Goal: Task Accomplishment & Management: Complete application form

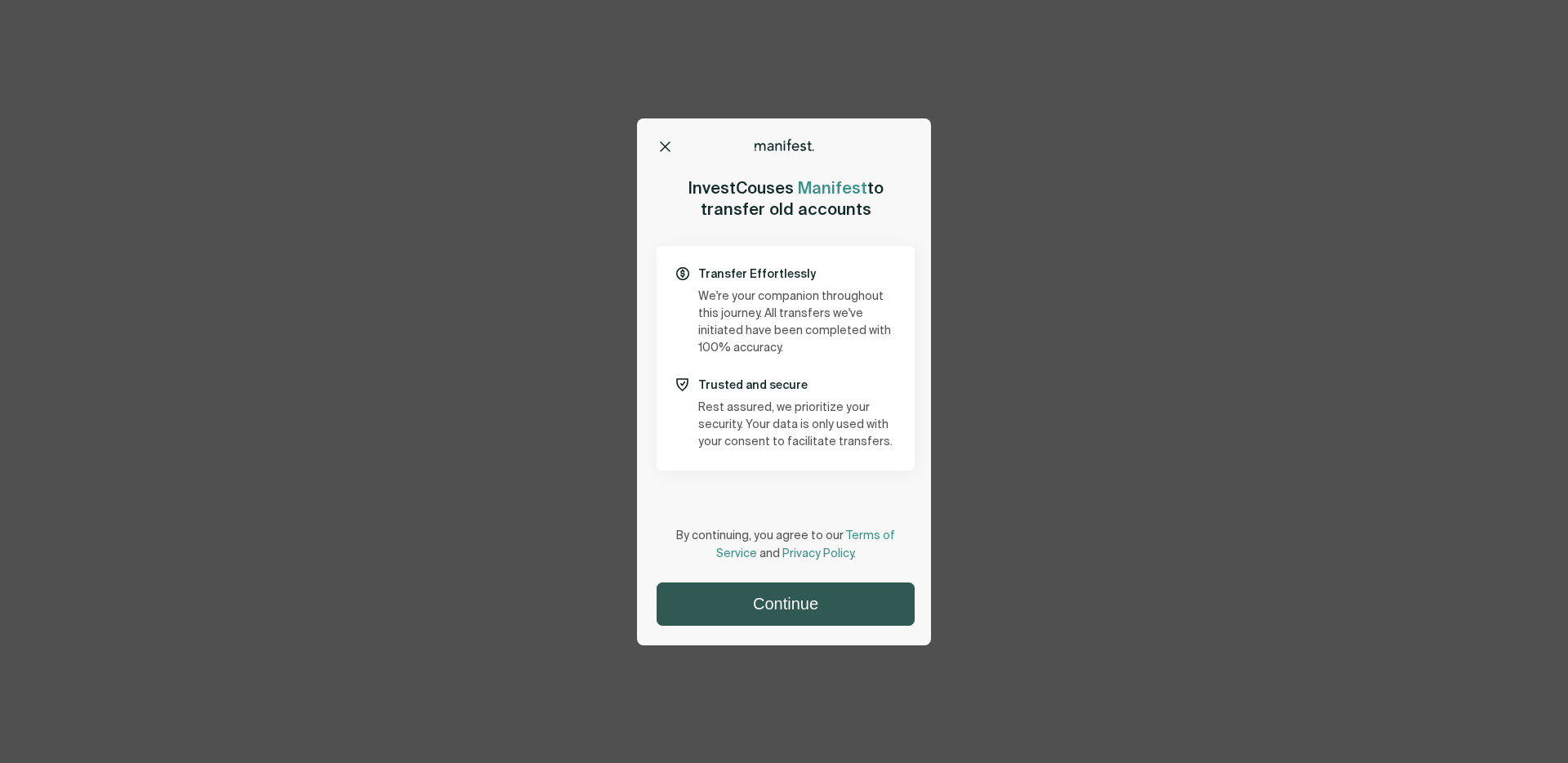
click at [741, 595] on button "Continue" at bounding box center [786, 604] width 257 height 42
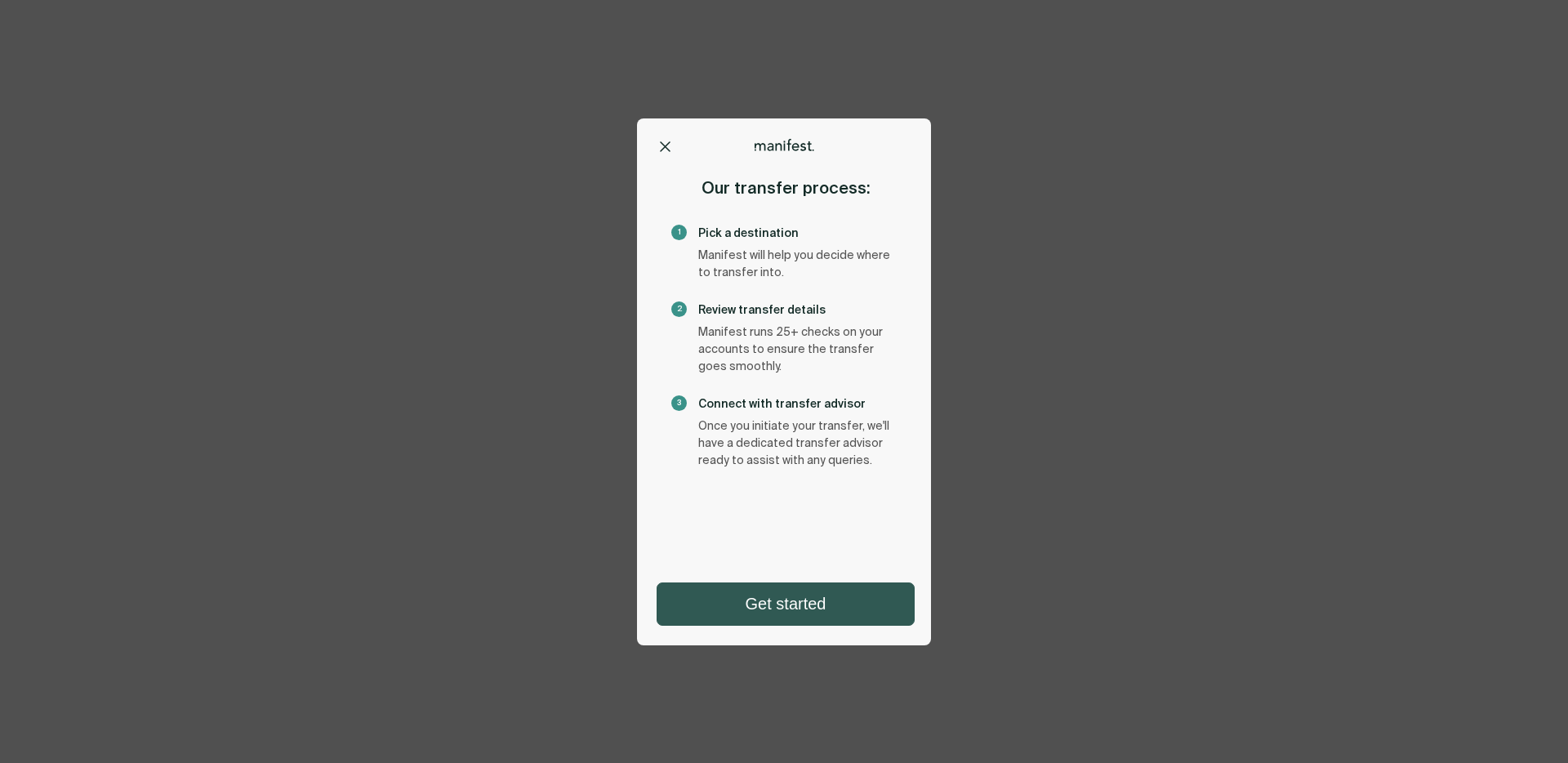
click at [769, 610] on button "Get started" at bounding box center [786, 604] width 257 height 42
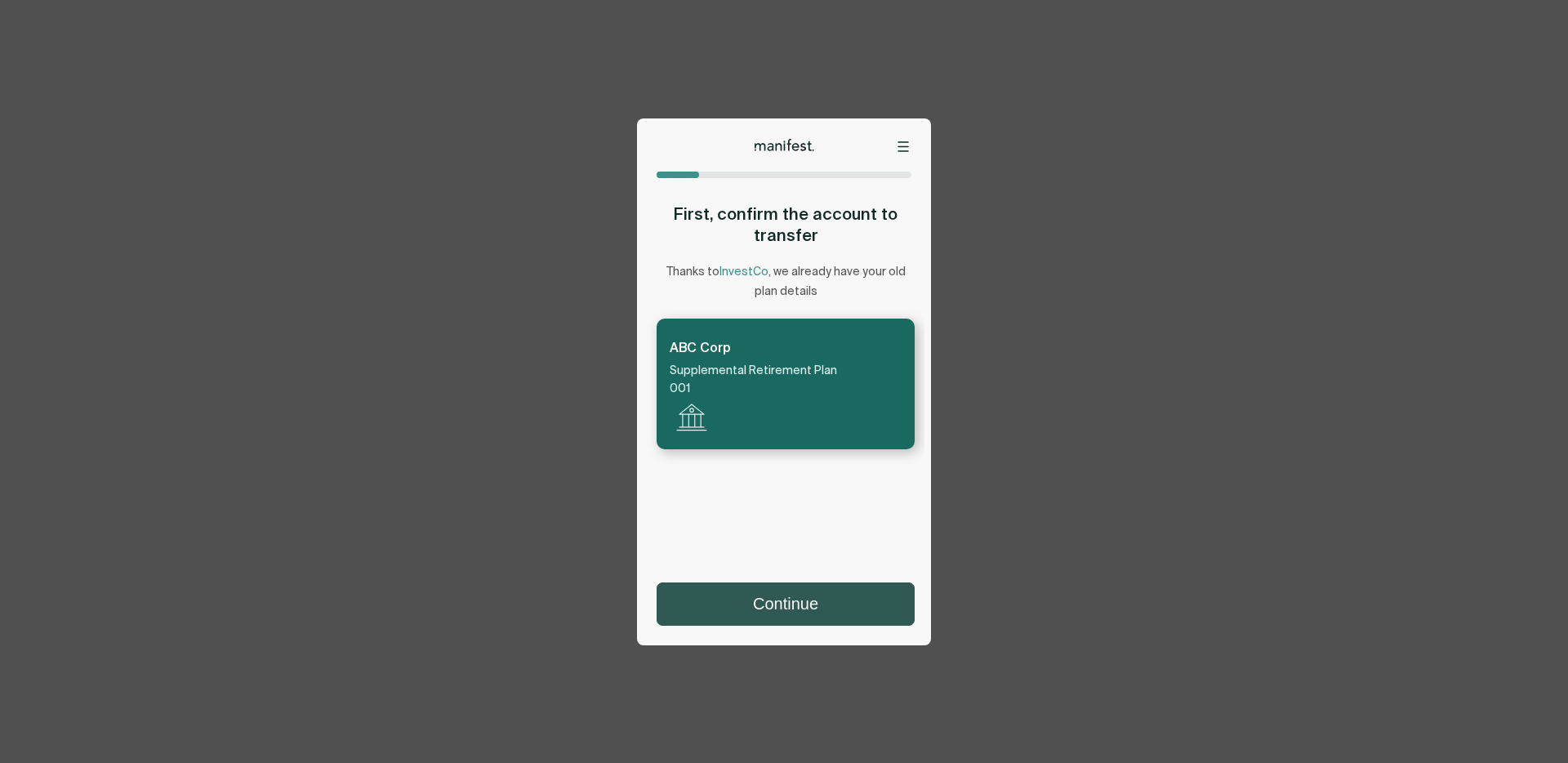
click at [763, 623] on button "Continue" at bounding box center [786, 604] width 257 height 42
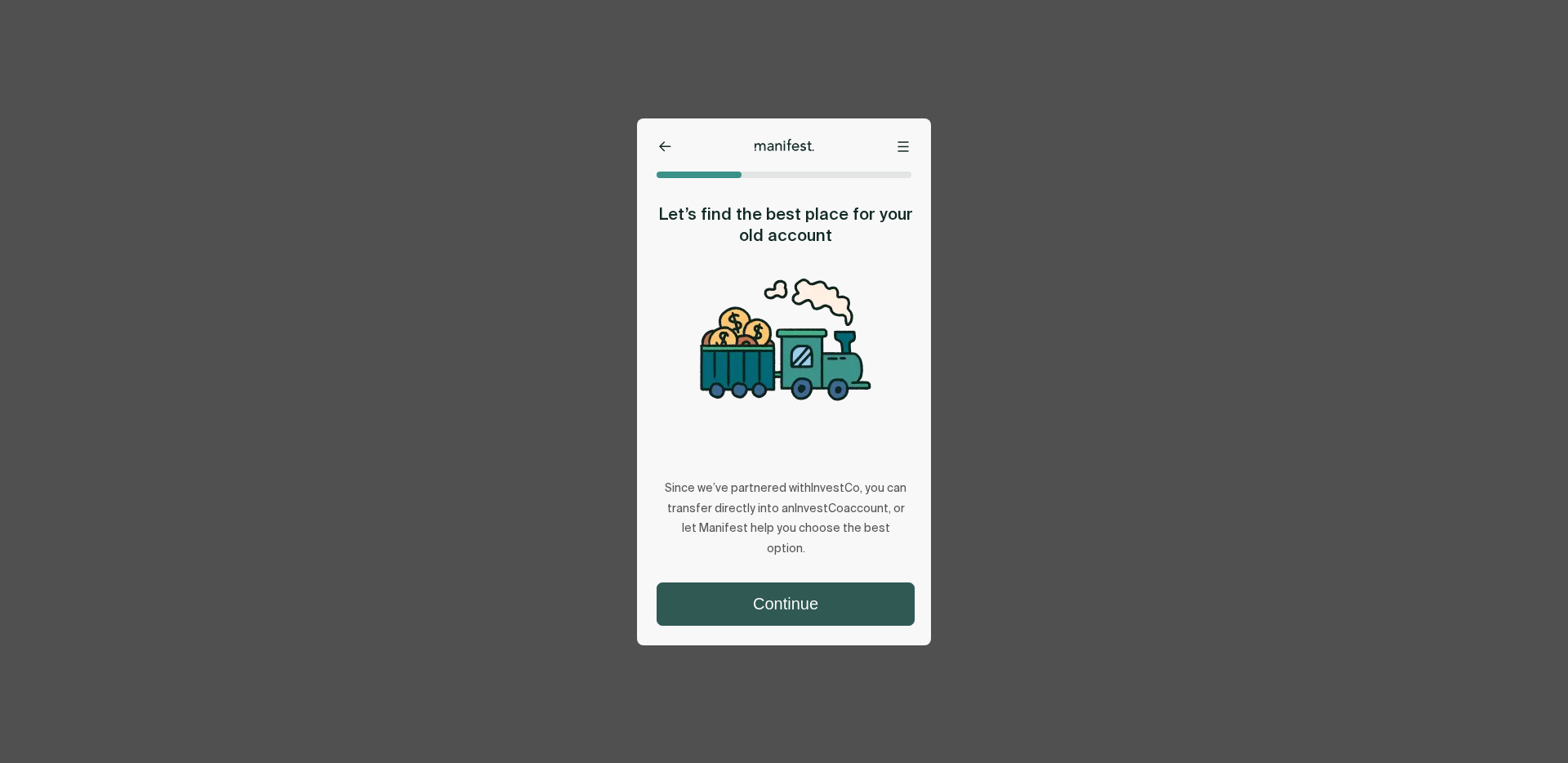
click at [782, 602] on button "Continue" at bounding box center [786, 604] width 257 height 42
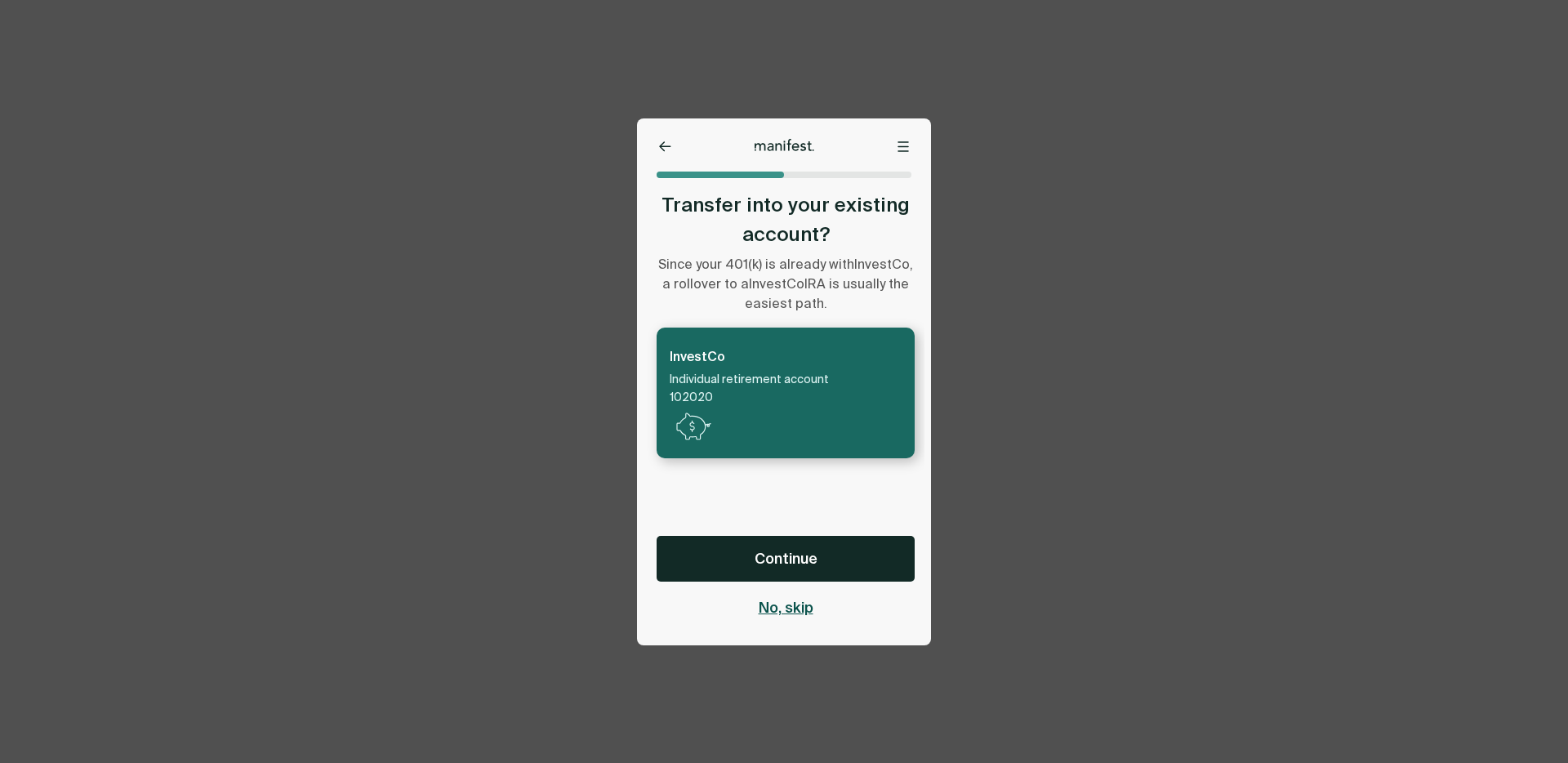
click at [766, 601] on span "No, skip" at bounding box center [787, 607] width 55 height 20
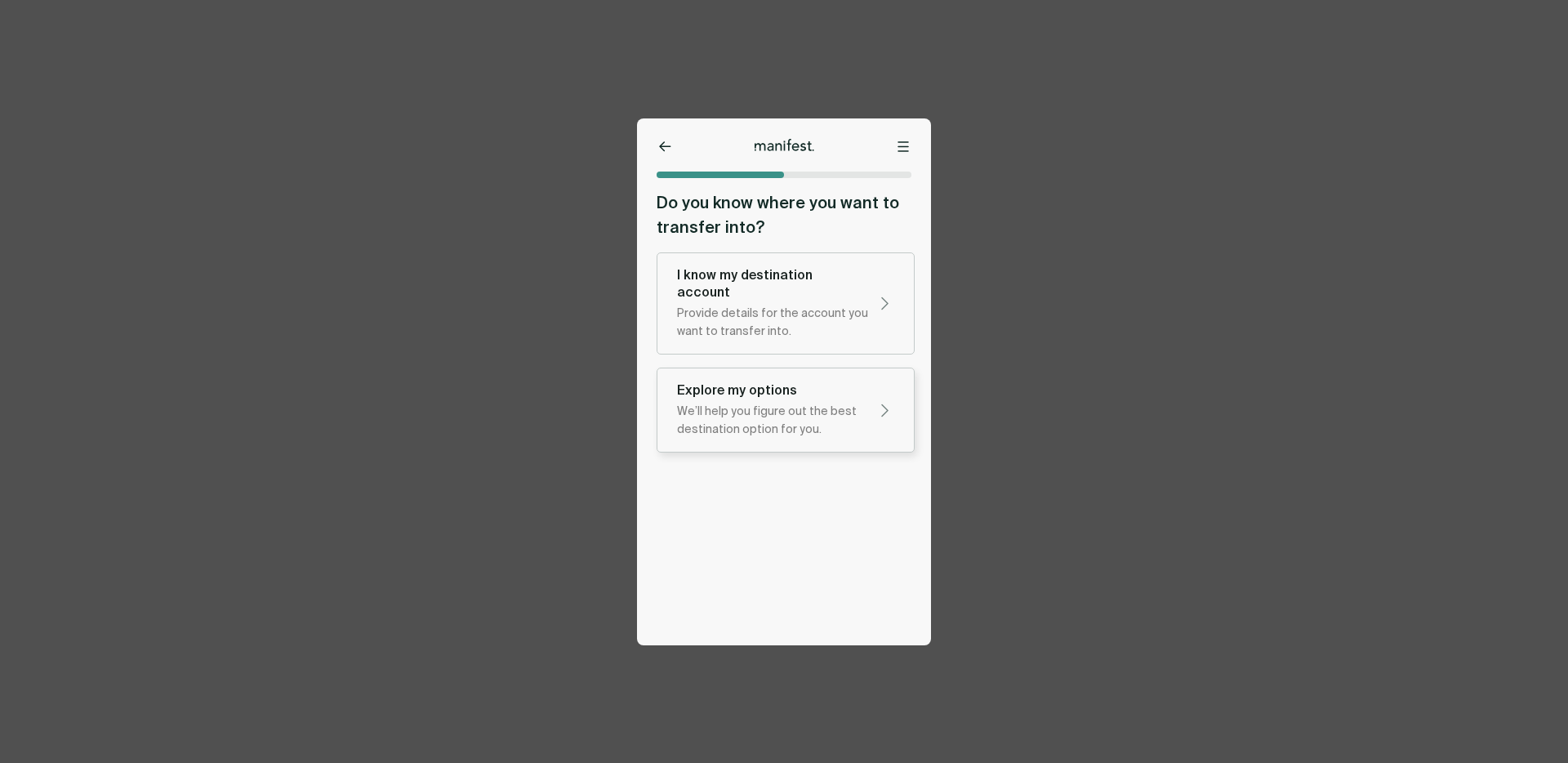
click at [762, 403] on div "We’ll help you figure out the best destination option for you." at bounding box center [772, 421] width 191 height 36
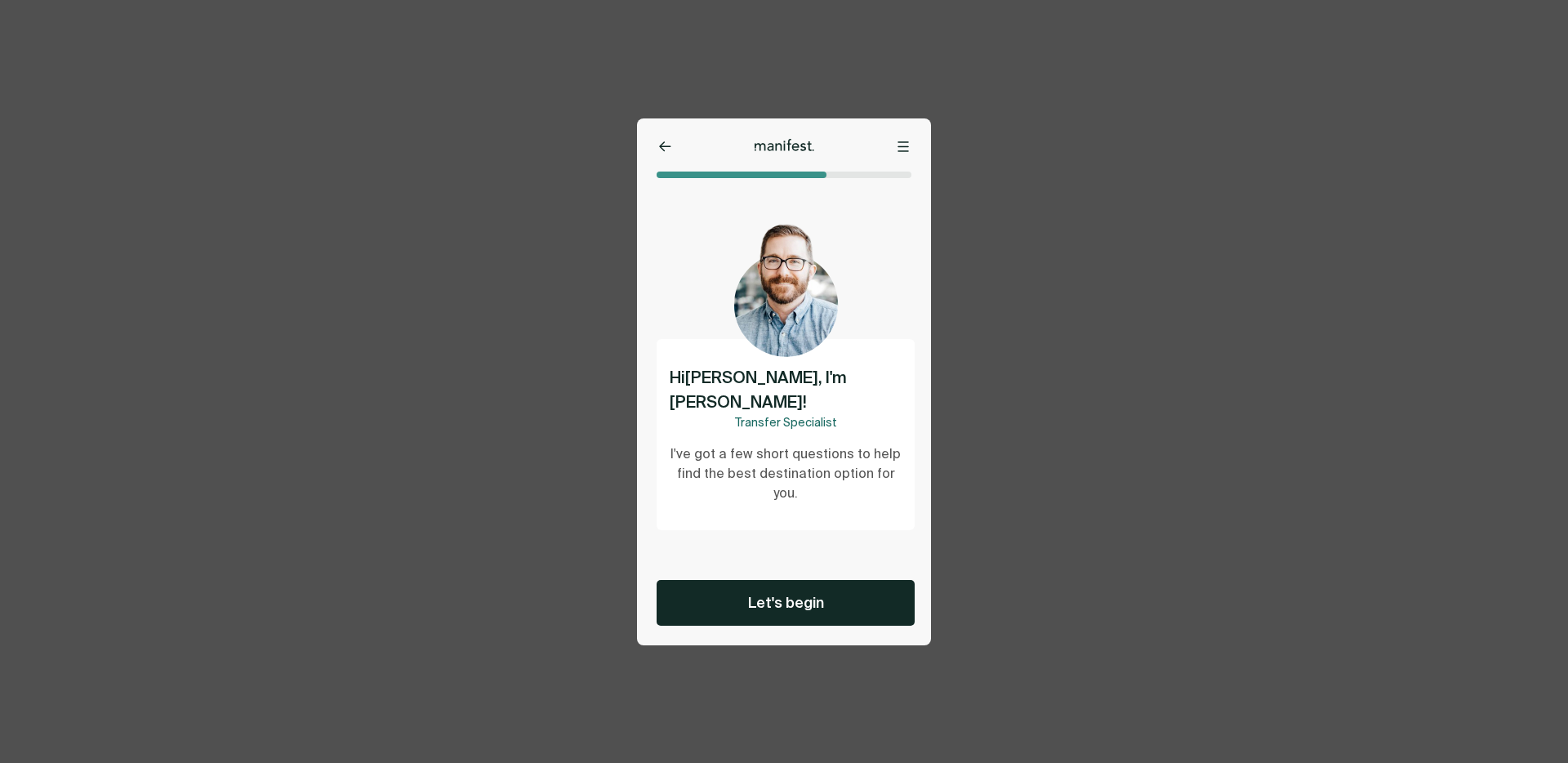
click at [787, 585] on button "Let's begin" at bounding box center [786, 602] width 258 height 46
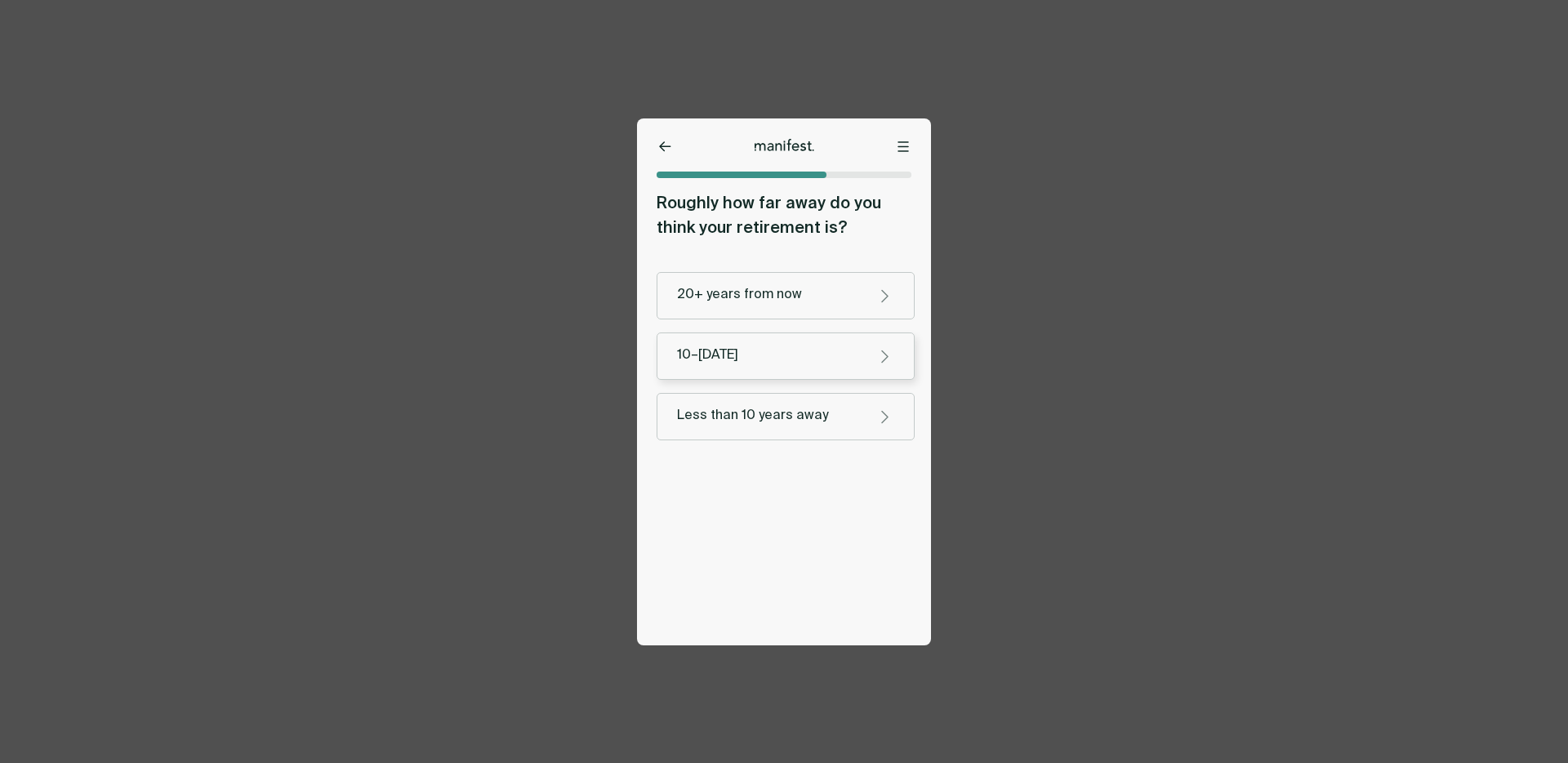
click at [778, 348] on div "10–[DATE]" at bounding box center [769, 356] width 185 height 17
click at [738, 327] on div "Yes" at bounding box center [769, 320] width 185 height 17
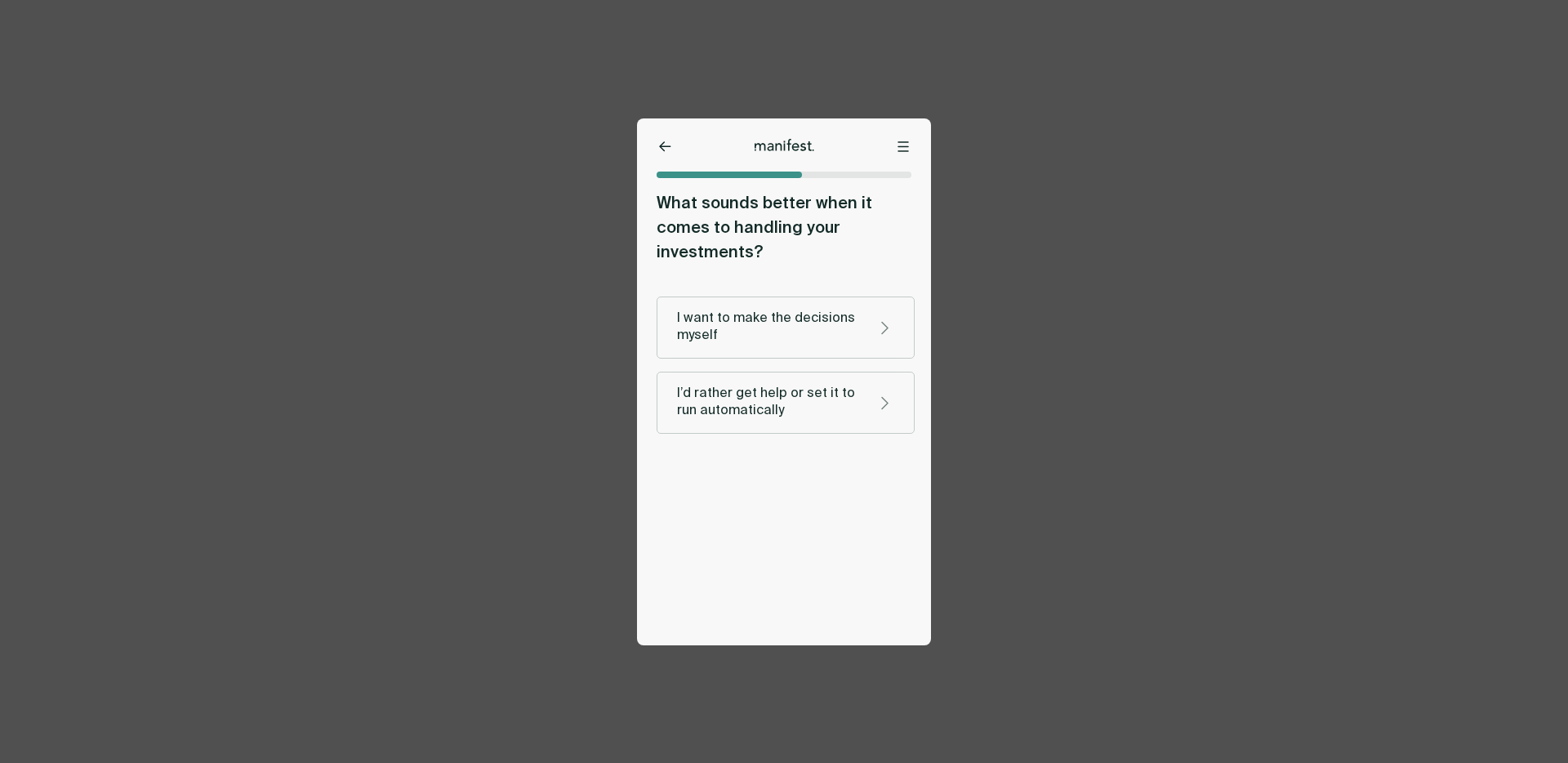
click at [738, 327] on div "I want to make the decisions myself" at bounding box center [769, 327] width 185 height 34
click at [738, 327] on div "Comfortable — I’ve done this before" at bounding box center [769, 327] width 185 height 34
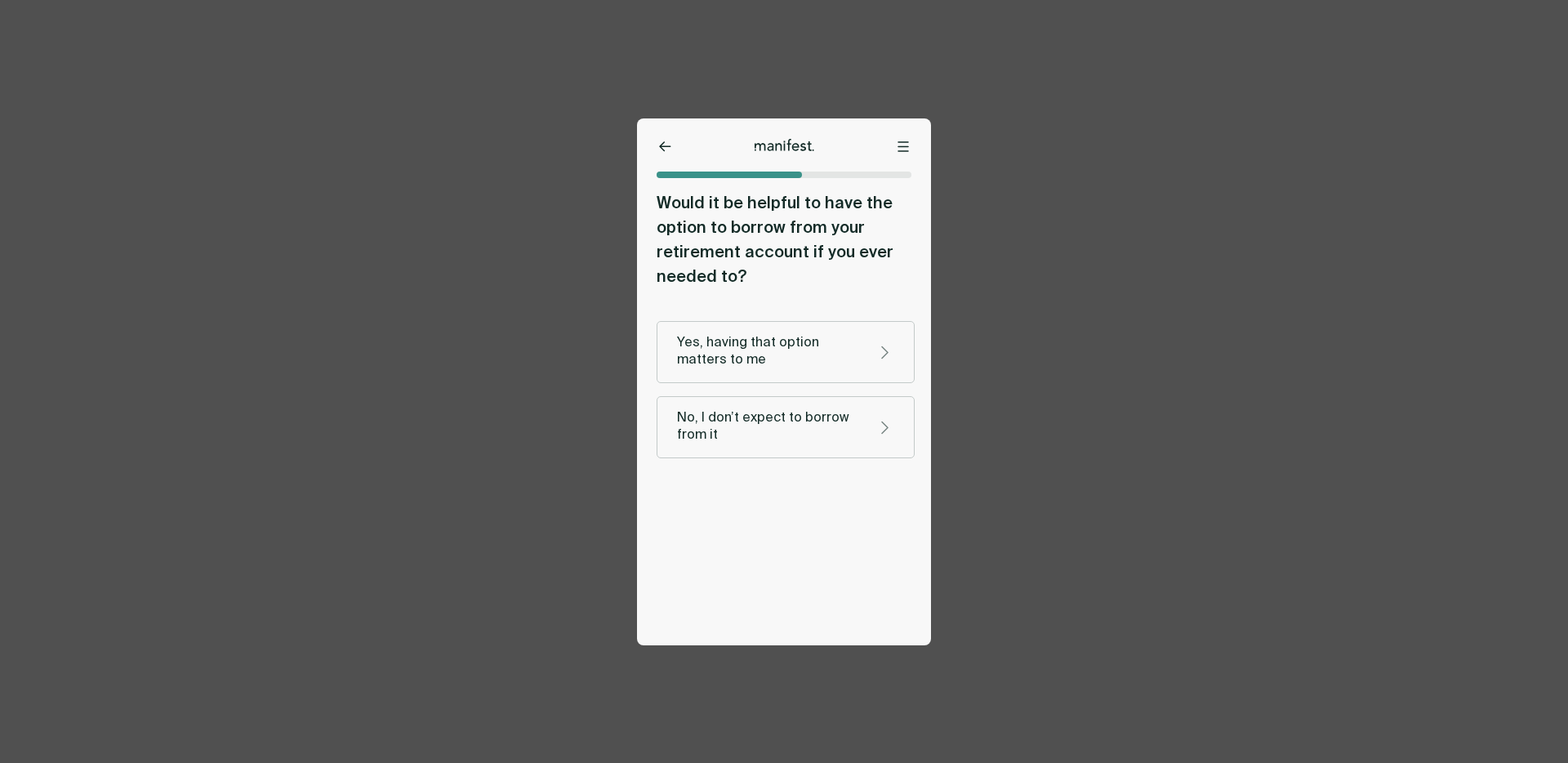
click at [732, 441] on div "No, I don’t expect to borrow from it" at bounding box center [769, 427] width 185 height 34
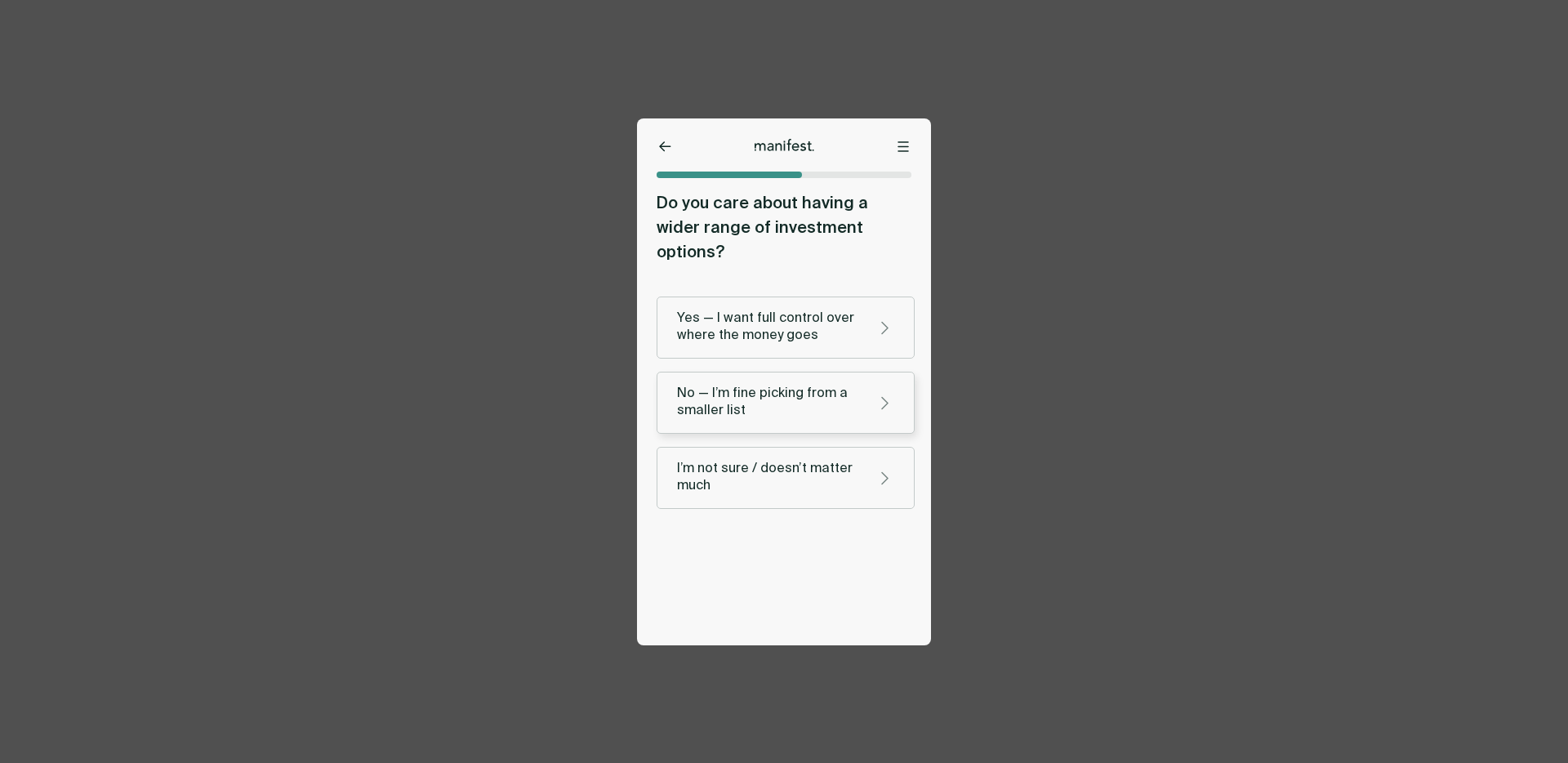
click at [732, 405] on button "No — I’m fine picking from a smaller list" at bounding box center [786, 403] width 258 height 62
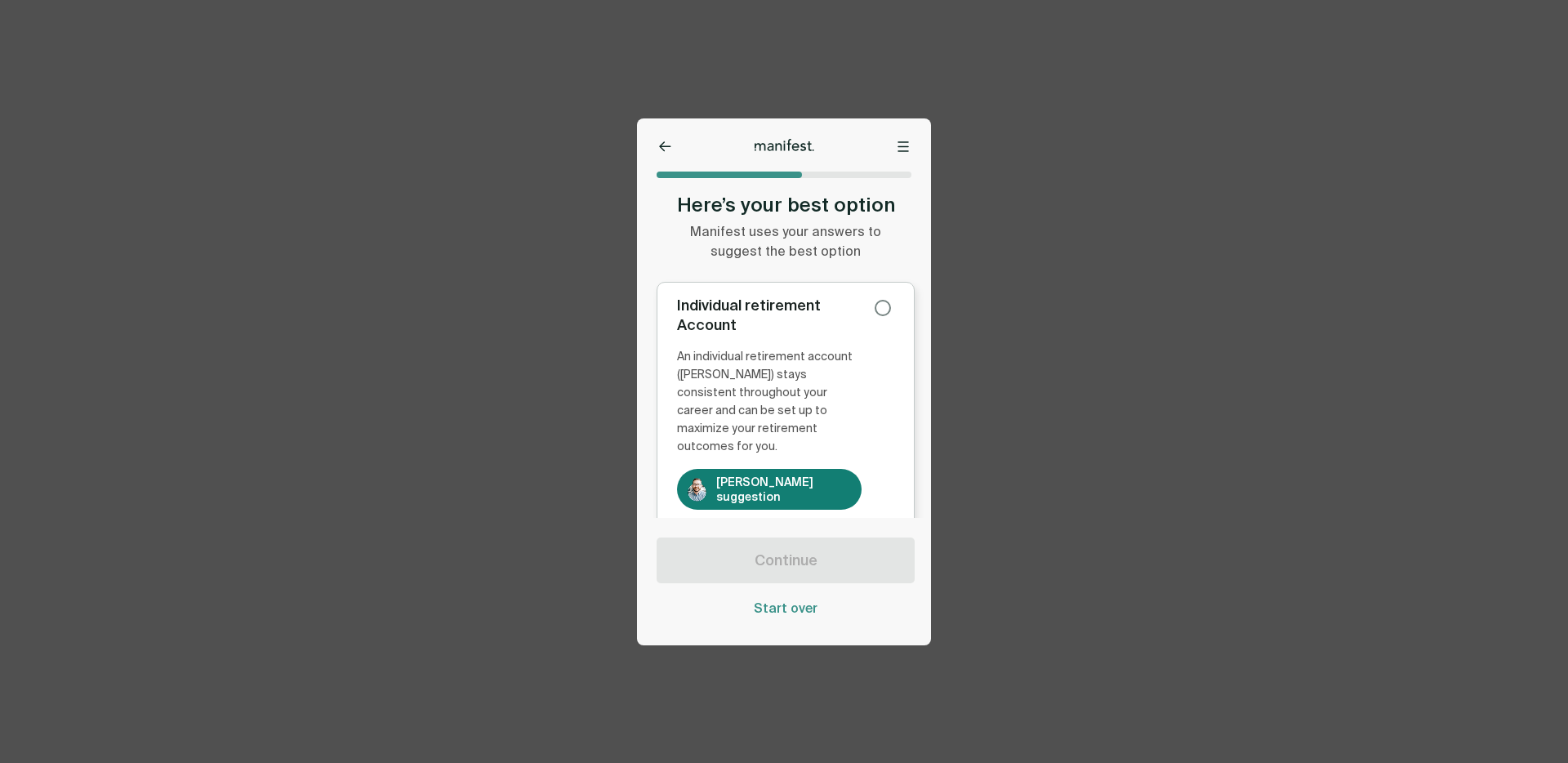
click at [840, 310] on div "Individual retirement Account" at bounding box center [769, 315] width 185 height 40
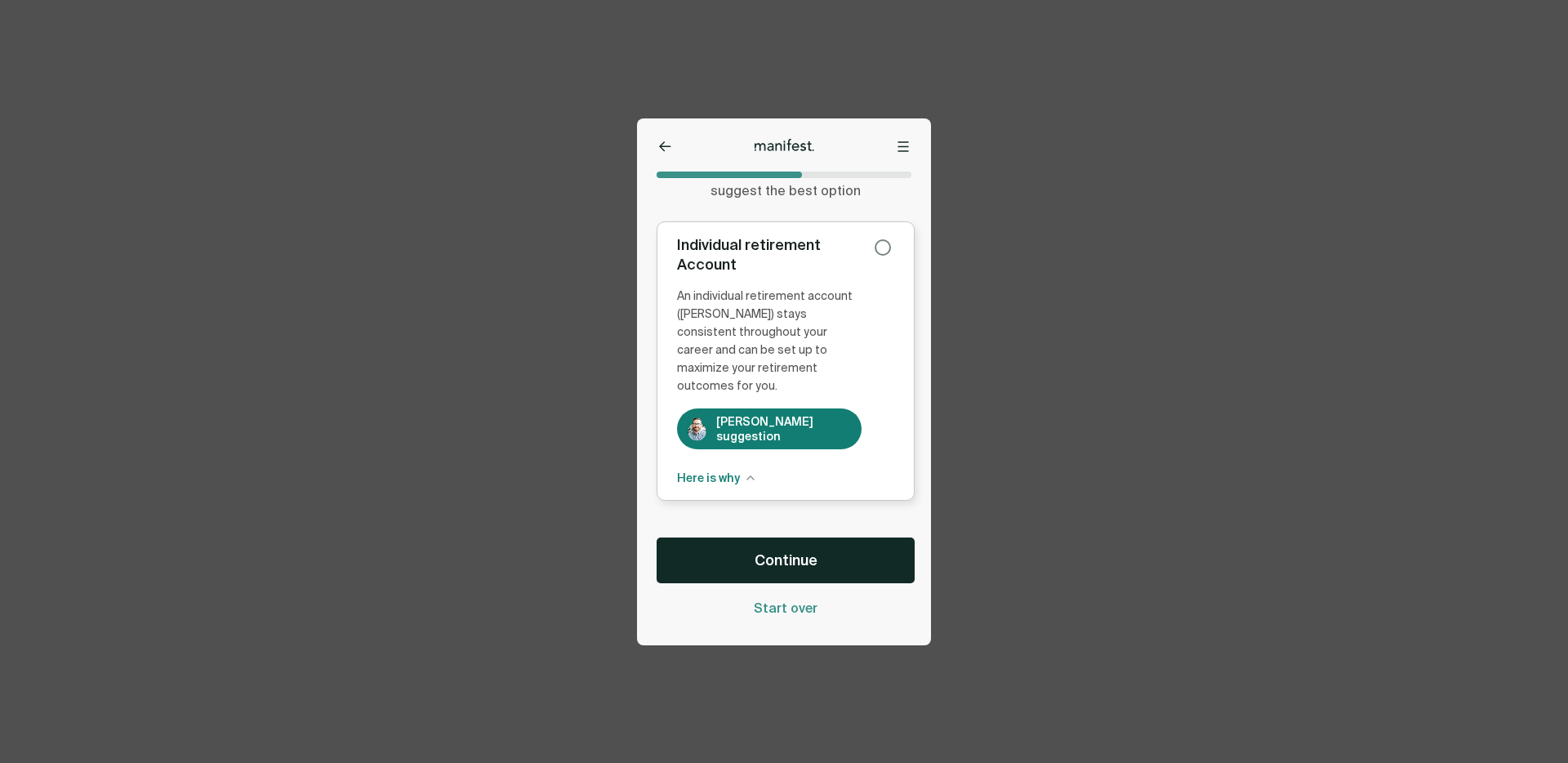
scroll to position [151, 0]
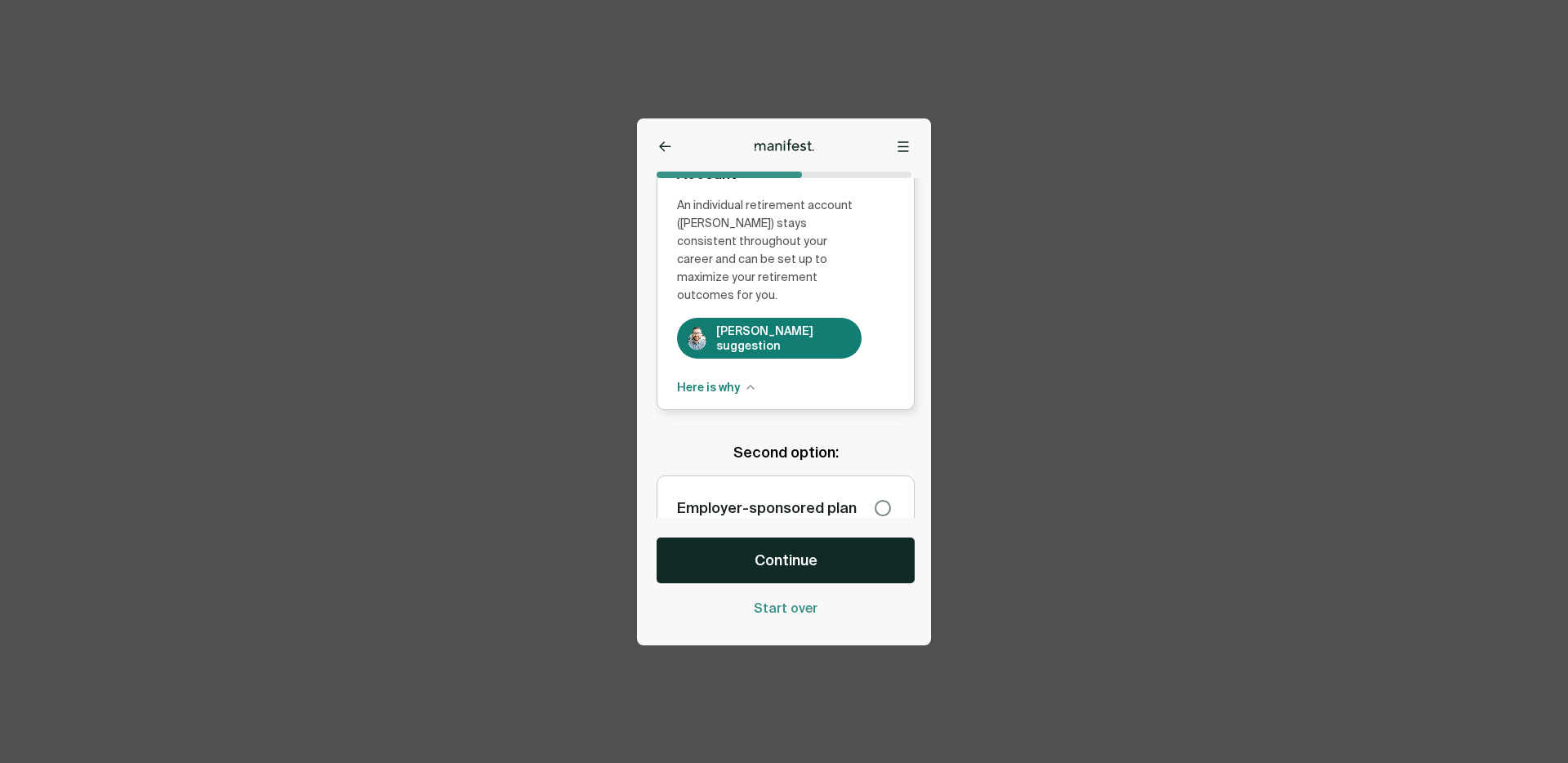
click at [732, 378] on span "Here is why" at bounding box center [708, 387] width 63 height 18
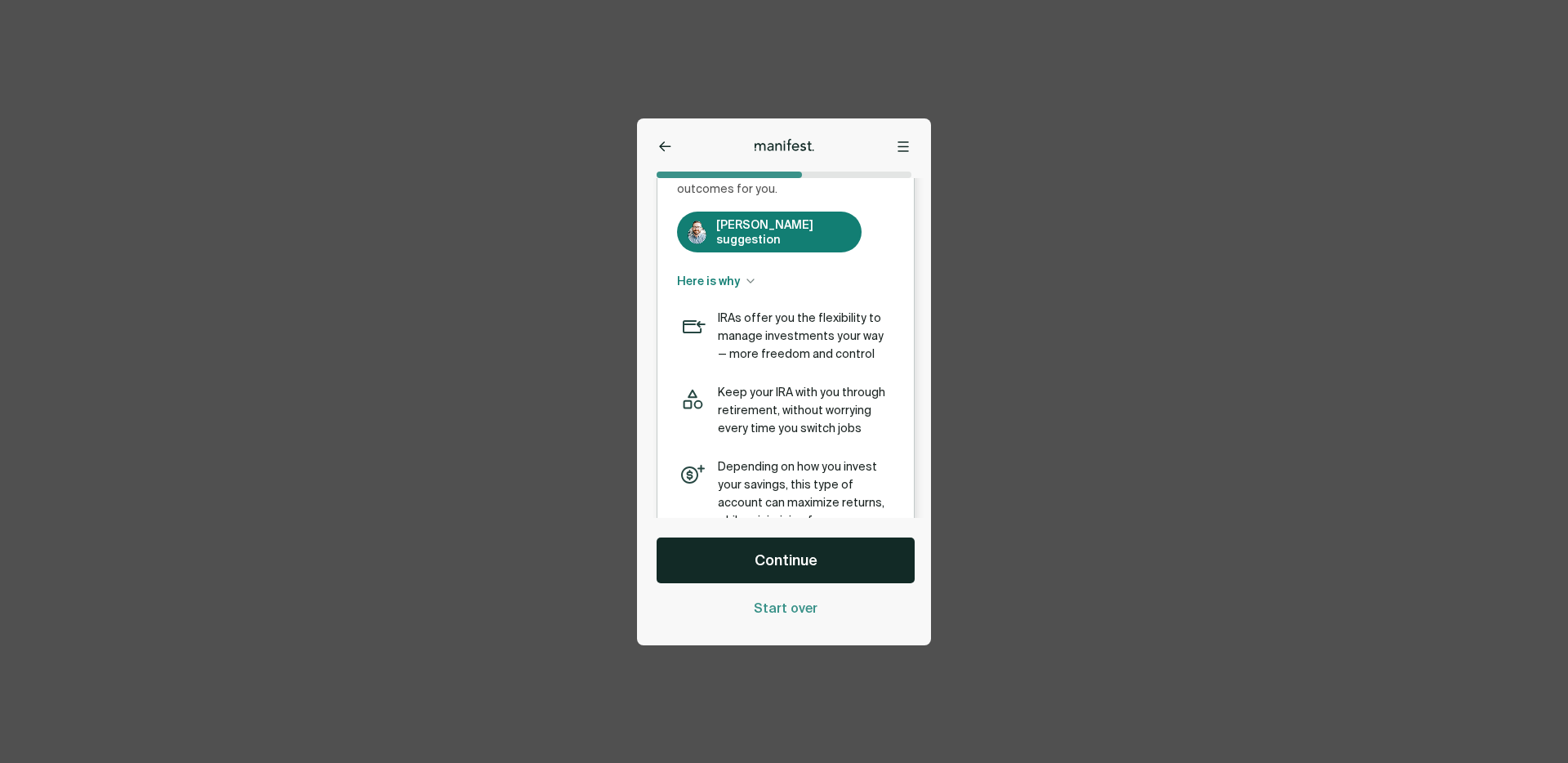
scroll to position [392, 0]
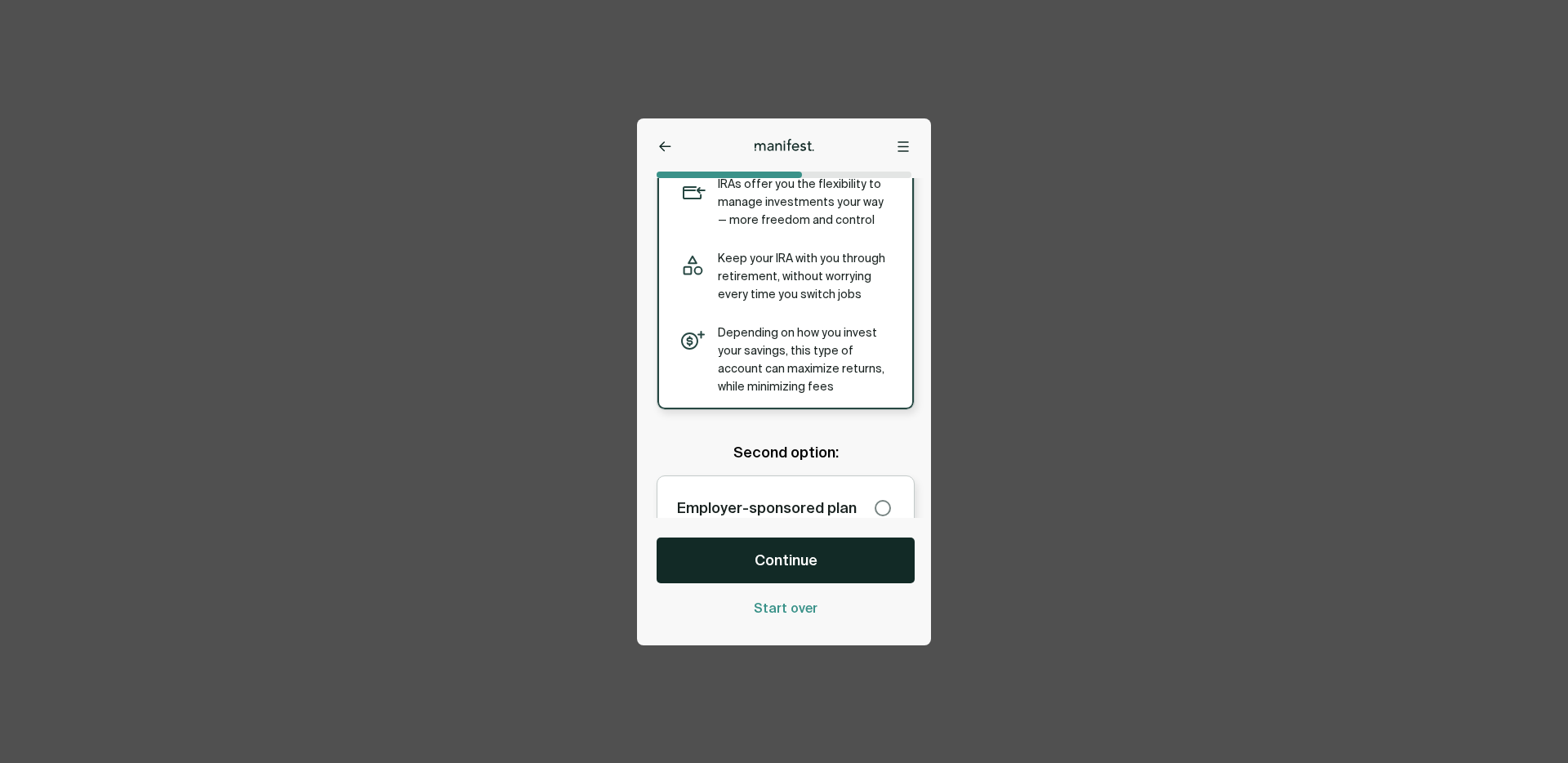
click at [803, 496] on div "Employer-sponsored plan" at bounding box center [769, 508] width 185 height 25
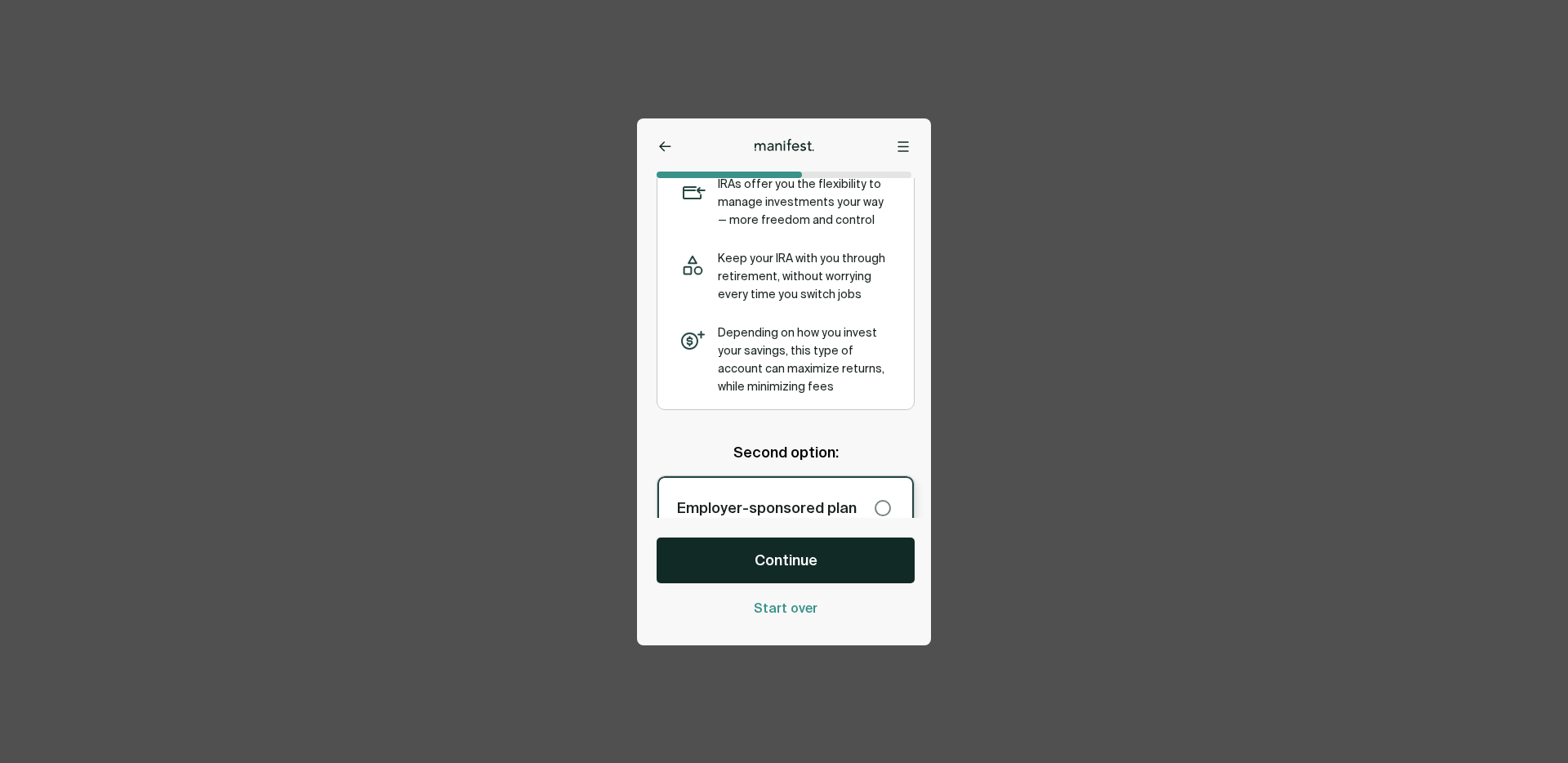
scroll to position [0, 0]
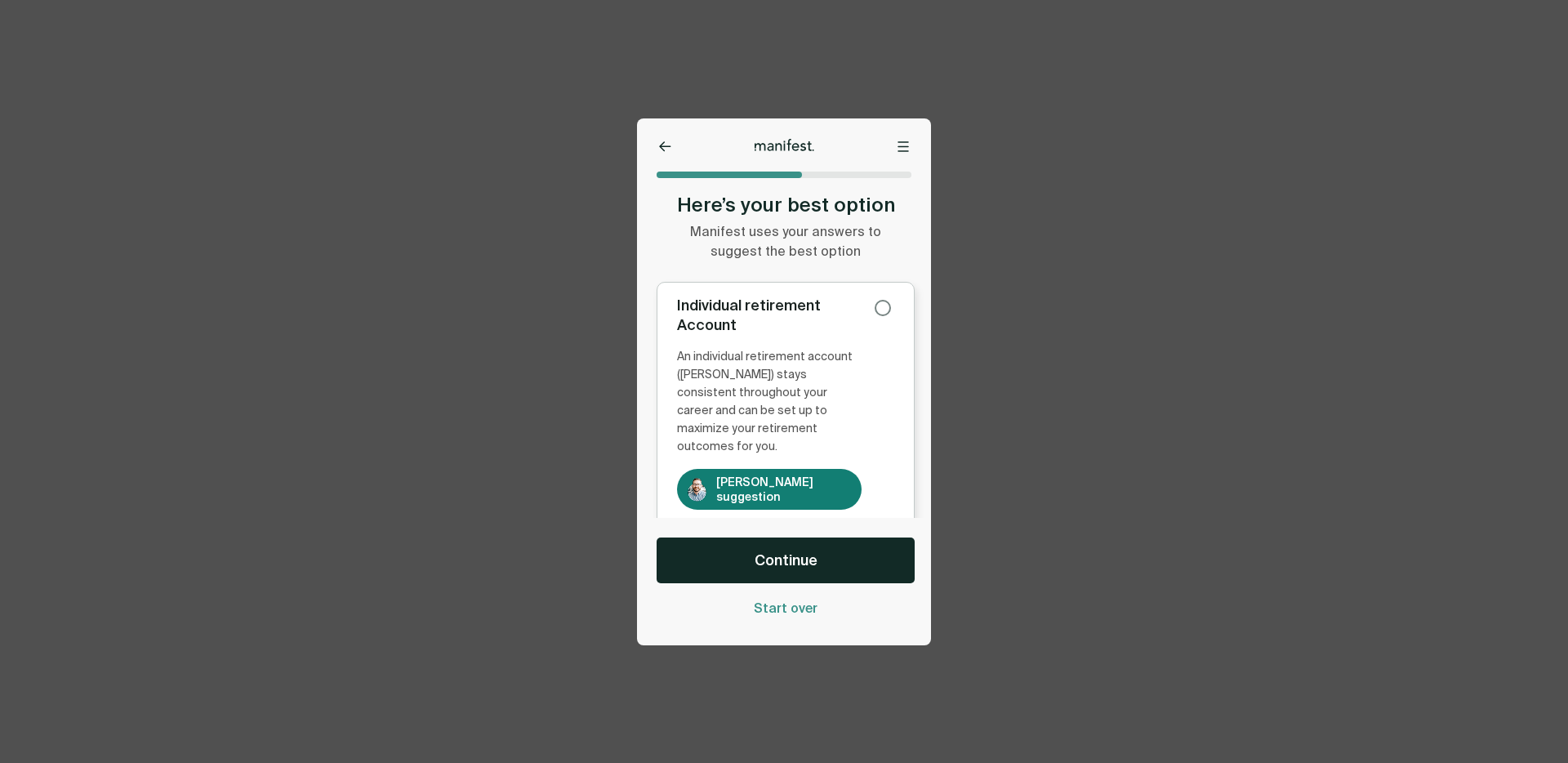
click at [856, 356] on div "An individual retirement account ([PERSON_NAME]) stays consistent throughout yo…" at bounding box center [769, 402] width 185 height 108
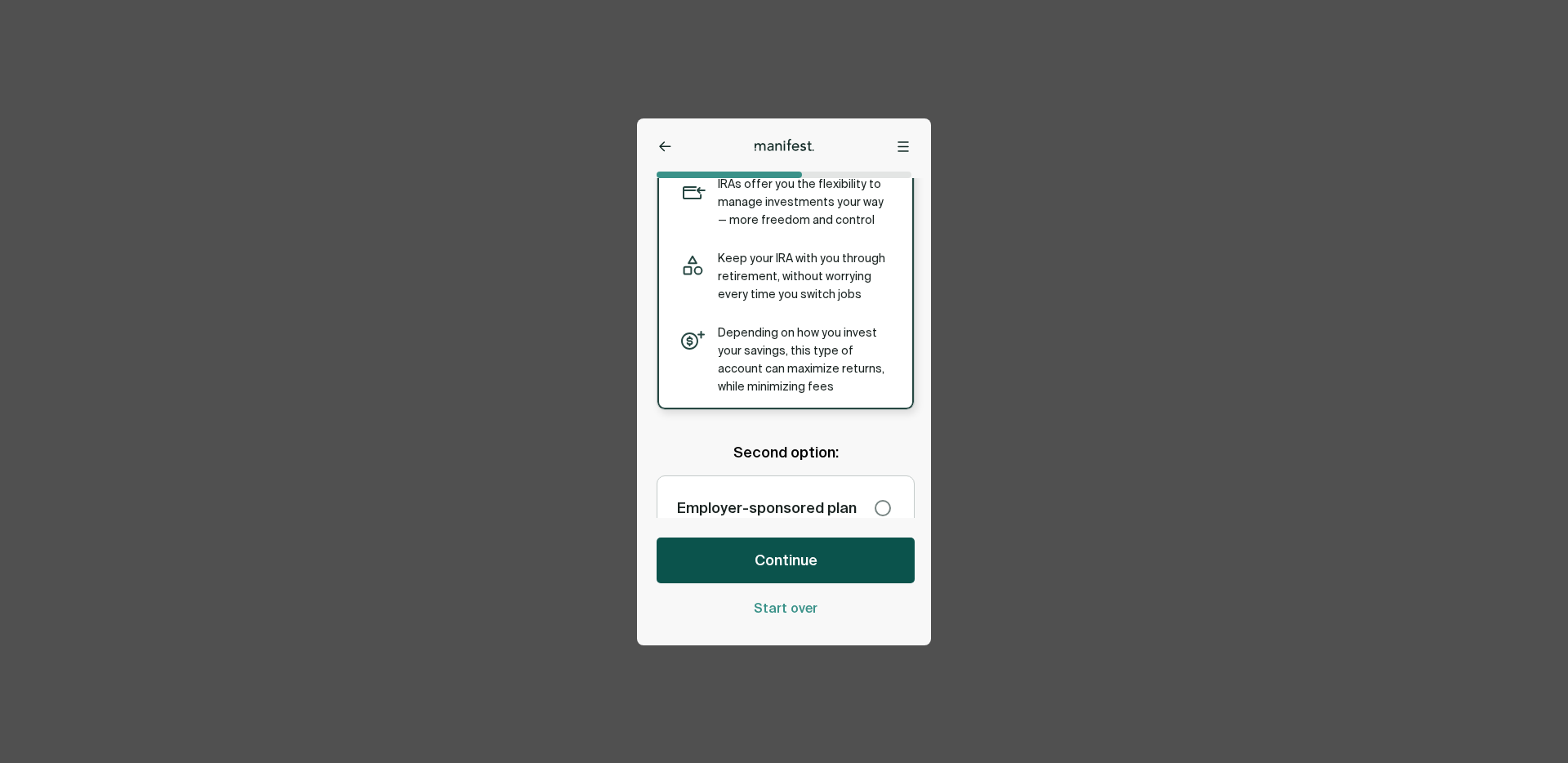
click at [783, 572] on button "Continue" at bounding box center [786, 560] width 258 height 46
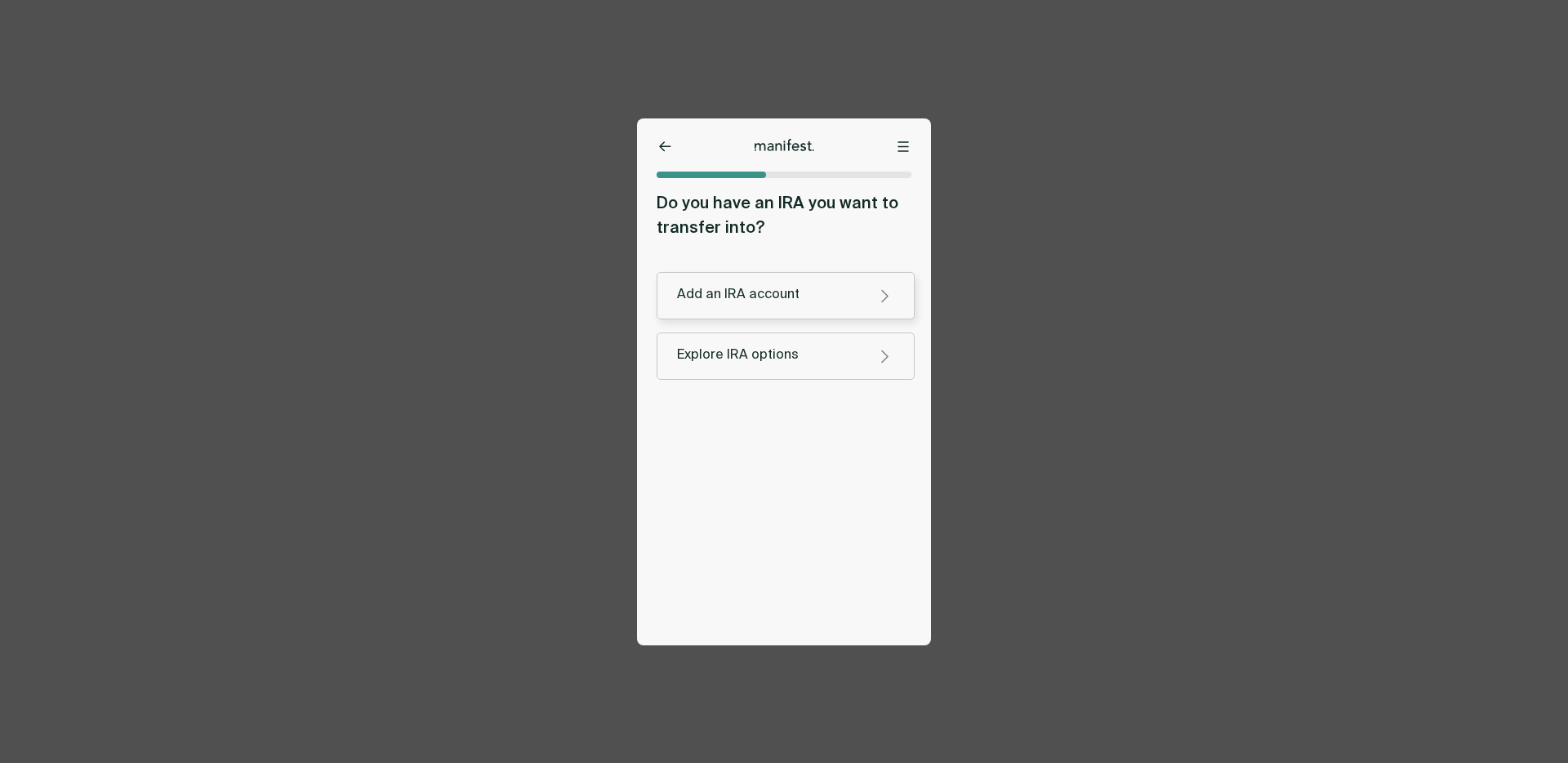
click at [720, 302] on div "Add an IRA account" at bounding box center [769, 296] width 185 height 17
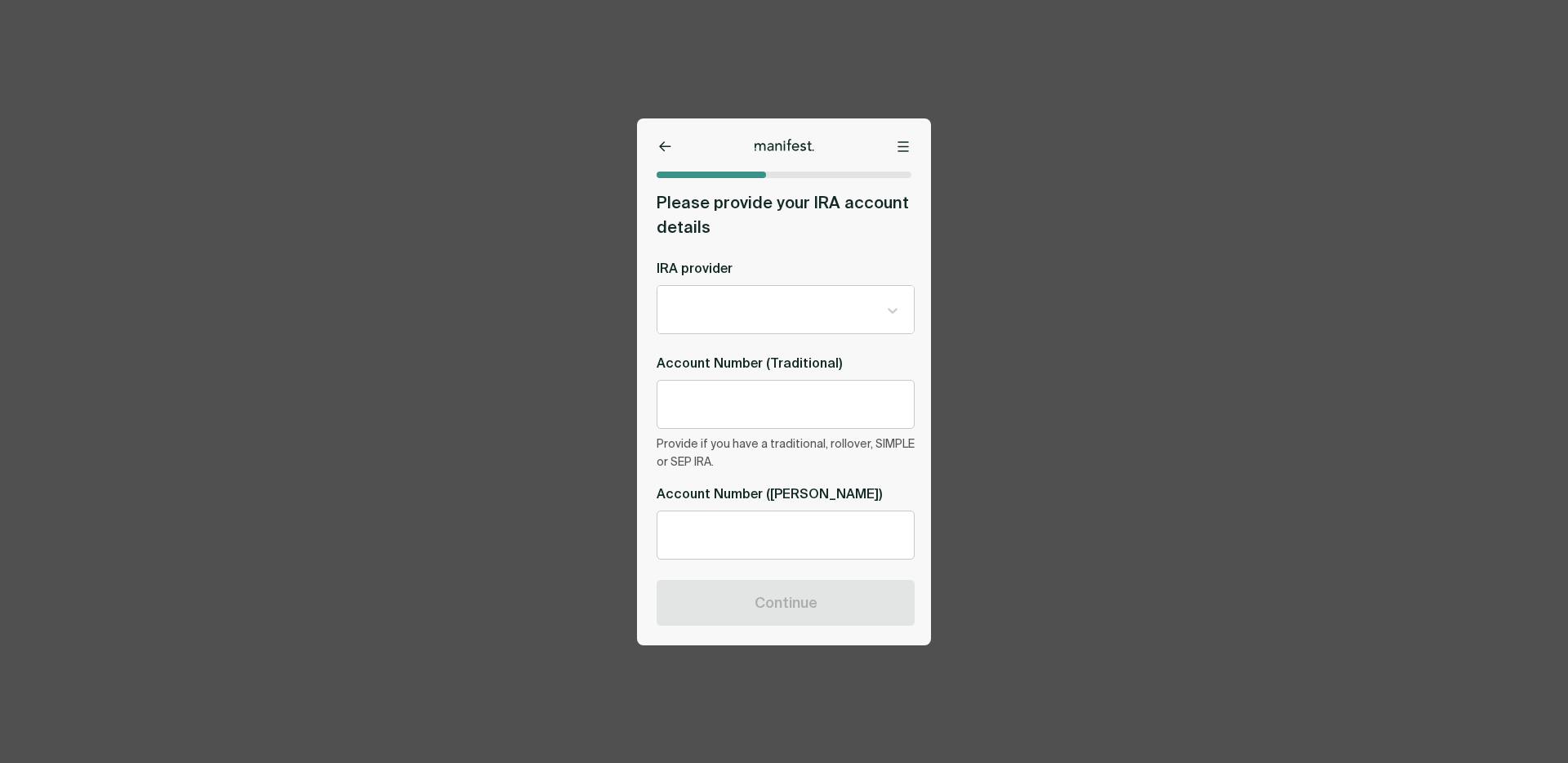
click at [664, 148] on icon at bounding box center [665, 147] width 12 height 10
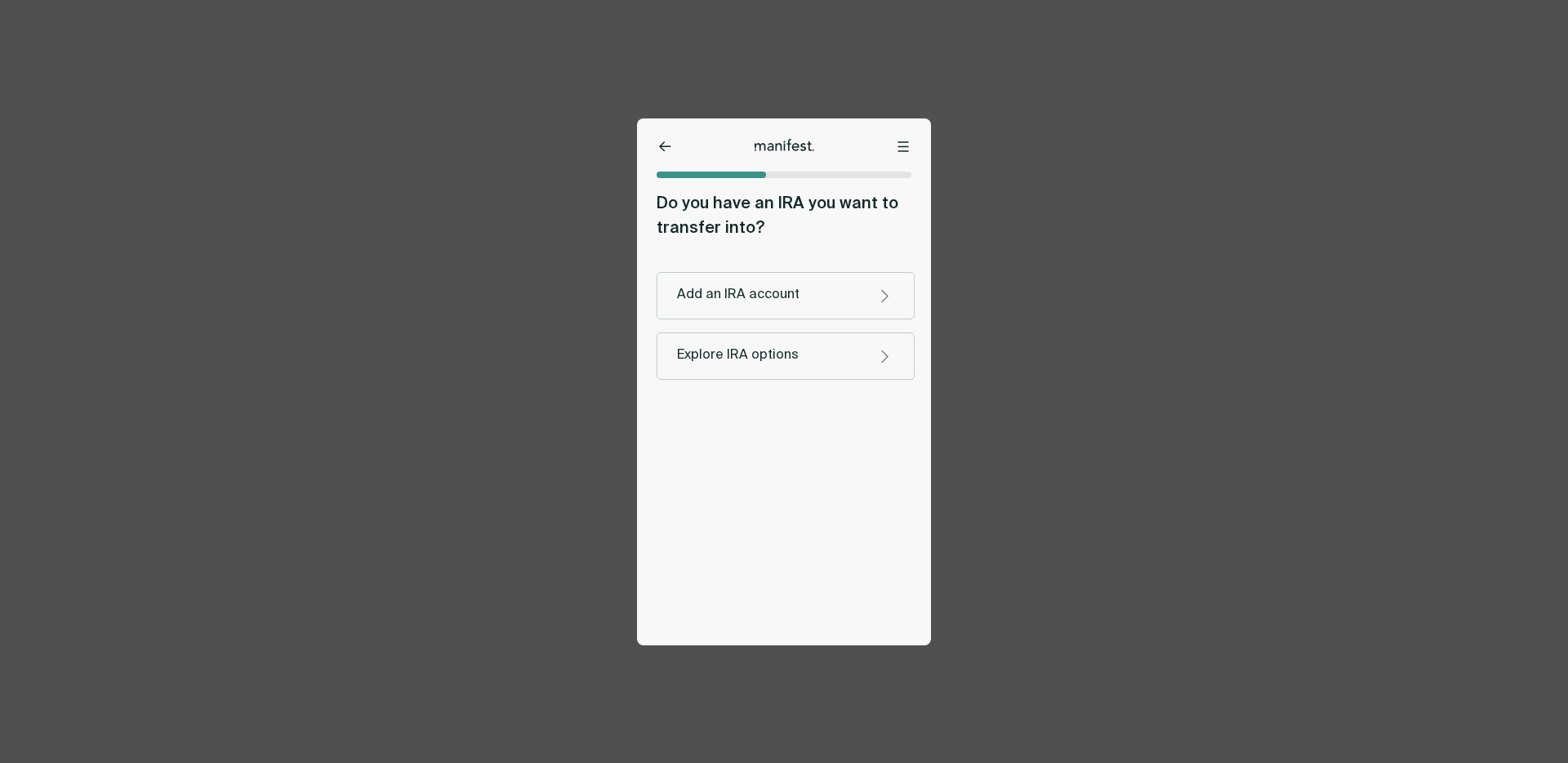
click at [733, 345] on button "Explore IRA options" at bounding box center [786, 356] width 258 height 47
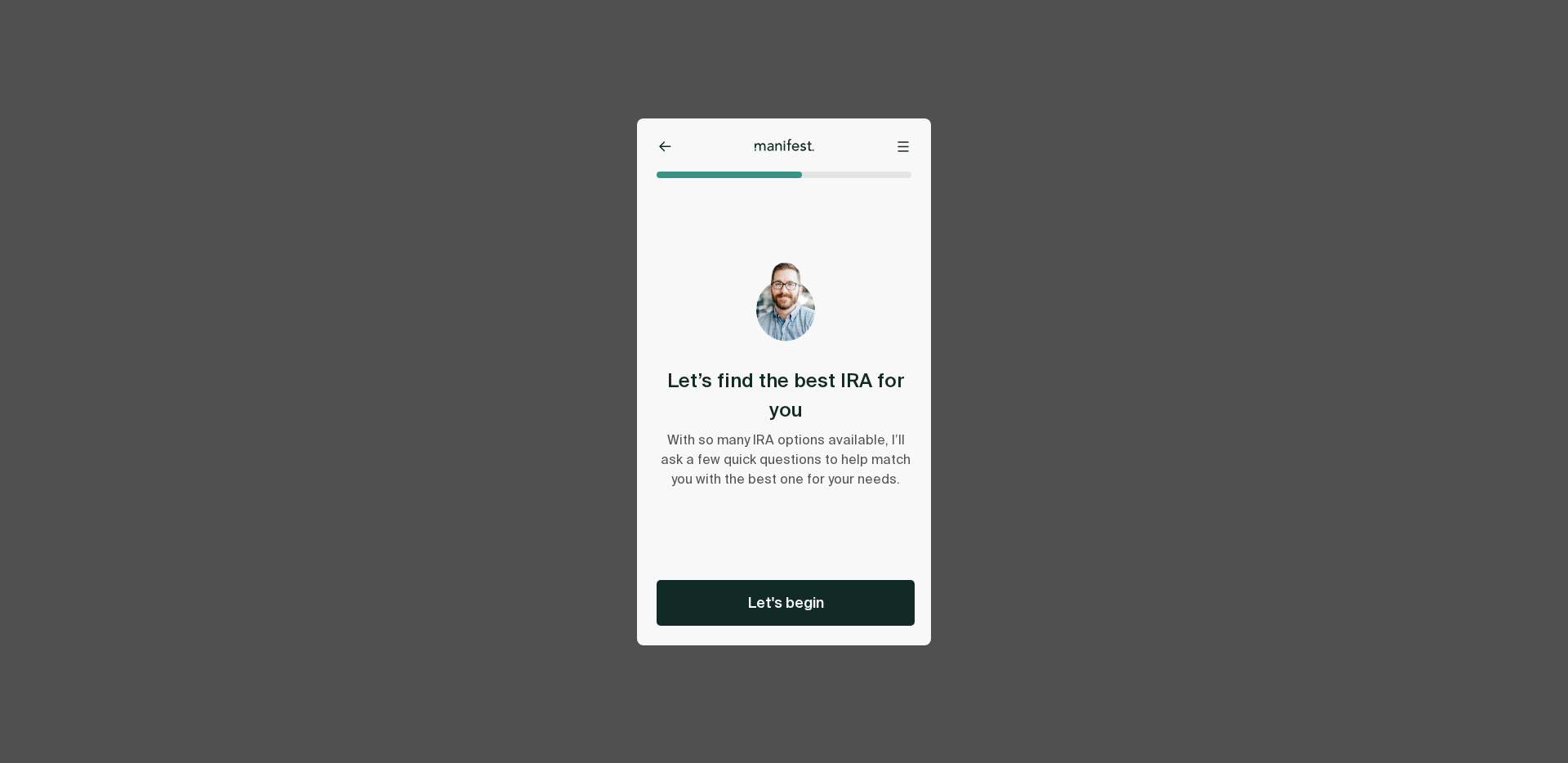
click at [765, 641] on div "Options Home Exit Manifest [EMAIL_ADDRESS][DOMAIN_NAME] Let’s find the best IRA…" at bounding box center [784, 382] width 294 height 527
click at [765, 609] on span "Let's begin" at bounding box center [786, 602] width 76 height 20
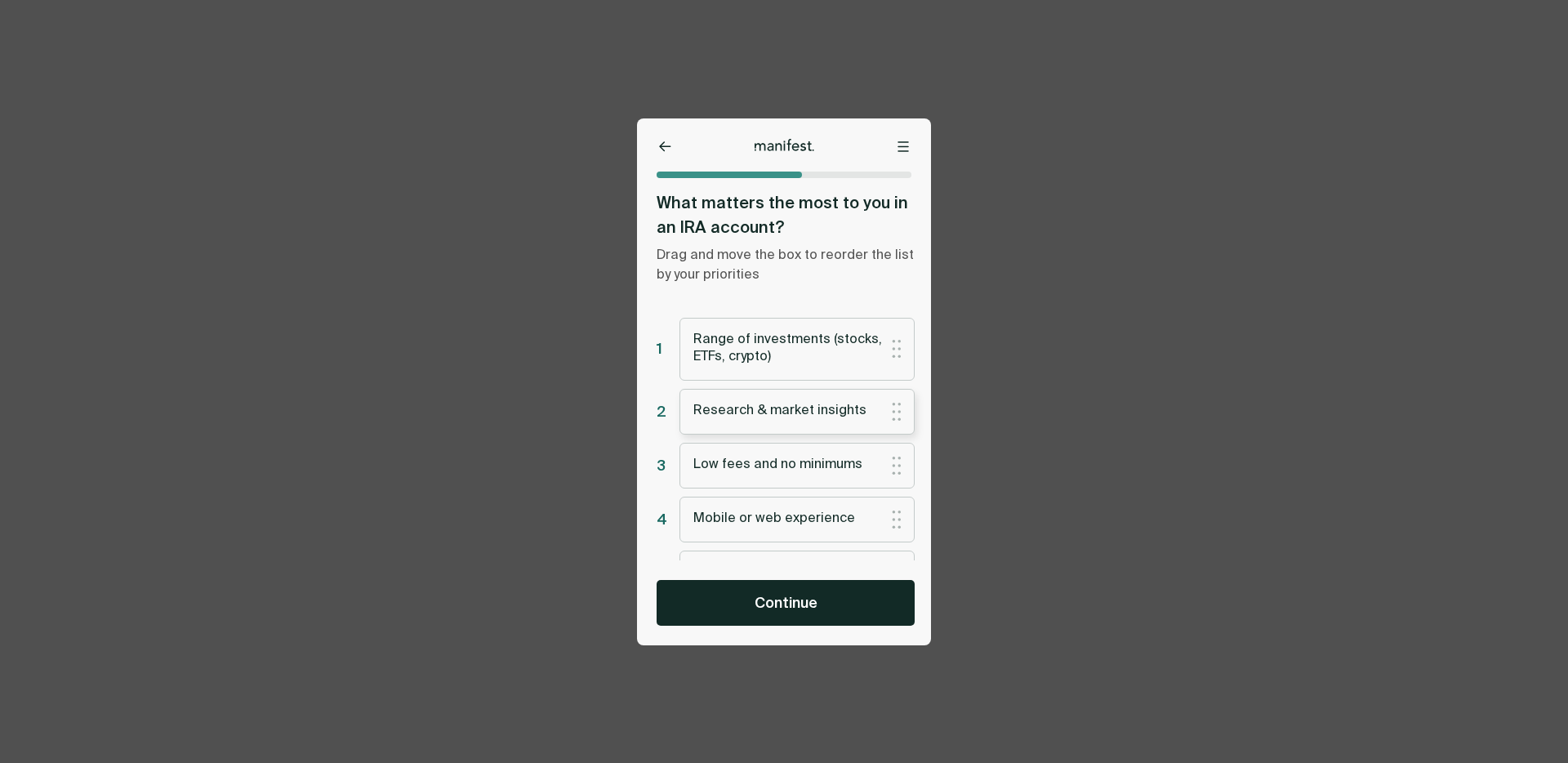
click at [770, 400] on div "Research & market insights" at bounding box center [797, 412] width 235 height 46
click at [775, 593] on span "Continue" at bounding box center [786, 602] width 63 height 20
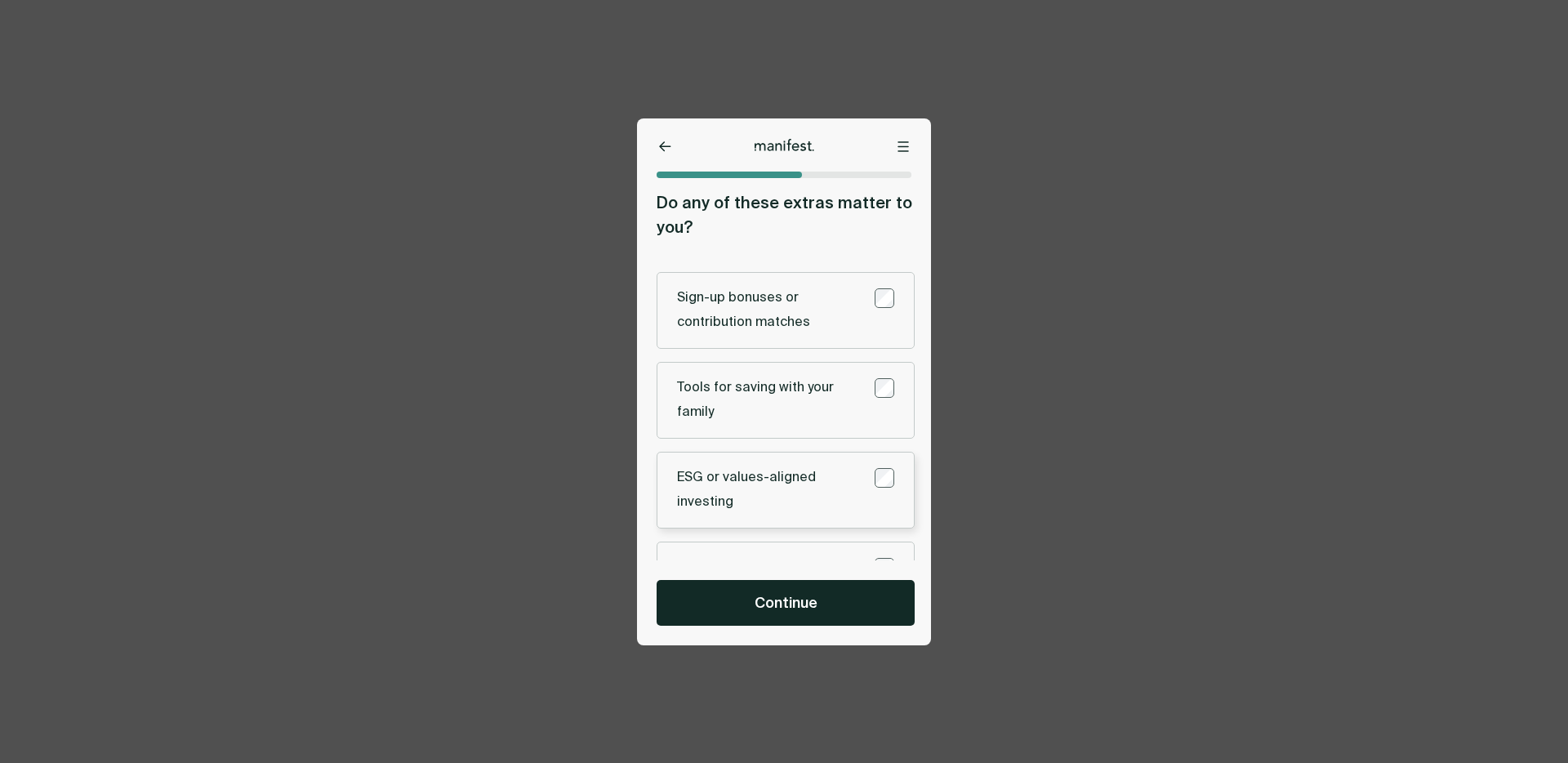
drag, startPoint x: 877, startPoint y: 308, endPoint x: 817, endPoint y: 492, distance: 193.5
click at [873, 319] on div "Sign-up bonuses or contribution matches" at bounding box center [785, 310] width 217 height 49
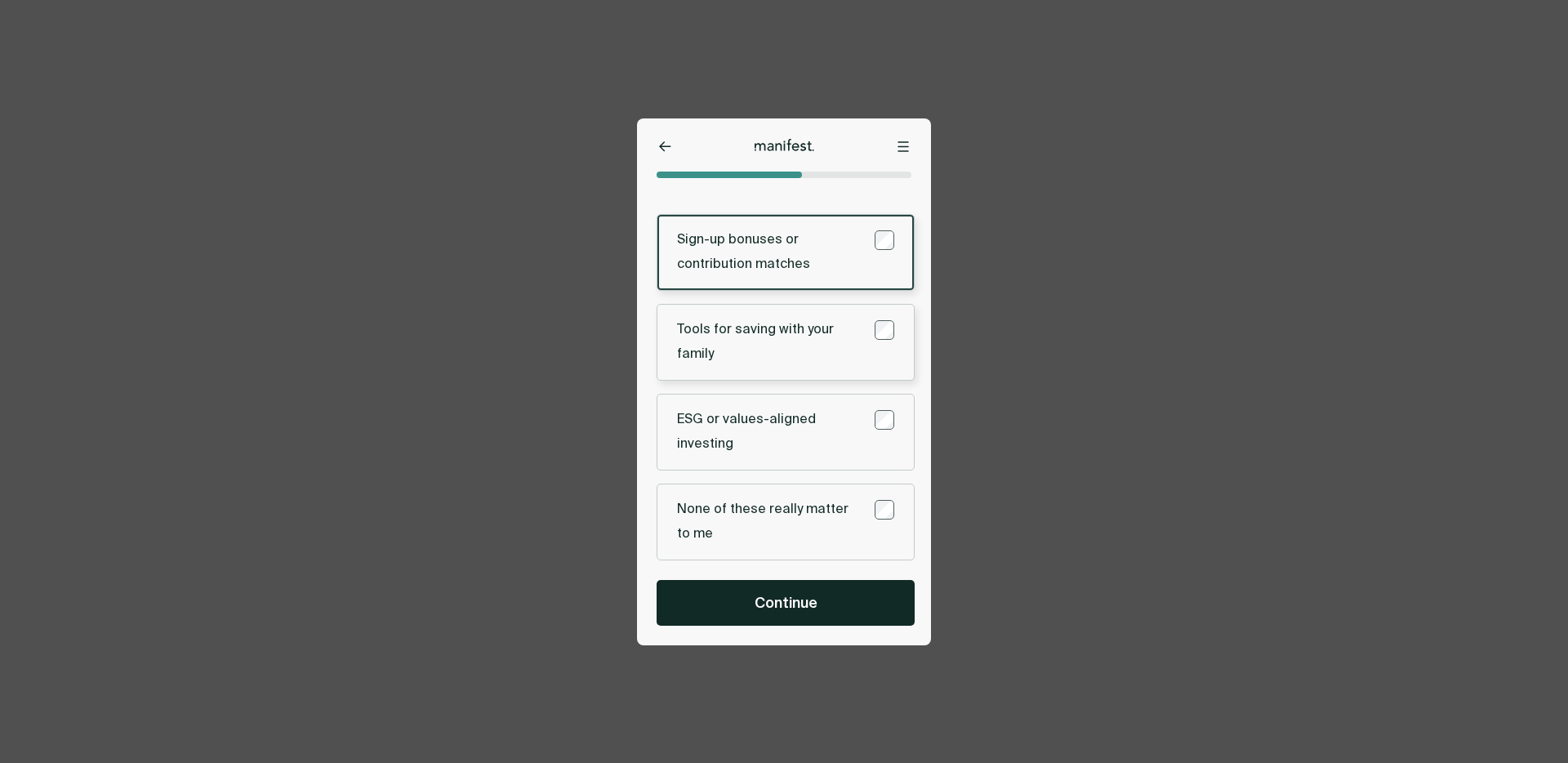
scroll to position [0, 0]
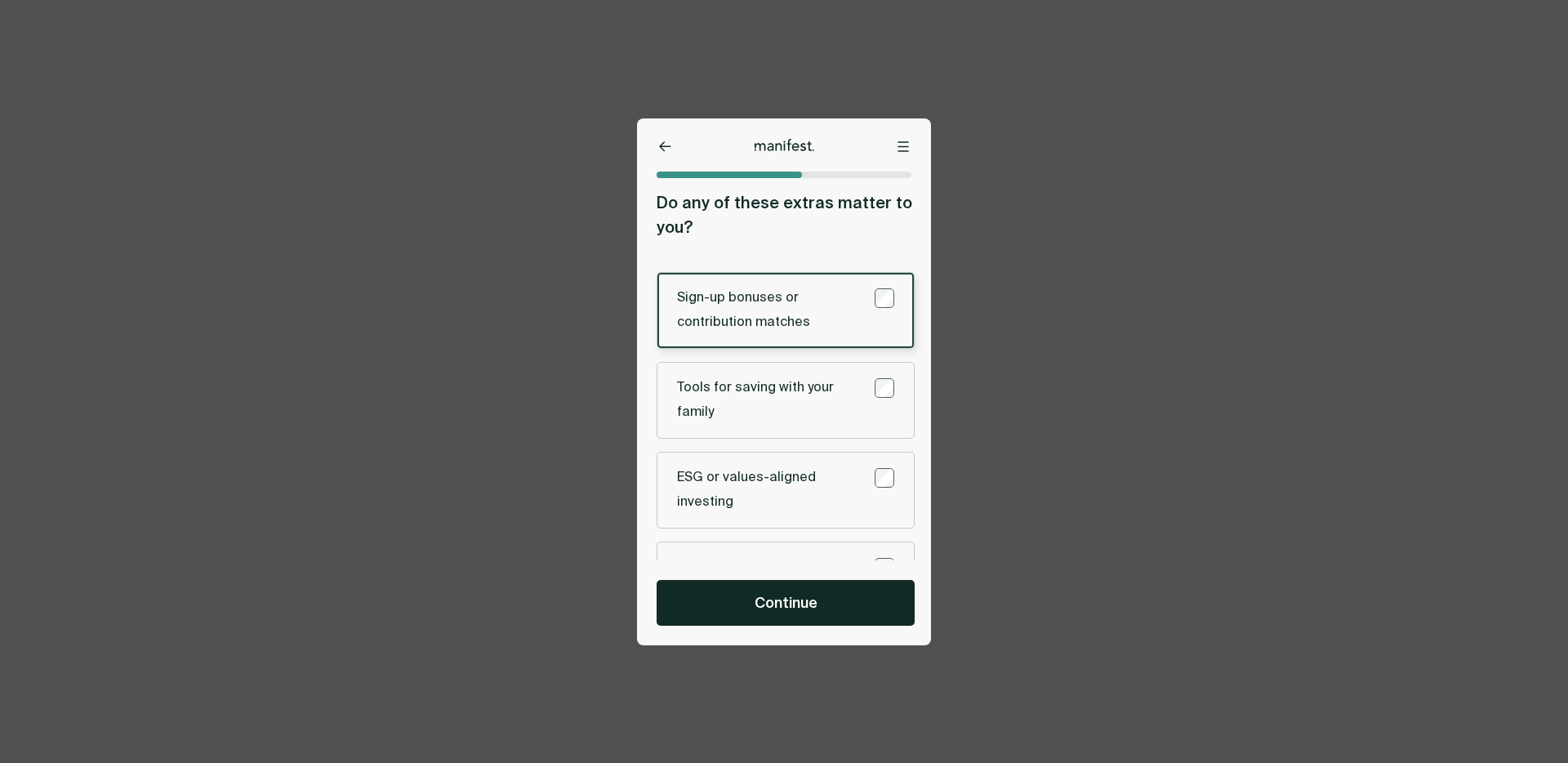
click at [852, 237] on h3 "Do any of these extras matter to you?" at bounding box center [786, 215] width 258 height 49
click at [665, 163] on div "Options Home Exit Manifest [EMAIL_ADDRESS][DOMAIN_NAME] Do any of these extras …" at bounding box center [784, 382] width 294 height 527
click at [665, 158] on div "Options Home Exit Manifest [EMAIL_ADDRESS][DOMAIN_NAME] Do any of these extras …" at bounding box center [784, 382] width 294 height 527
click at [665, 148] on icon at bounding box center [665, 147] width 12 height 10
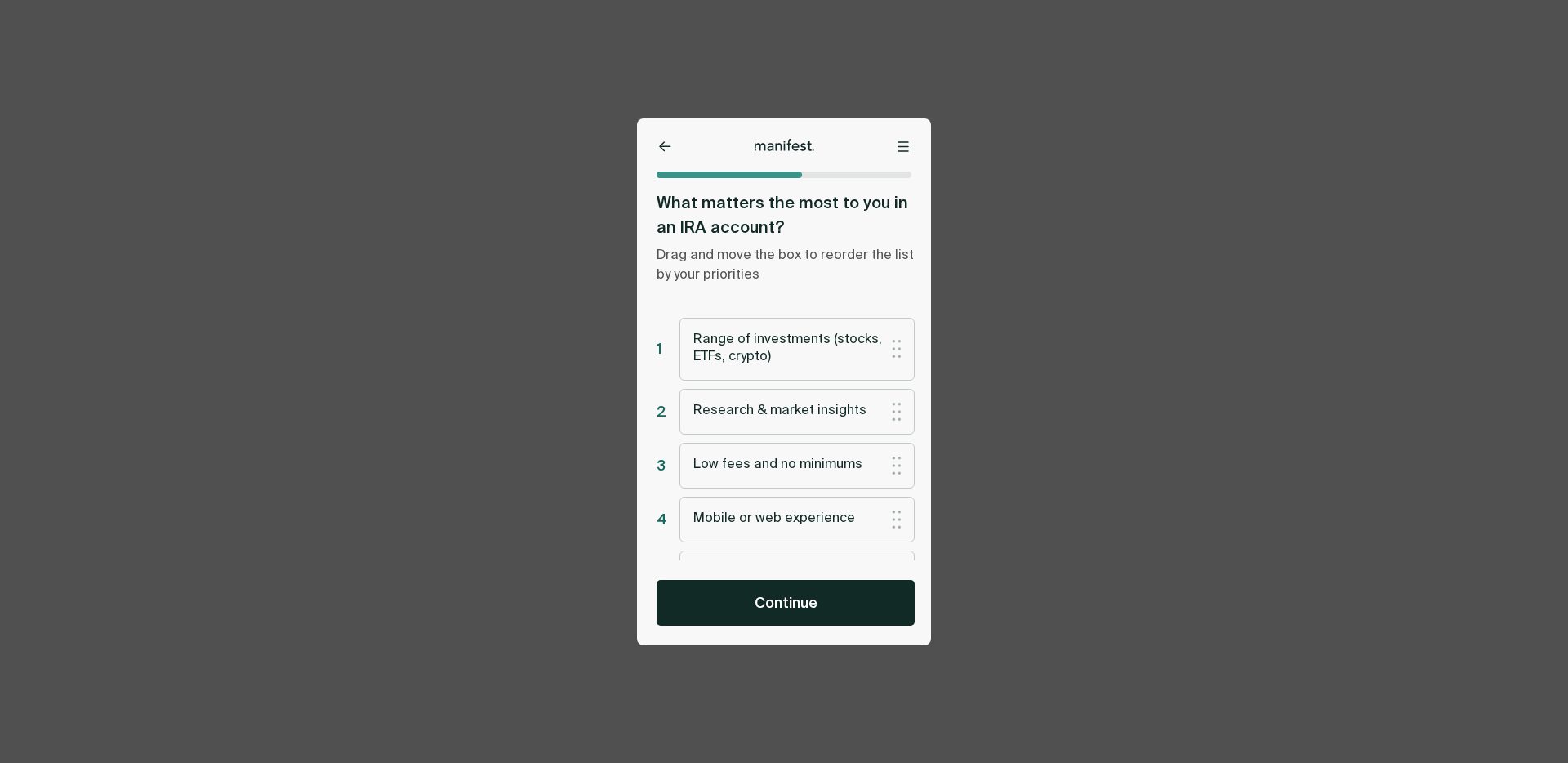
click at [660, 144] on icon at bounding box center [665, 146] width 10 height 9
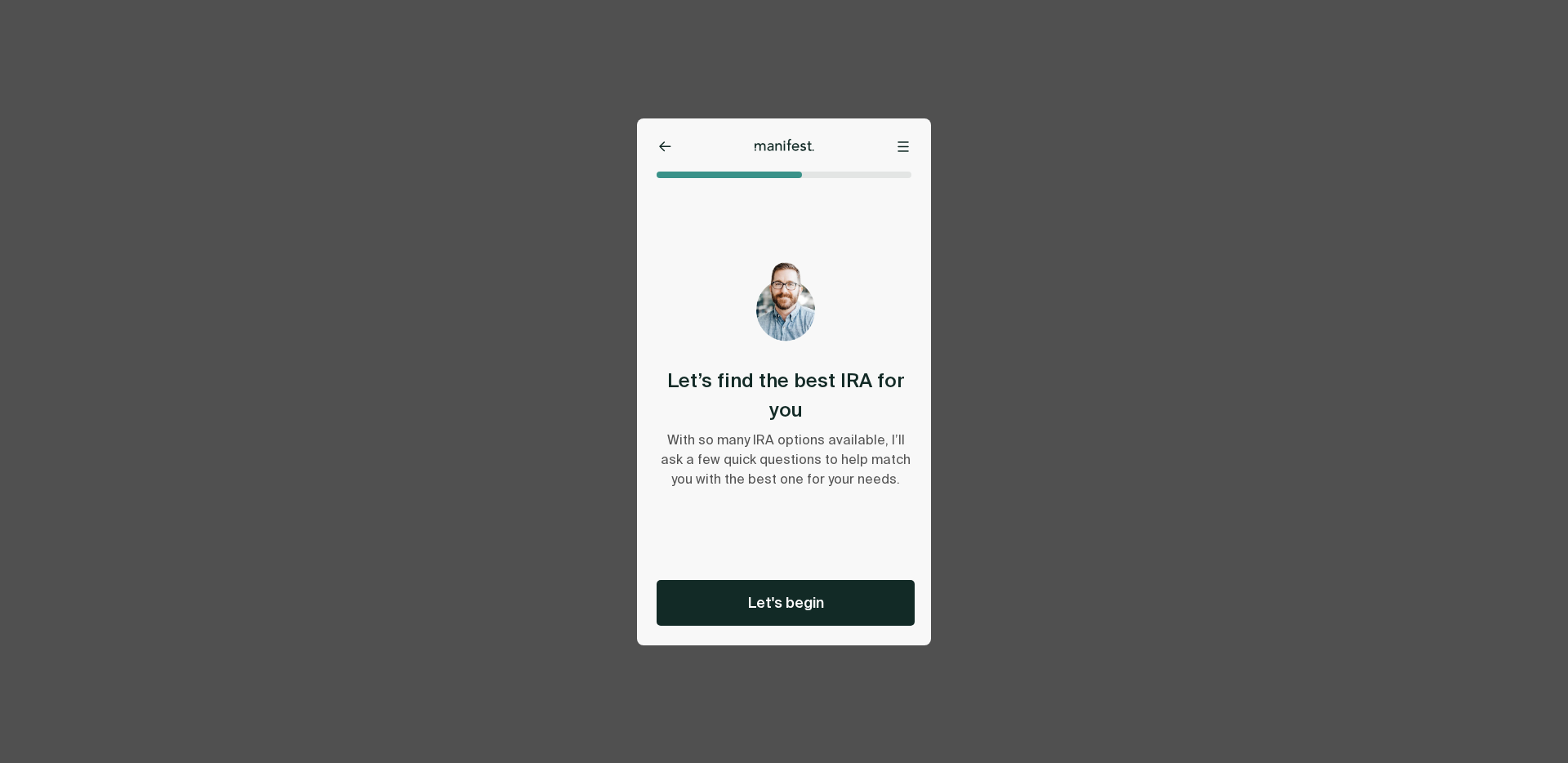
click at [659, 143] on icon at bounding box center [665, 147] width 12 height 10
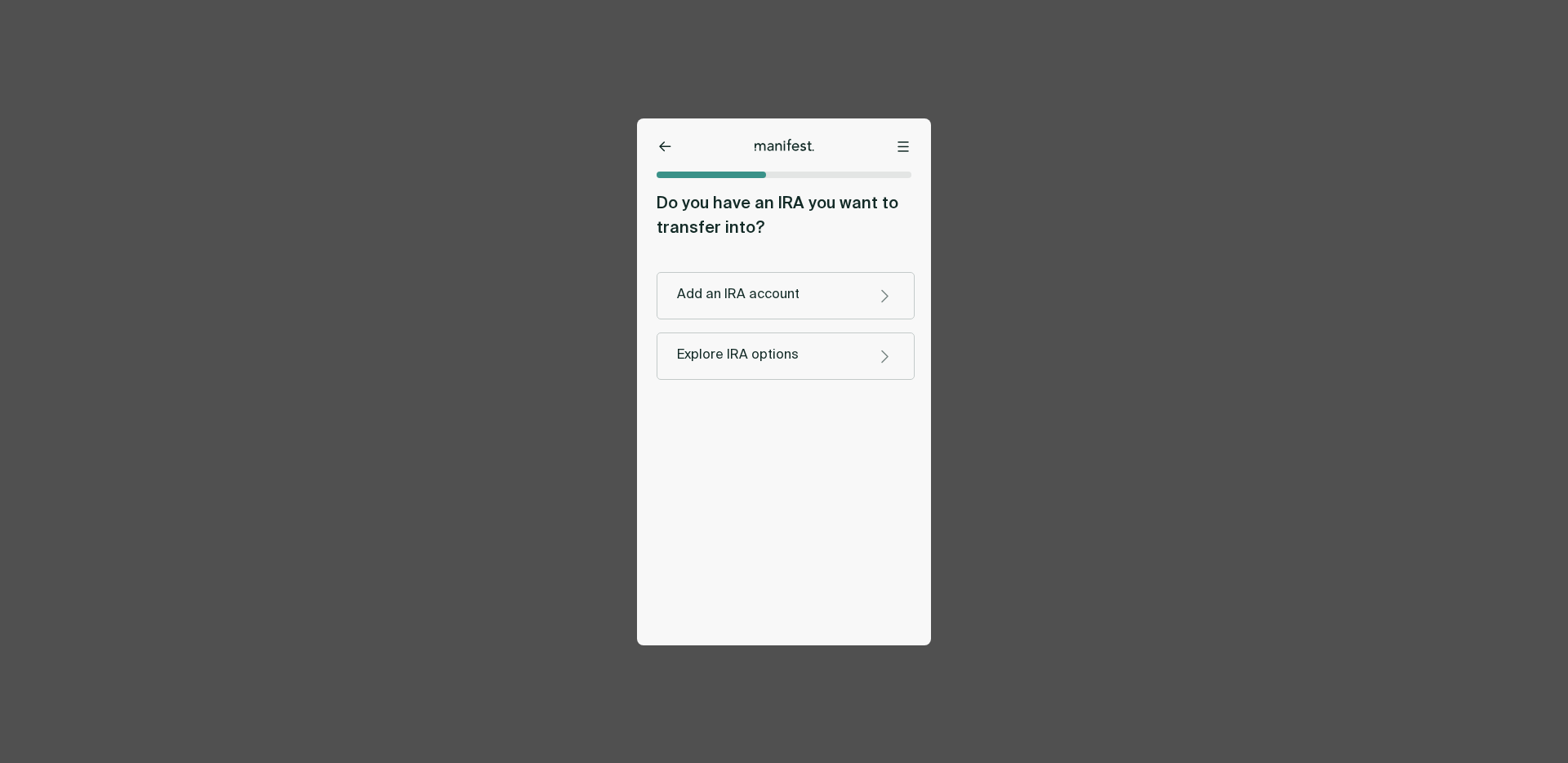
click at [659, 142] on icon at bounding box center [665, 147] width 12 height 10
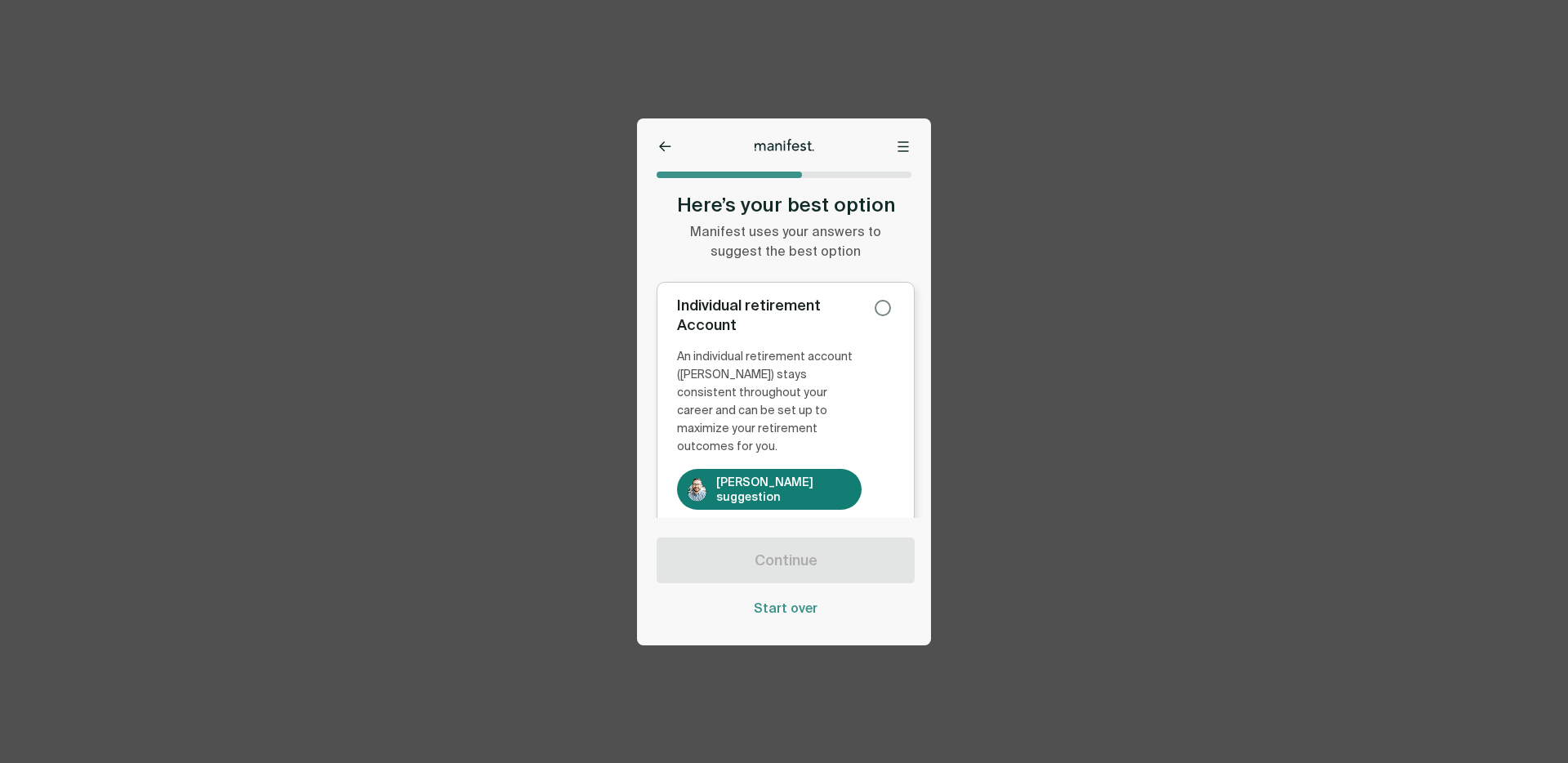
click at [881, 327] on div "Individual retirement Account An individual retirement account (IRA) stays cons…" at bounding box center [785, 402] width 217 height 214
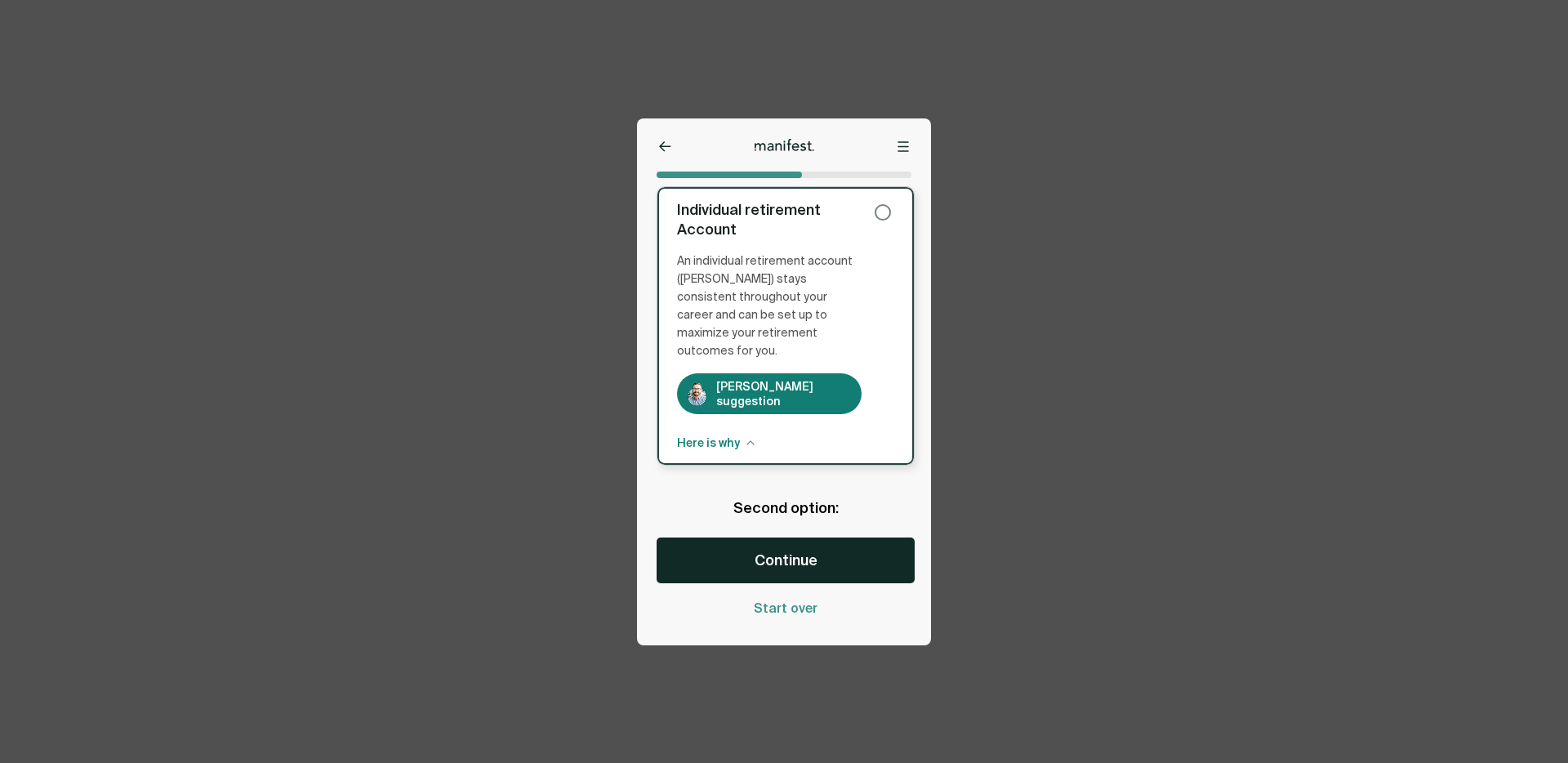
scroll to position [151, 0]
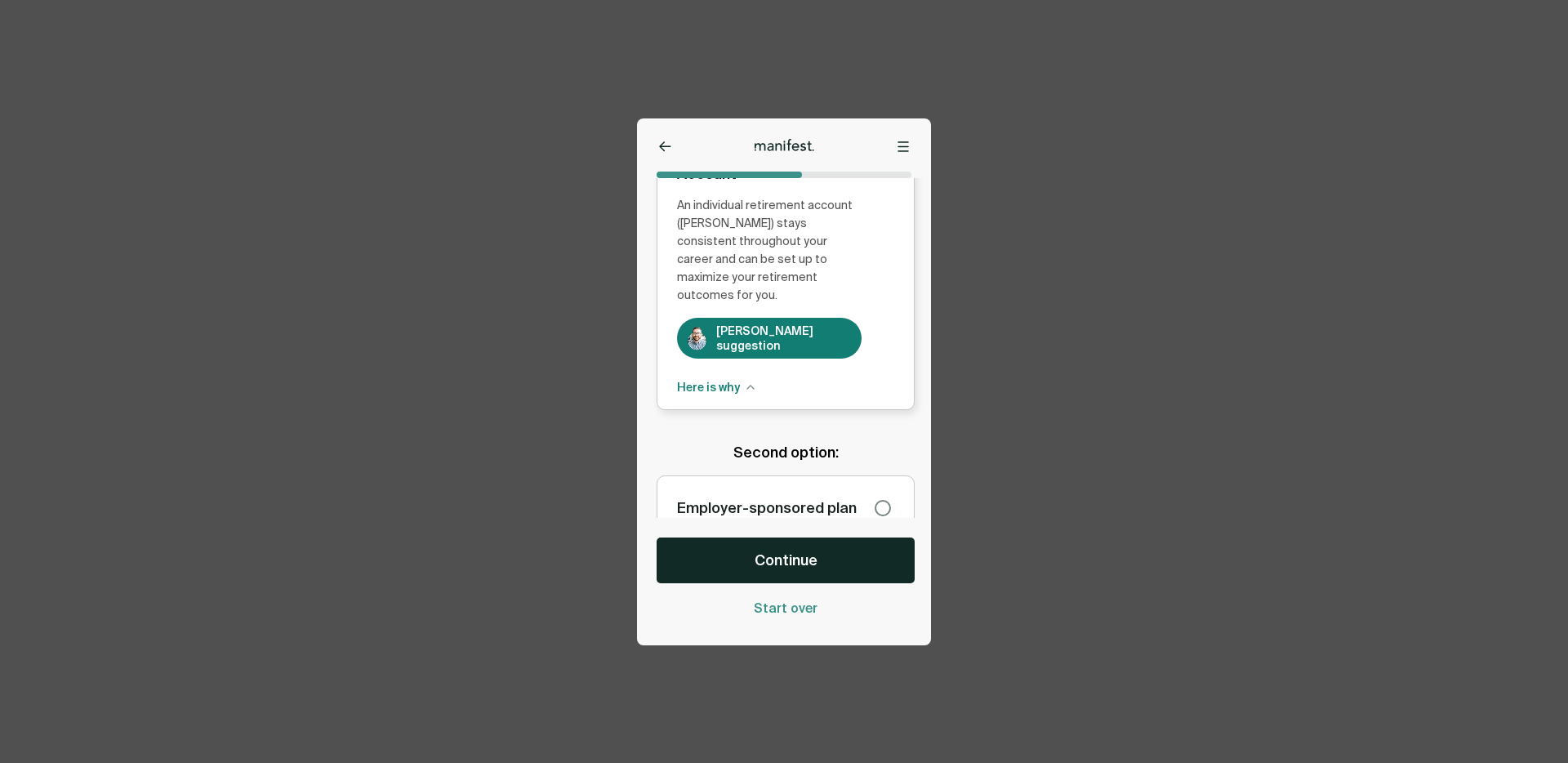
click at [717, 378] on span "Here is why" at bounding box center [708, 387] width 63 height 18
click at [778, 496] on div "Employer-sponsored plan" at bounding box center [769, 508] width 185 height 25
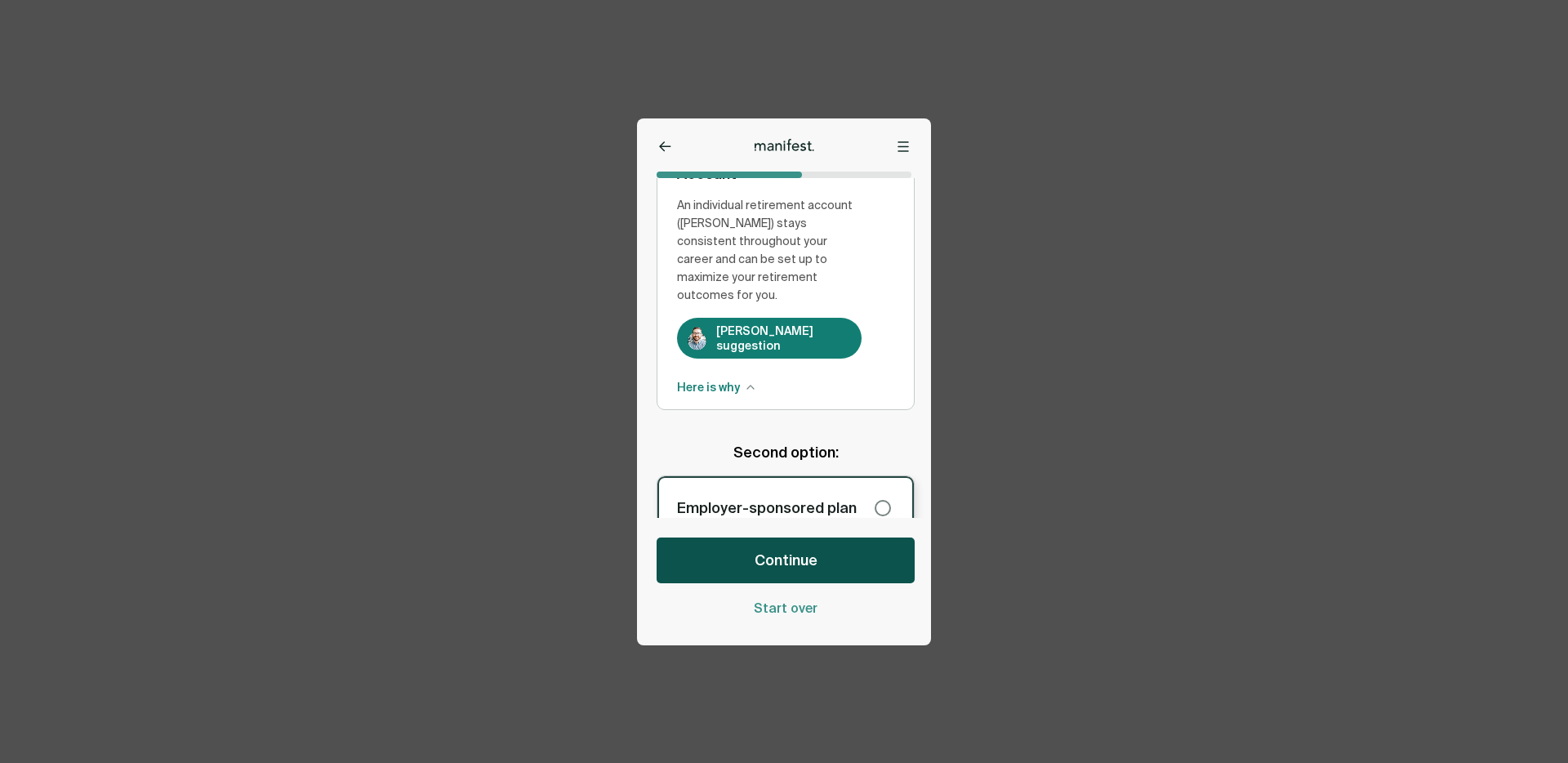
click at [765, 548] on button "Continue" at bounding box center [786, 560] width 258 height 46
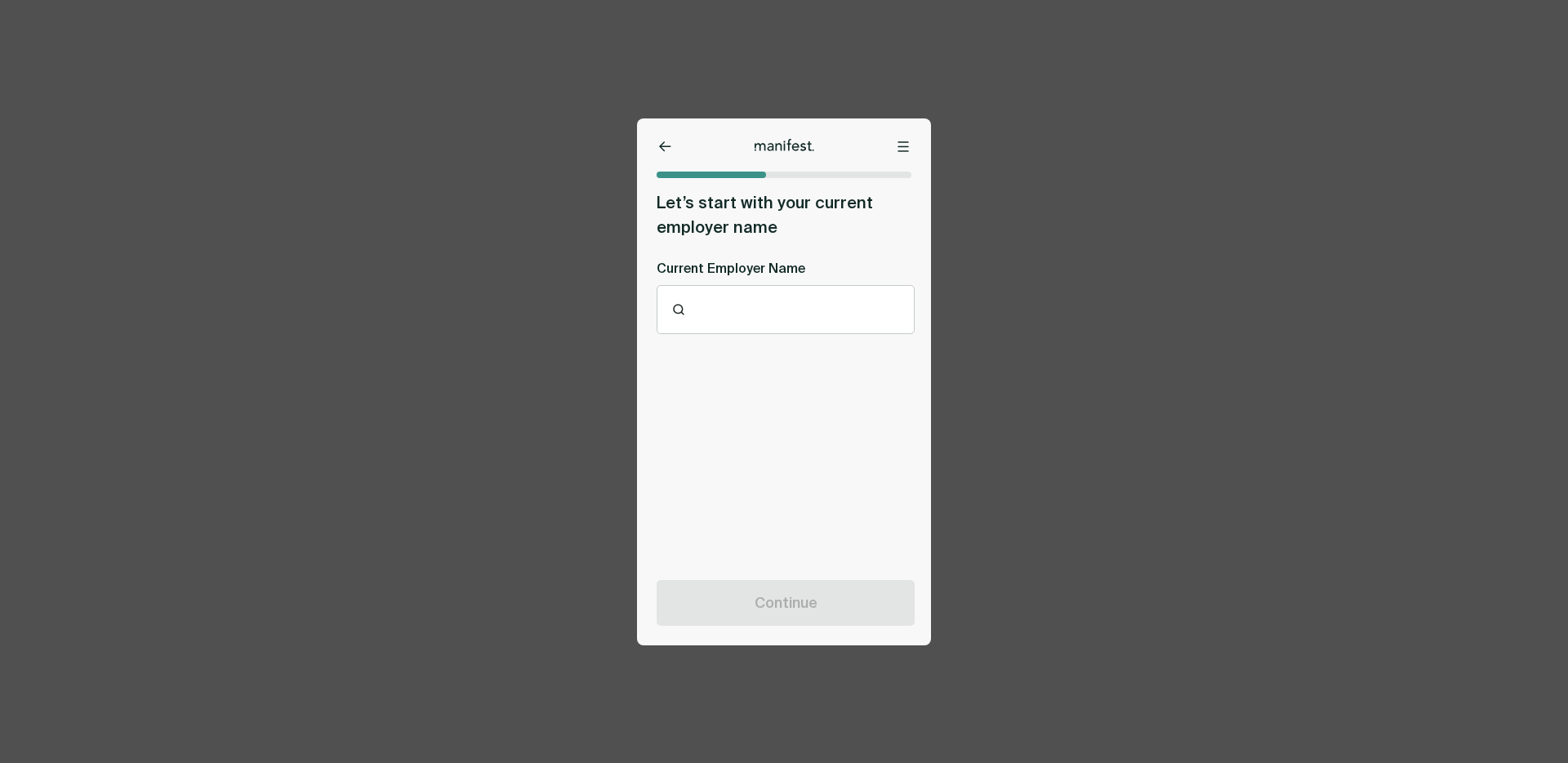
click at [716, 315] on div at bounding box center [795, 309] width 210 height 18
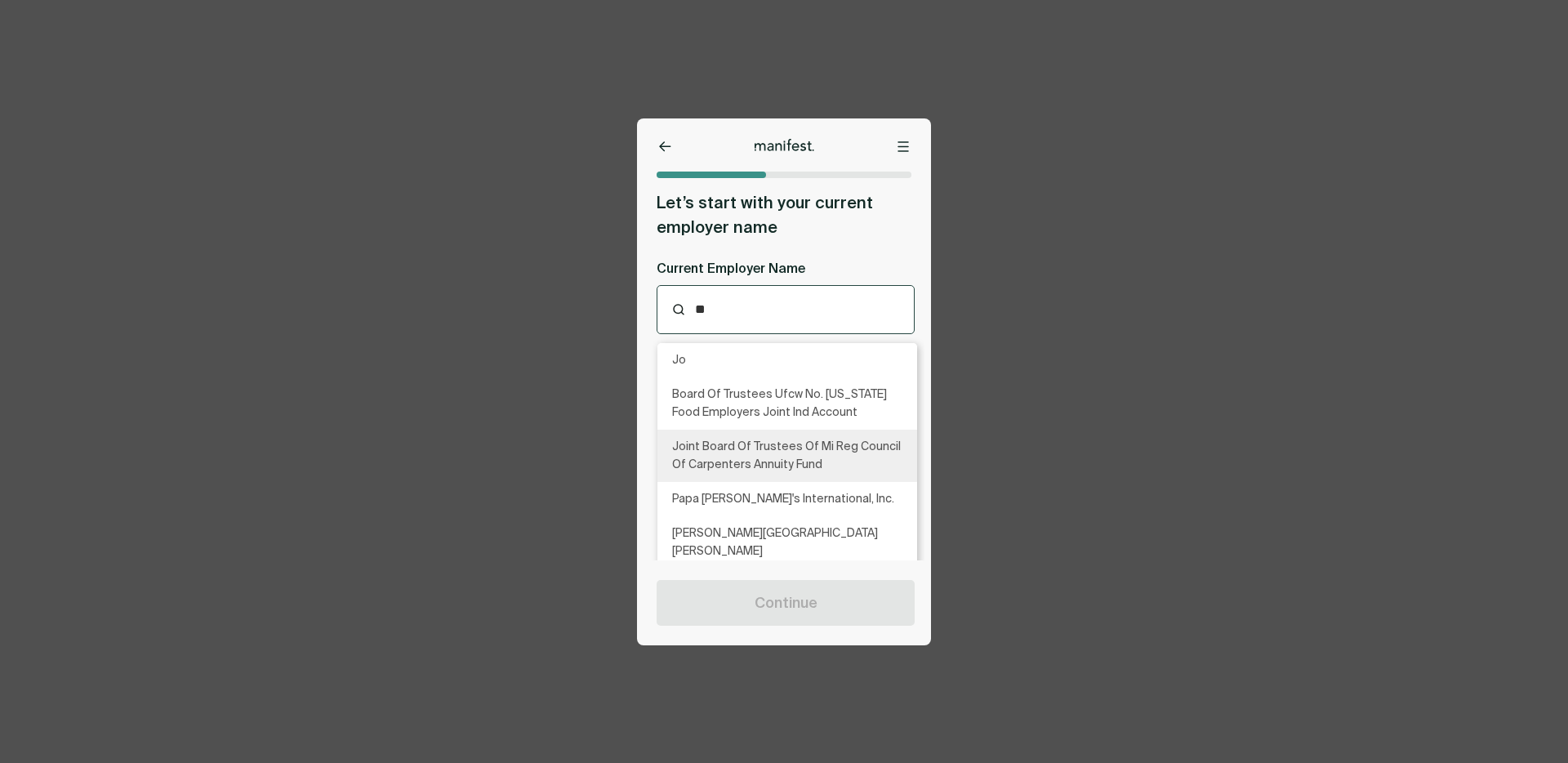
click at [799, 456] on p "Joint Board Of Trustees Of Mi Reg Council Of Carpenters Annuity Fund" at bounding box center [787, 456] width 230 height 36
type input "**"
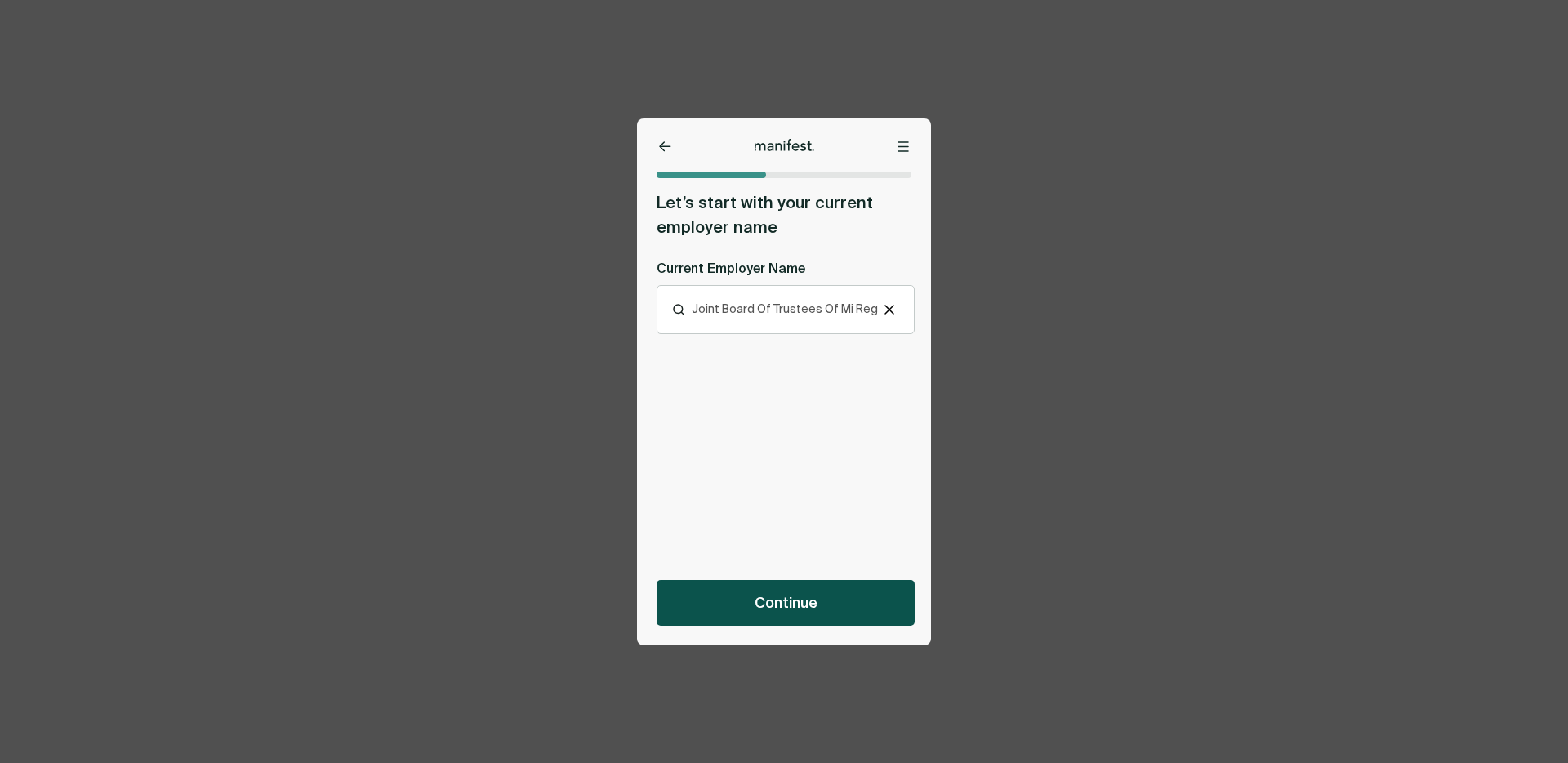
click at [750, 591] on button "Continue" at bounding box center [786, 602] width 258 height 46
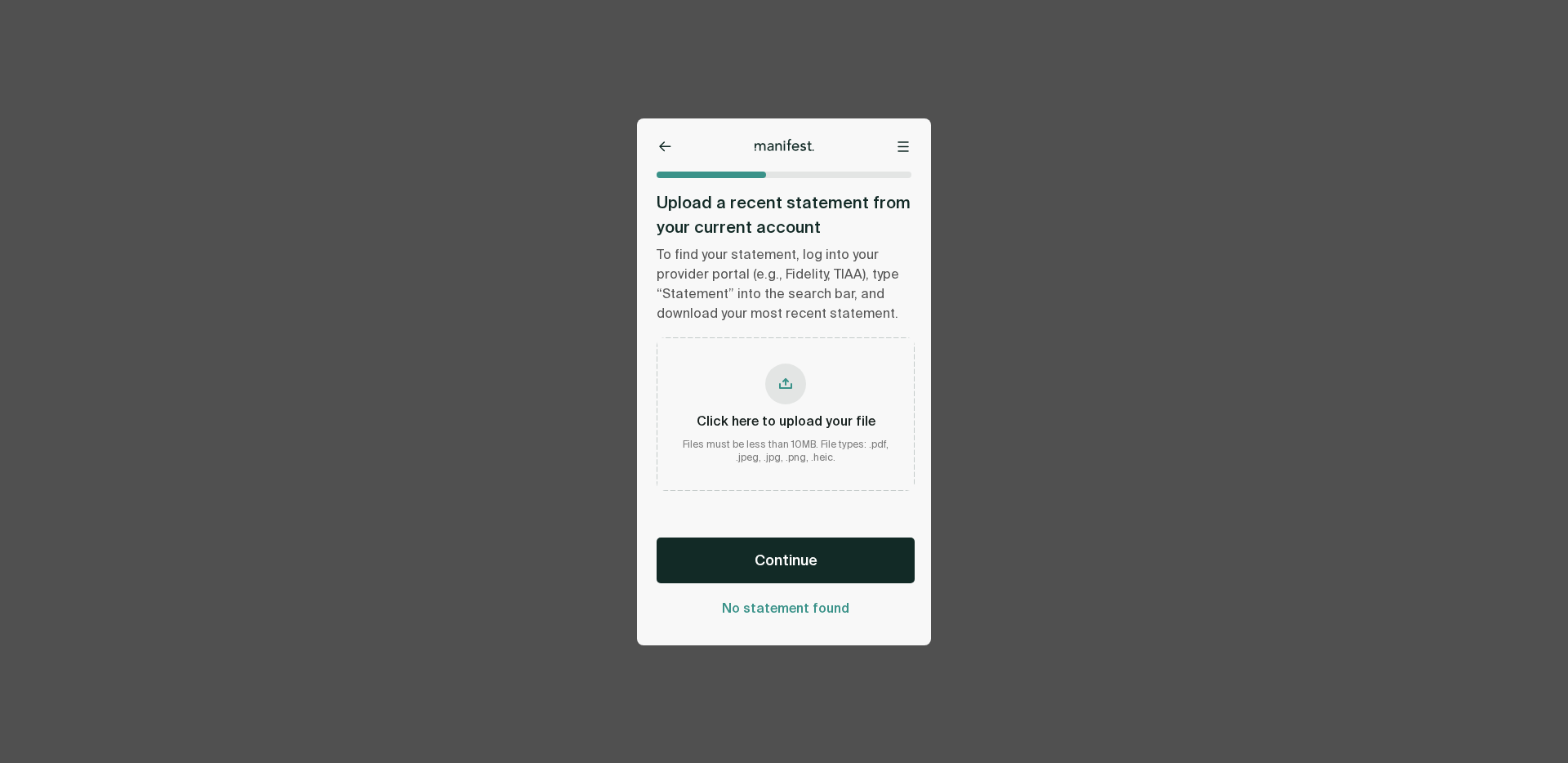
click at [772, 425] on div "Click here to upload your file" at bounding box center [786, 421] width 179 height 18
click at [750, 559] on button "Continue" at bounding box center [786, 560] width 258 height 46
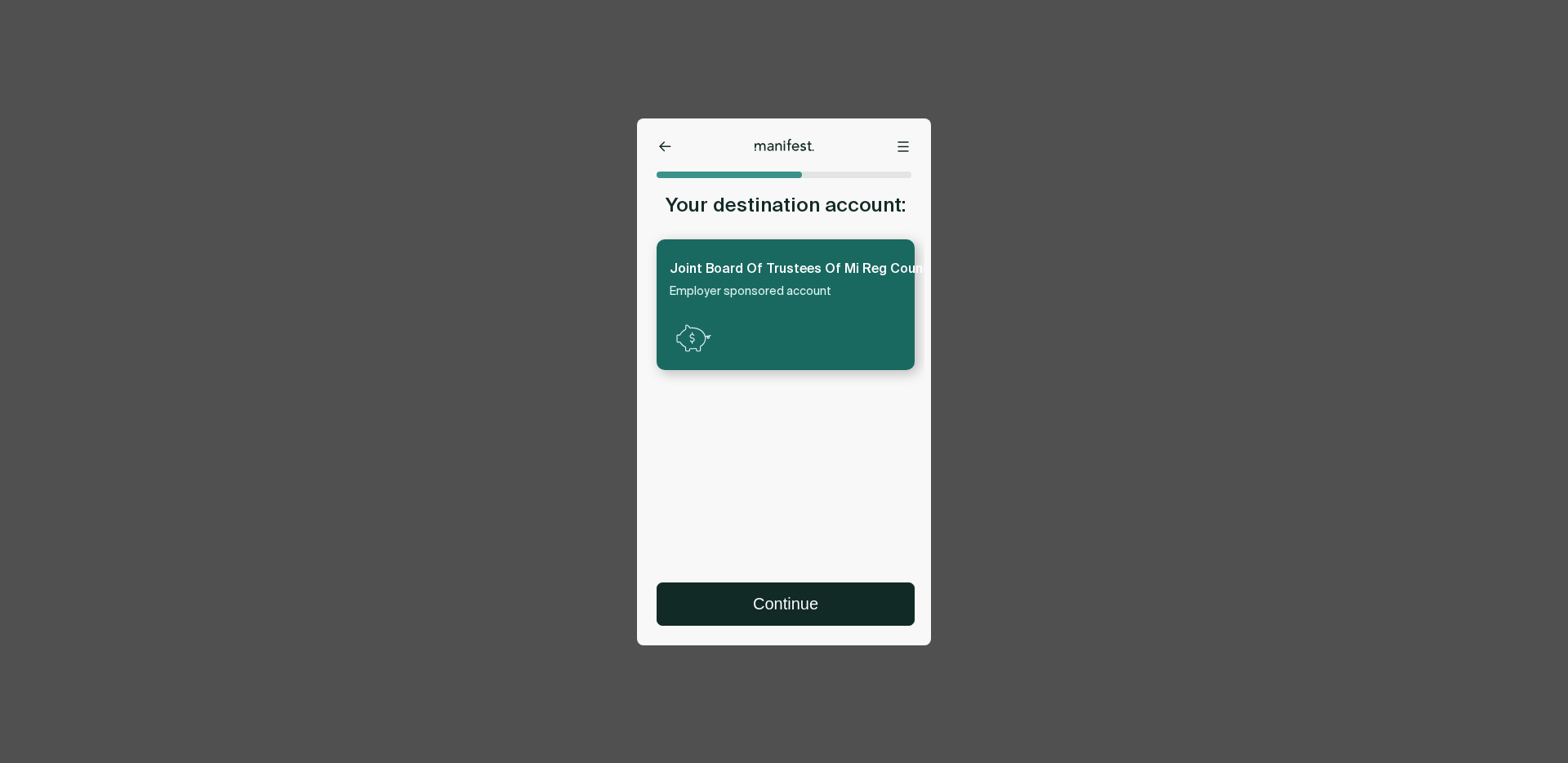
click at [760, 563] on div "Continue" at bounding box center [781, 594] width 288 height 63
drag, startPoint x: 751, startPoint y: 548, endPoint x: 763, endPoint y: 548, distance: 12.0
click at [762, 548] on div "Your destination account: Joint Board Of Trustees Of Mi Reg Council Of Carpente…" at bounding box center [781, 377] width 288 height 373
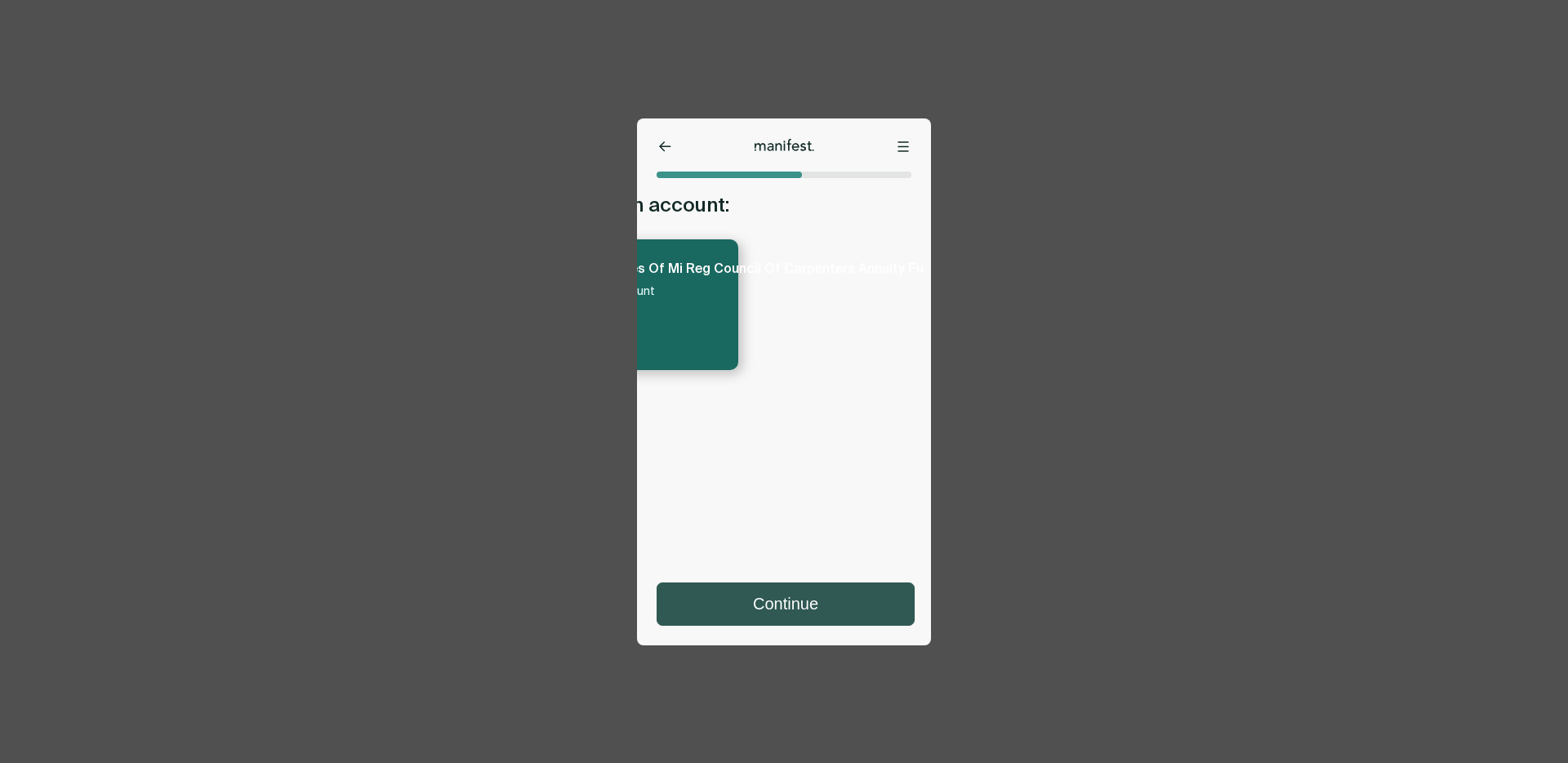
click at [821, 589] on button "Continue" at bounding box center [786, 604] width 257 height 42
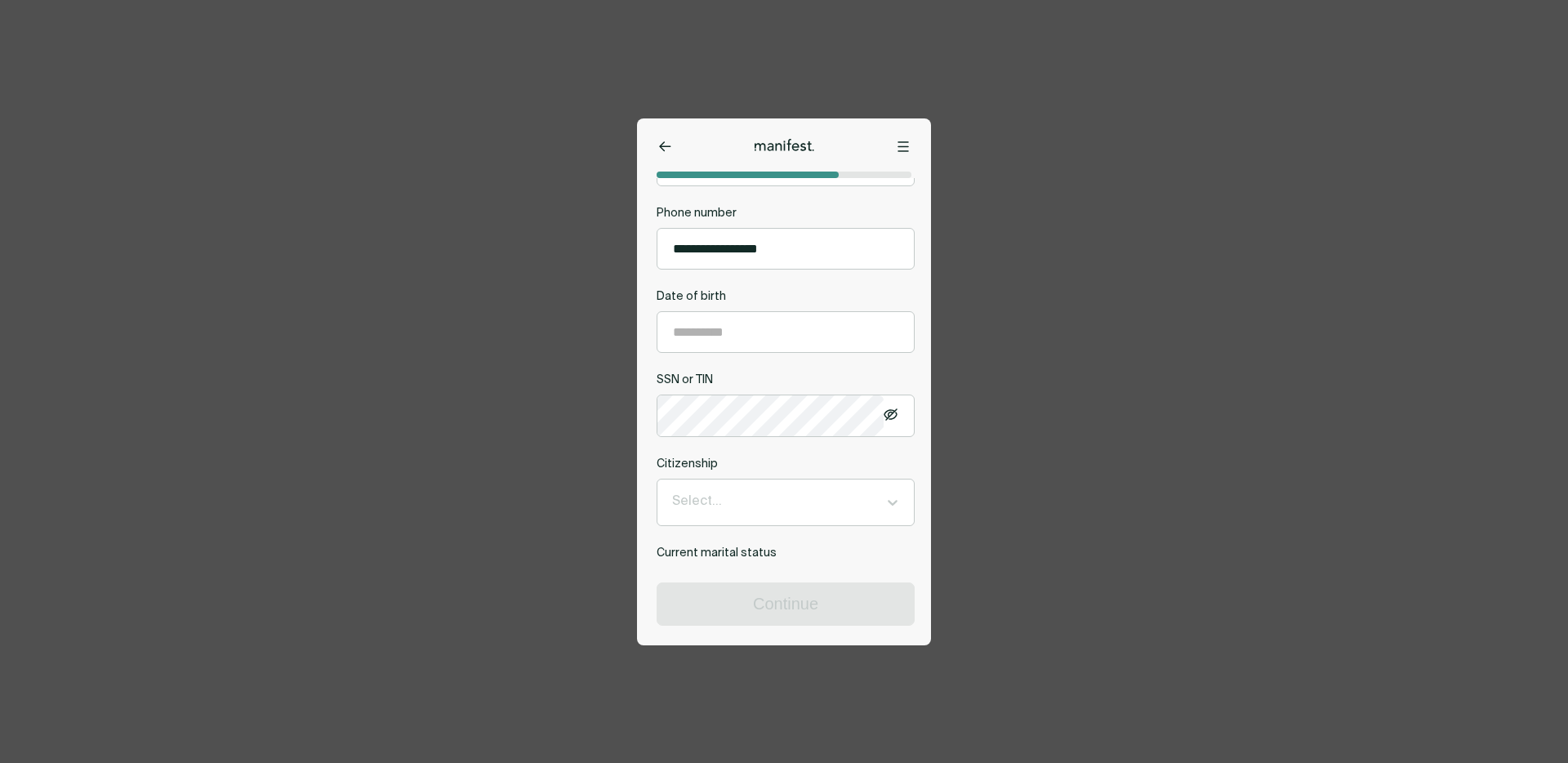
scroll to position [455, 0]
click at [757, 337] on input "**********" at bounding box center [786, 329] width 257 height 40
type input "**********"
click at [751, 458] on div "**********" at bounding box center [786, 253] width 258 height 779
click at [746, 509] on div "Citizenship Select..." at bounding box center [786, 489] width 258 height 70
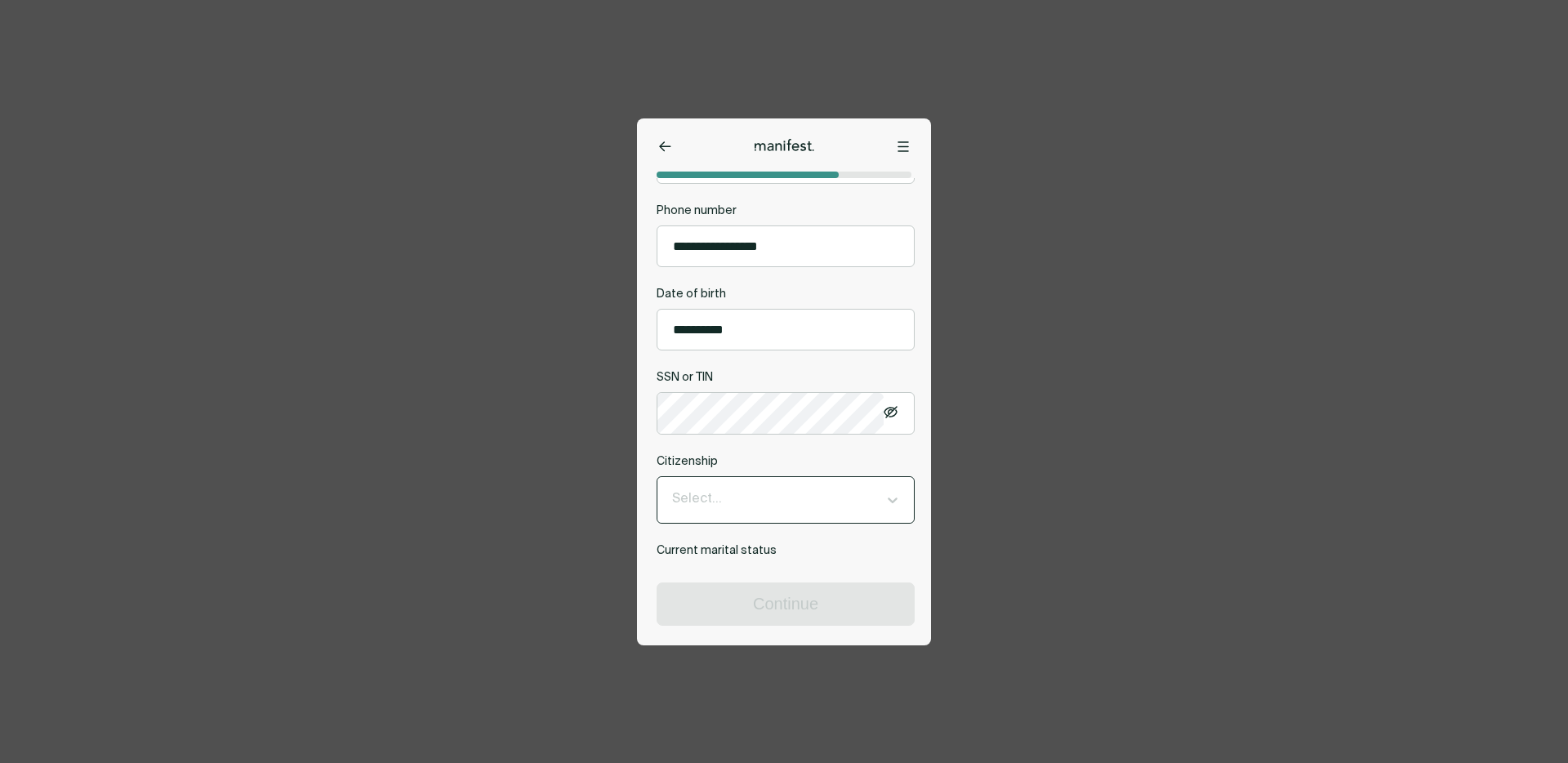
click at [730, 510] on div at bounding box center [771, 500] width 198 height 21
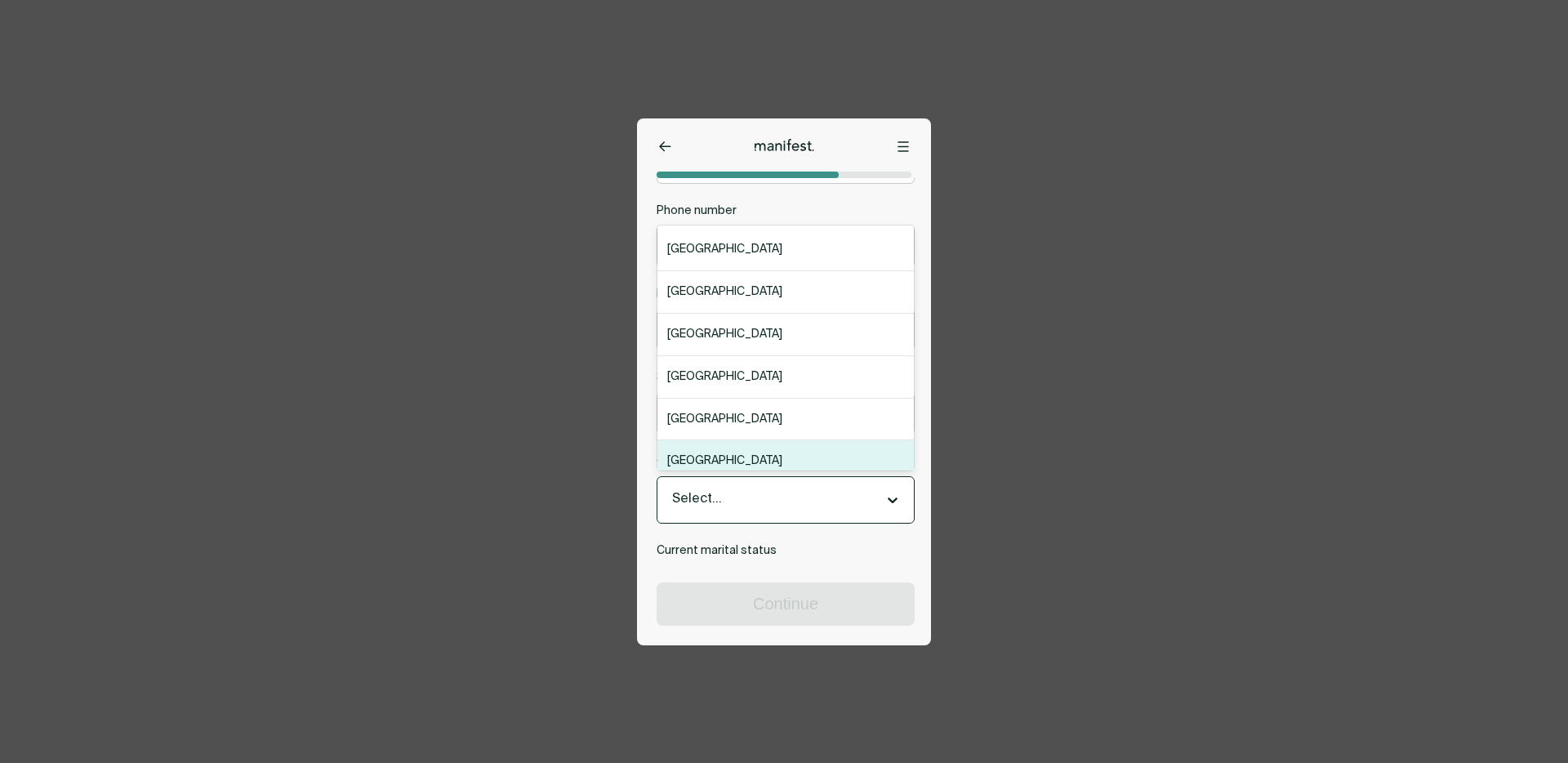
click at [726, 472] on div "[GEOGRAPHIC_DATA]" at bounding box center [786, 461] width 257 height 42
click at [724, 510] on div at bounding box center [771, 500] width 198 height 21
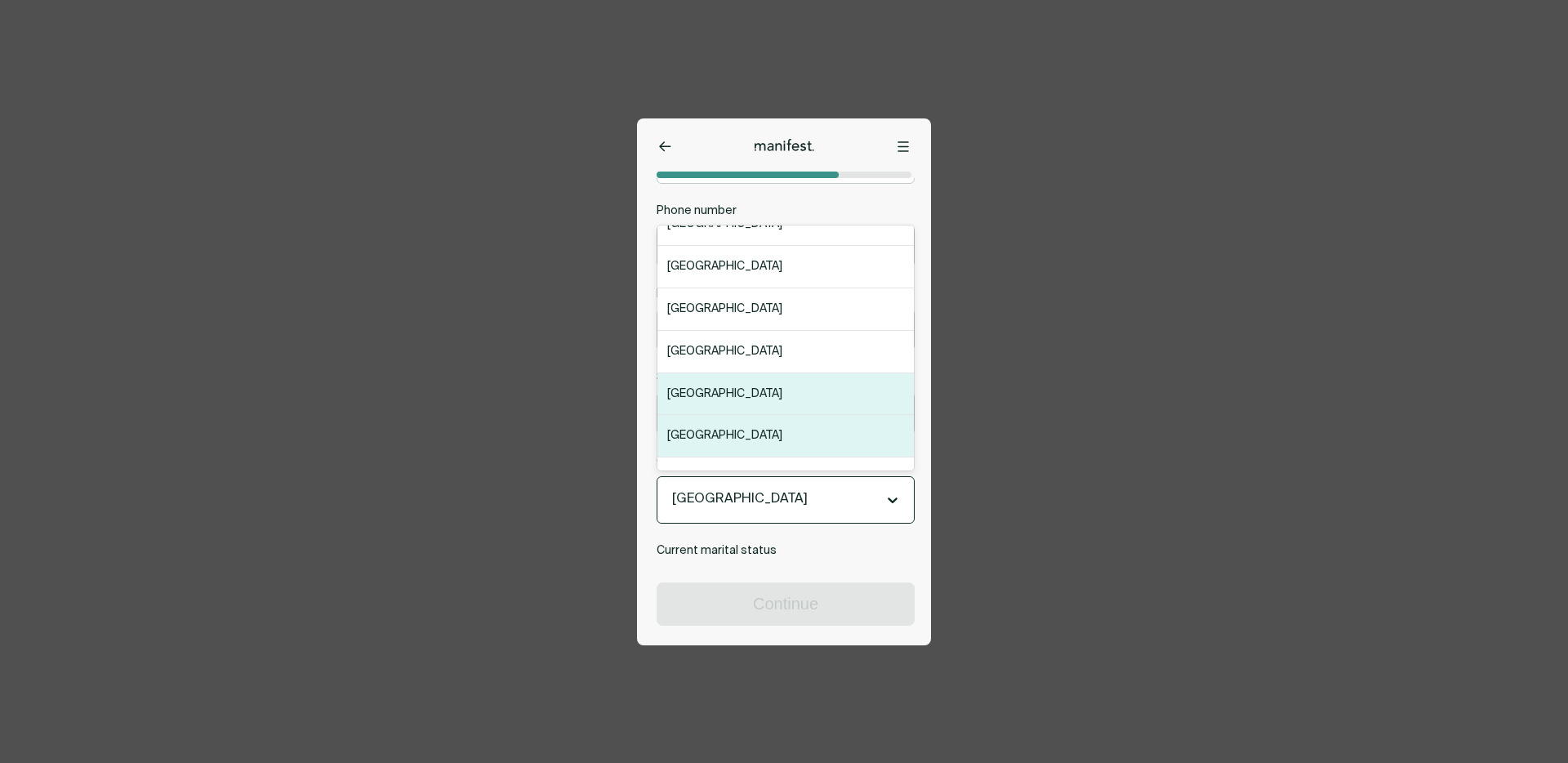
click at [723, 397] on div "[GEOGRAPHIC_DATA]" at bounding box center [786, 394] width 257 height 42
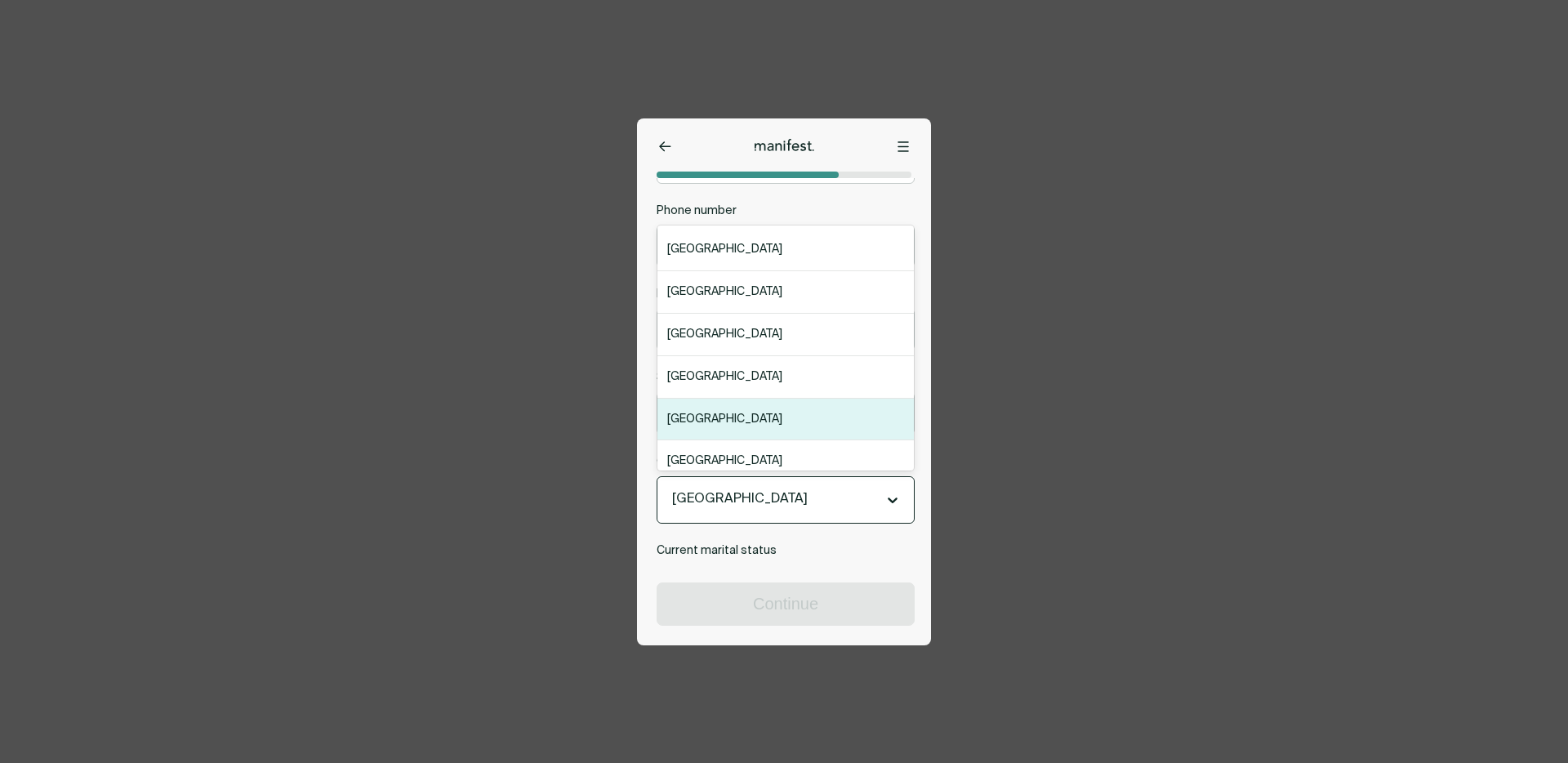
click at [722, 504] on div at bounding box center [771, 500] width 198 height 21
click at [708, 295] on div "[GEOGRAPHIC_DATA]" at bounding box center [786, 292] width 257 height 42
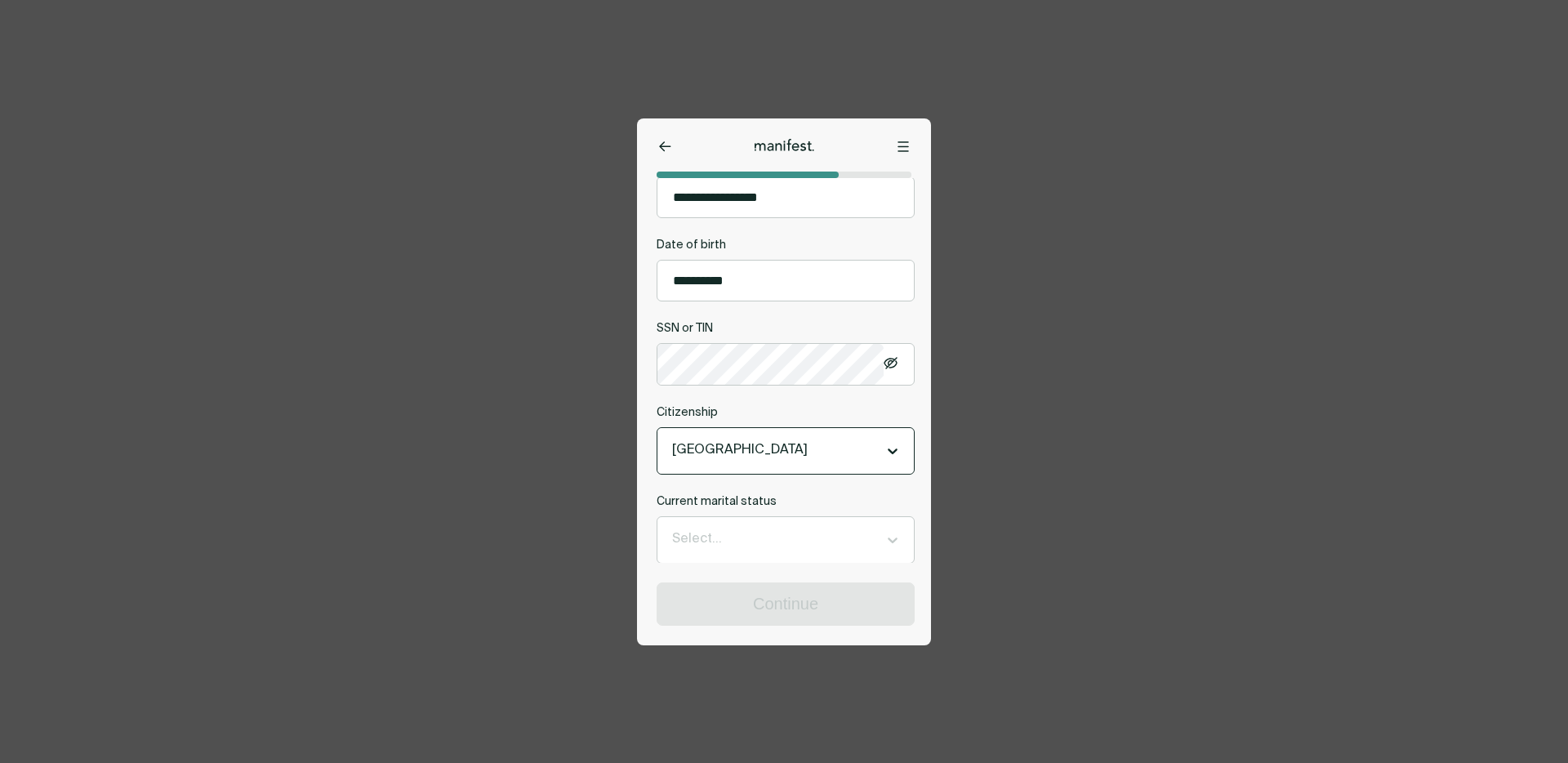
scroll to position [524, 0]
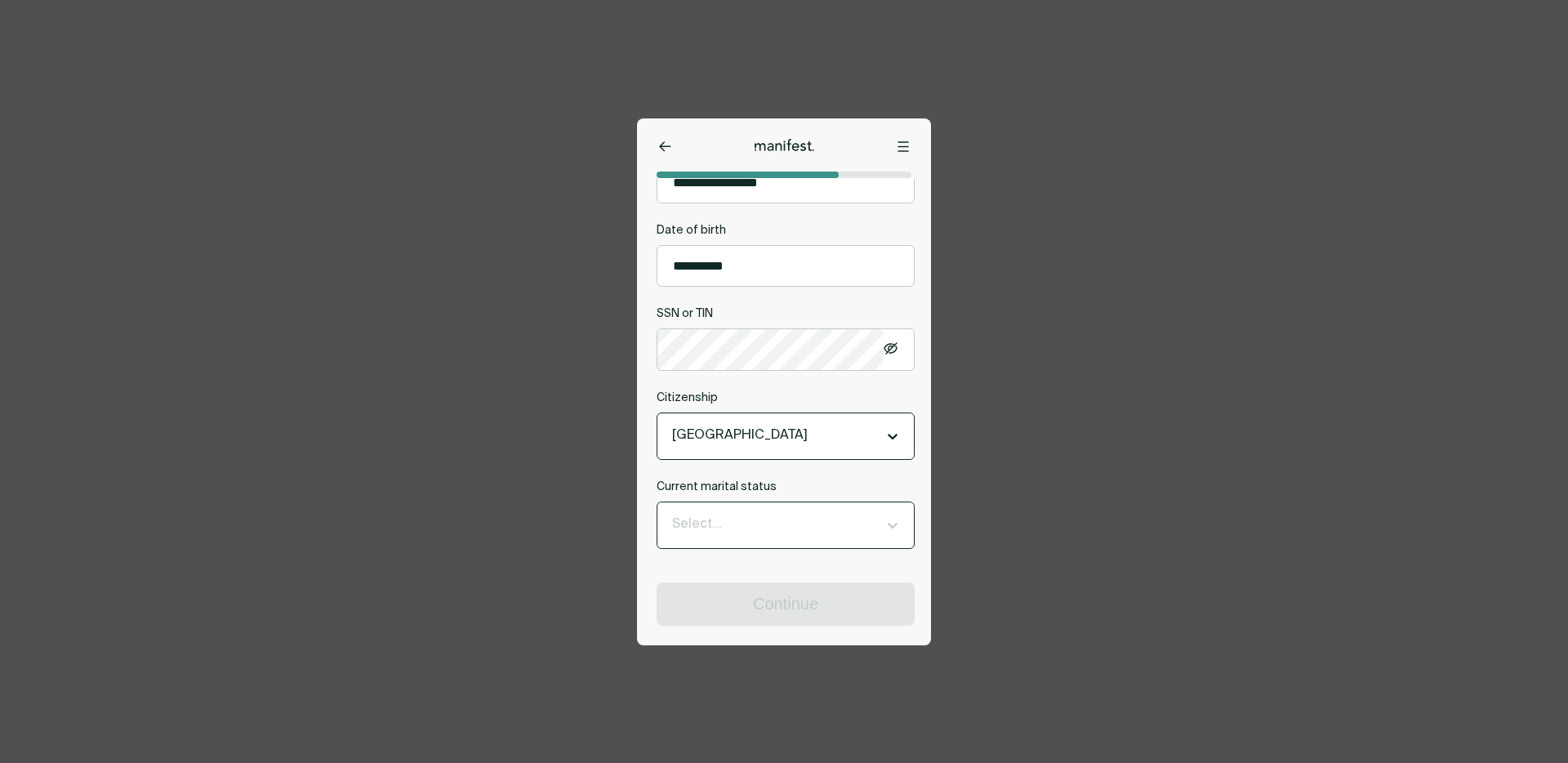
click at [732, 510] on div "Select..." at bounding box center [786, 525] width 257 height 46
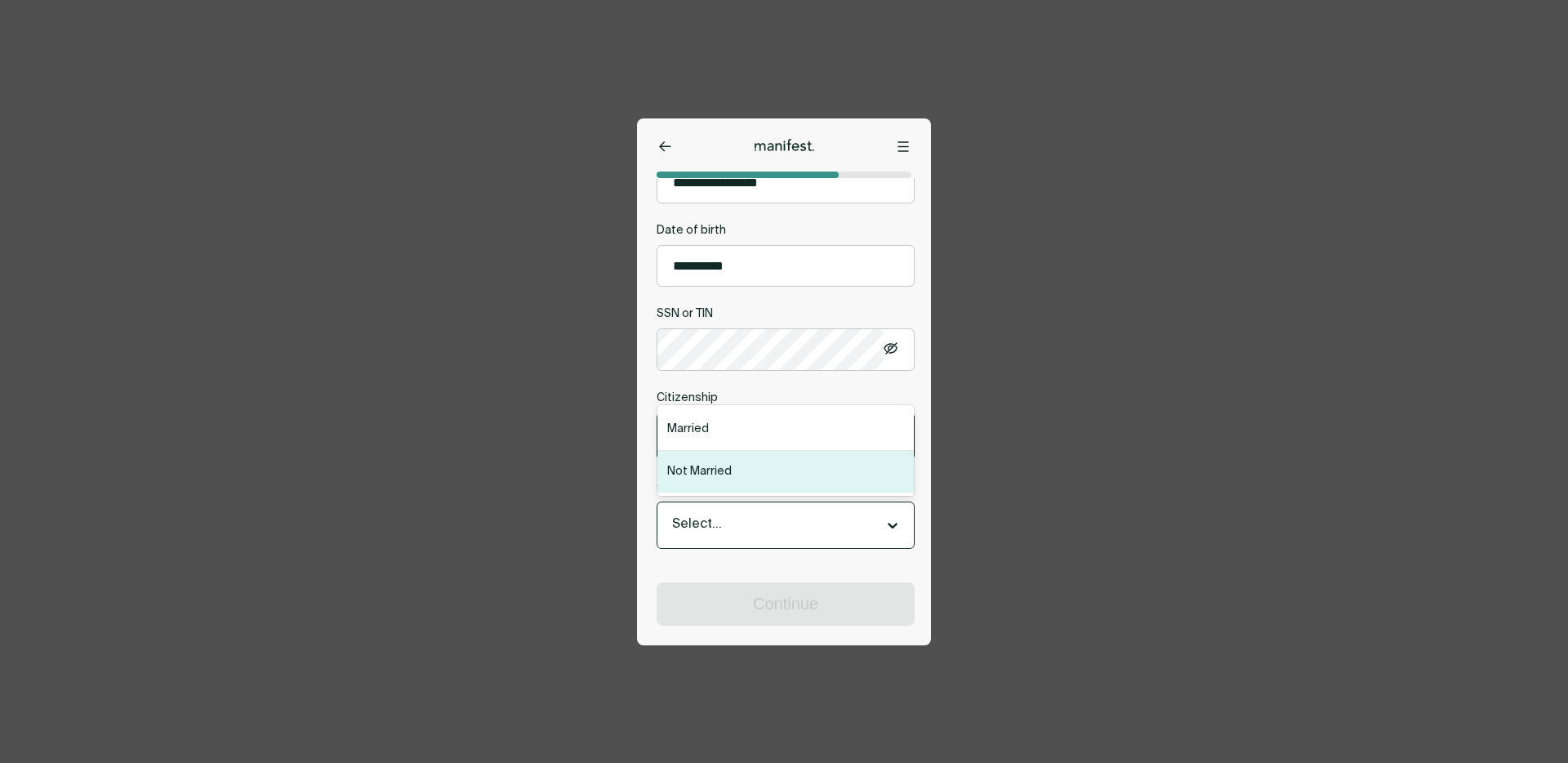
click at [721, 479] on div "Not Married" at bounding box center [786, 472] width 257 height 42
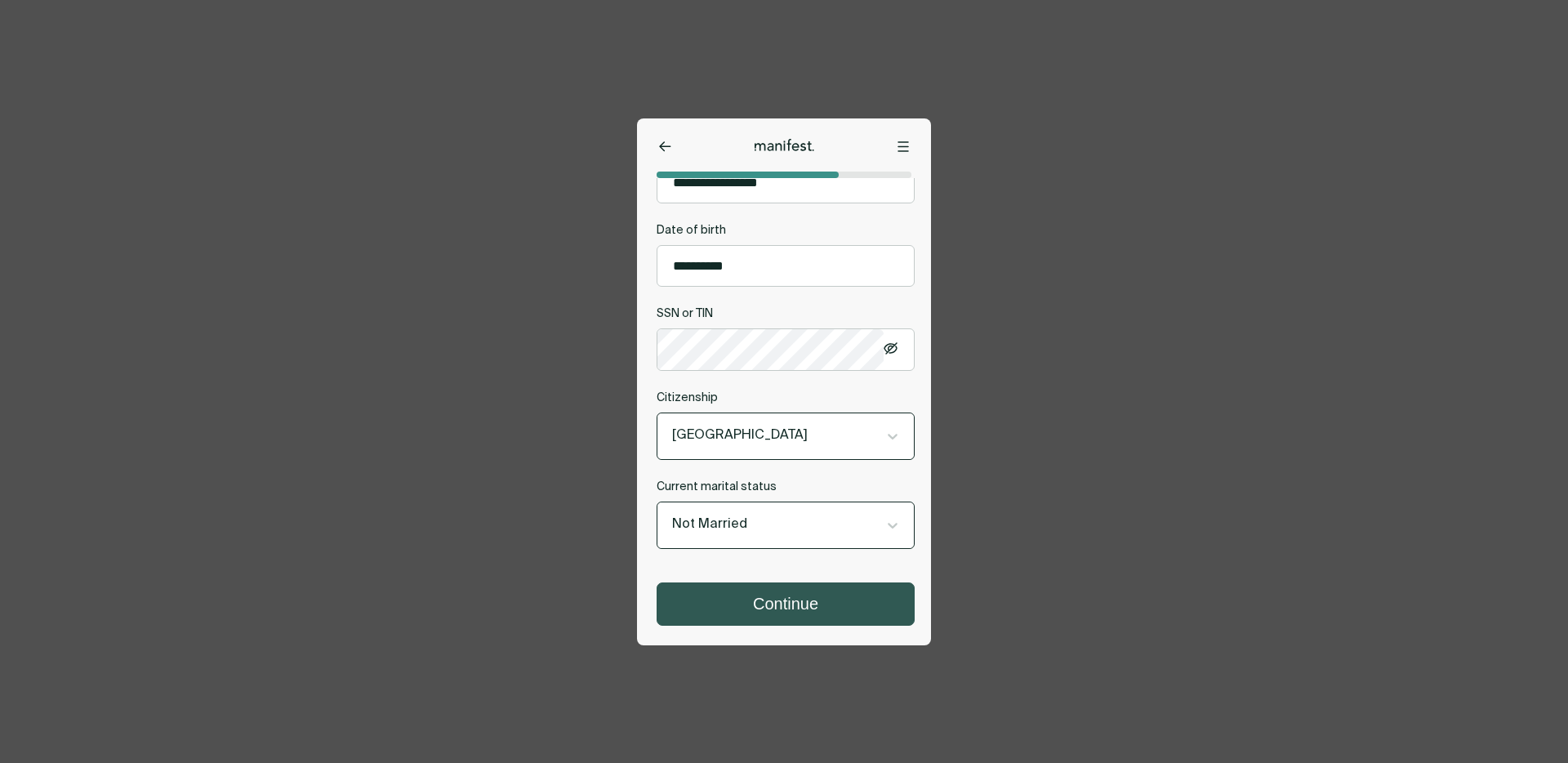
click at [726, 595] on button "Continue" at bounding box center [786, 604] width 257 height 42
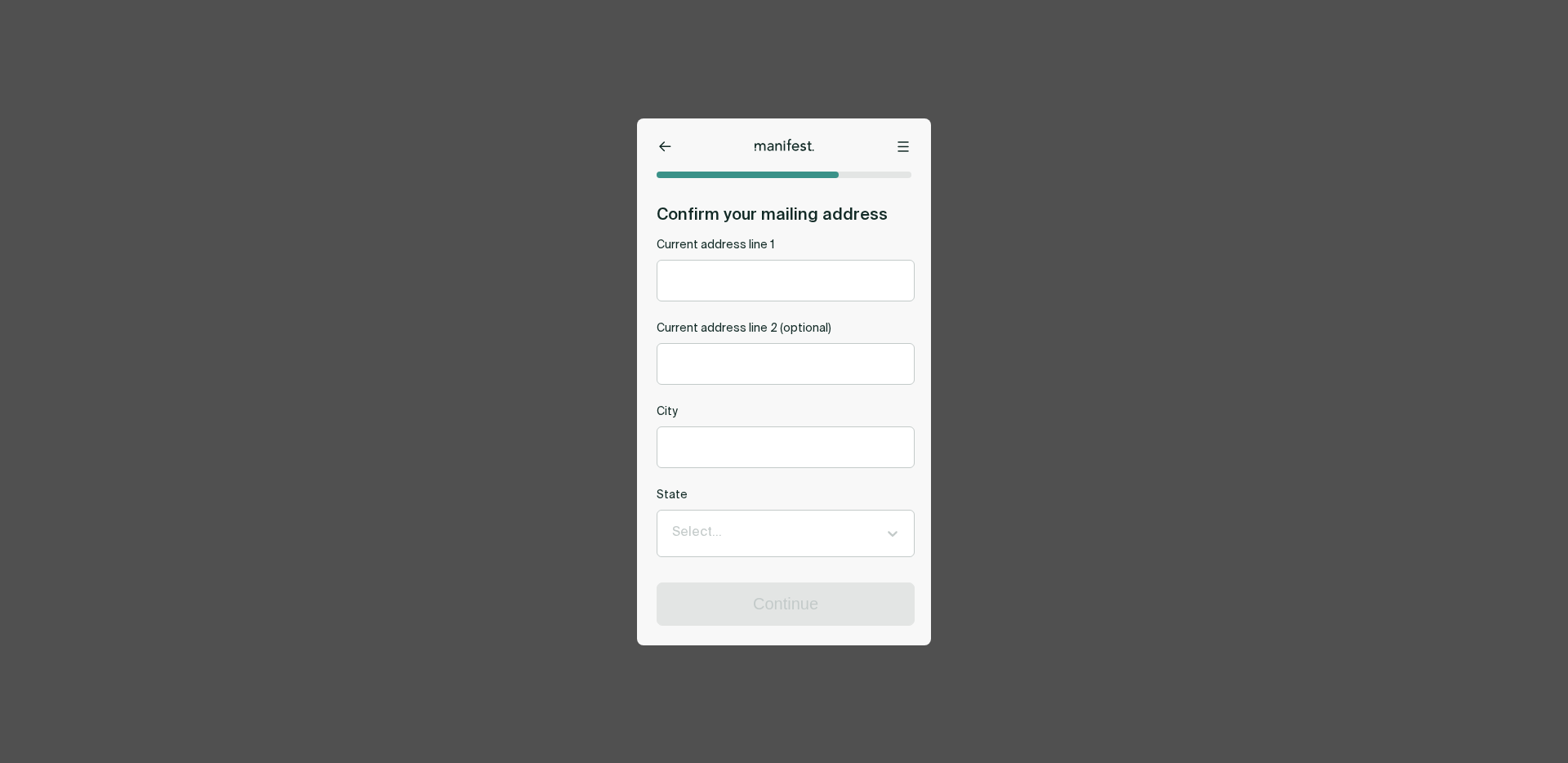
click at [673, 140] on div at bounding box center [784, 145] width 222 height 12
click at [666, 142] on icon at bounding box center [665, 147] width 12 height 10
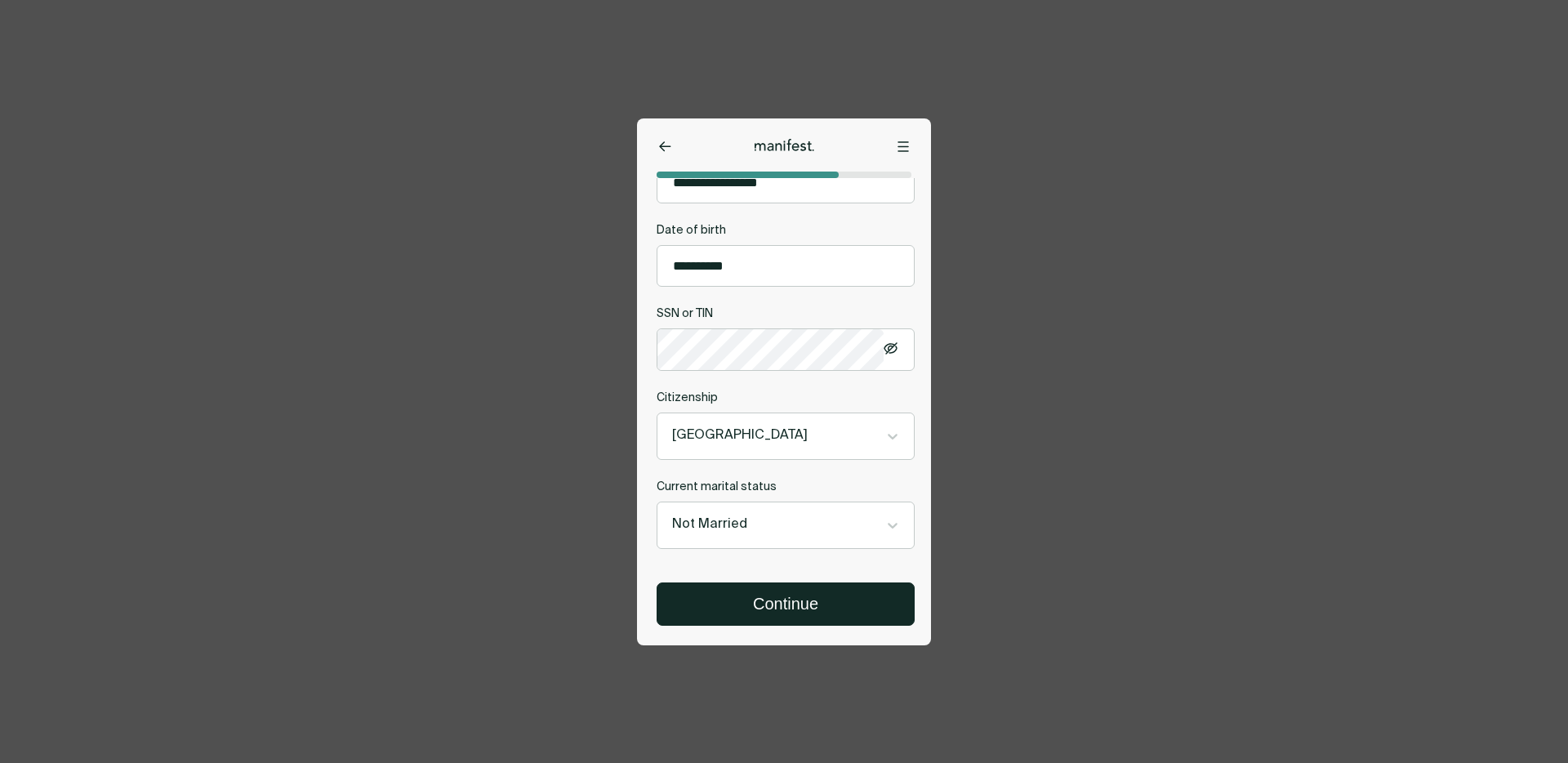
click at [716, 526] on div at bounding box center [771, 525] width 198 height 21
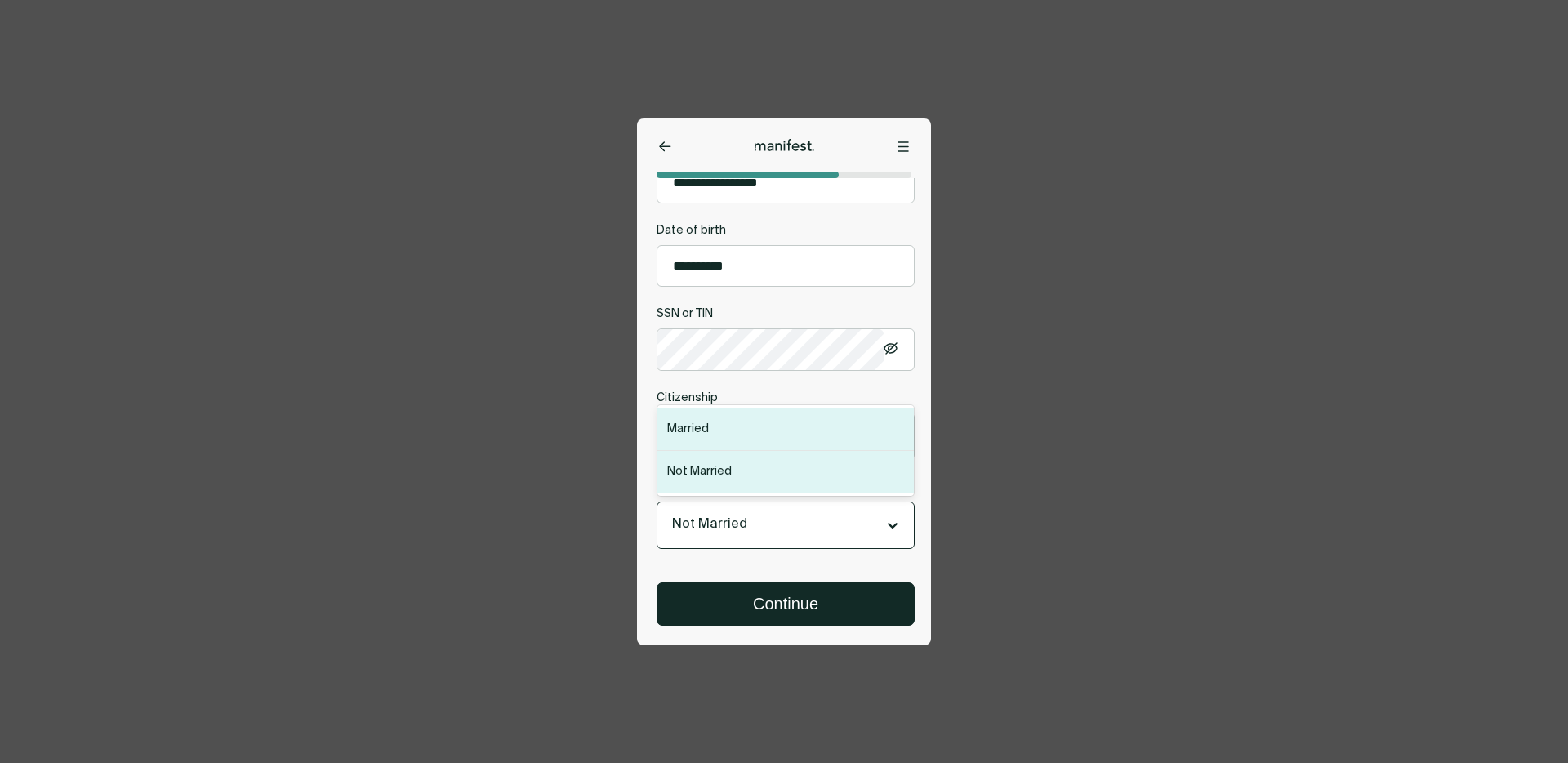
click at [698, 435] on div "Married" at bounding box center [786, 430] width 257 height 42
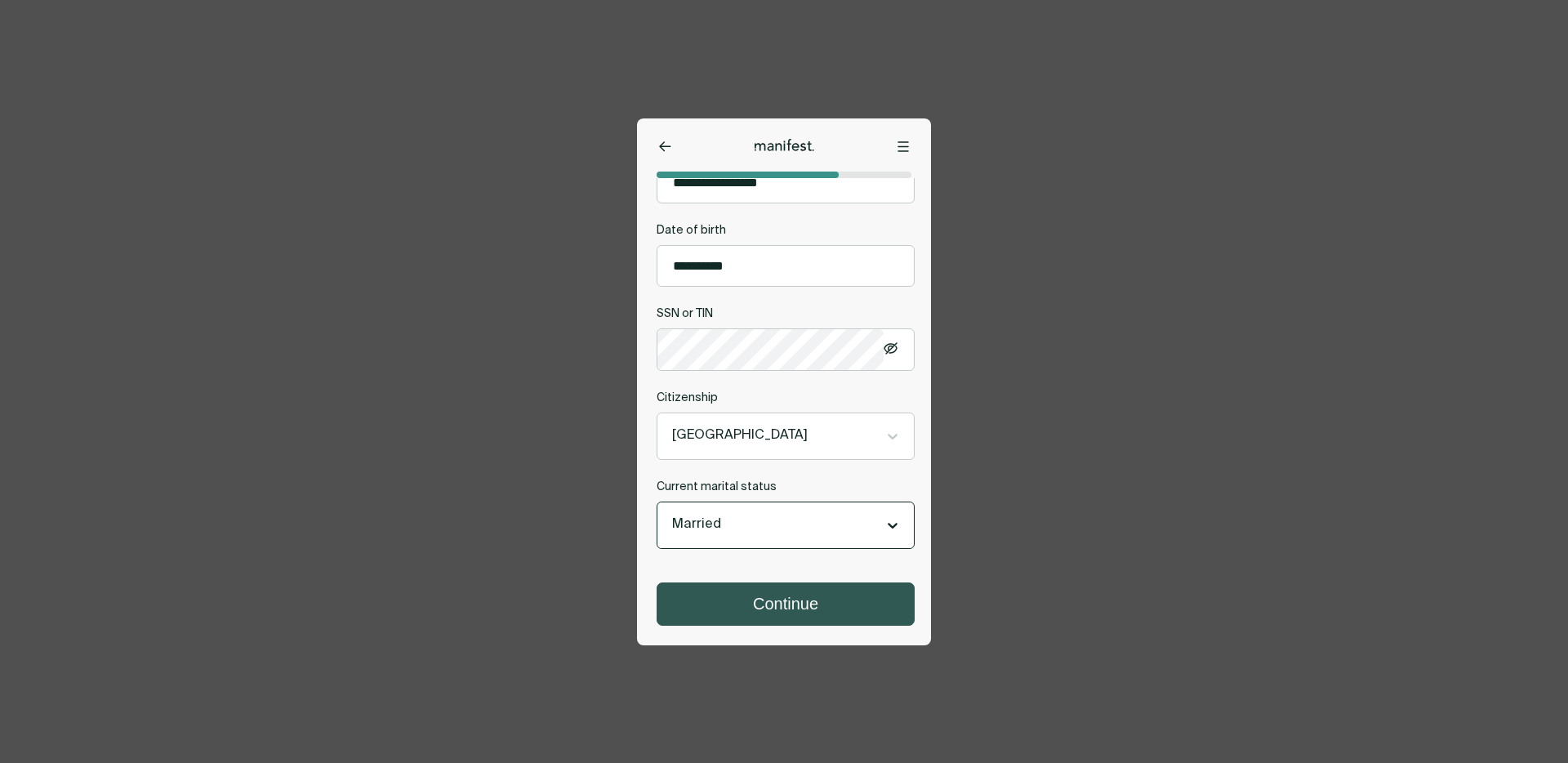
click at [735, 610] on button "Continue" at bounding box center [786, 604] width 257 height 42
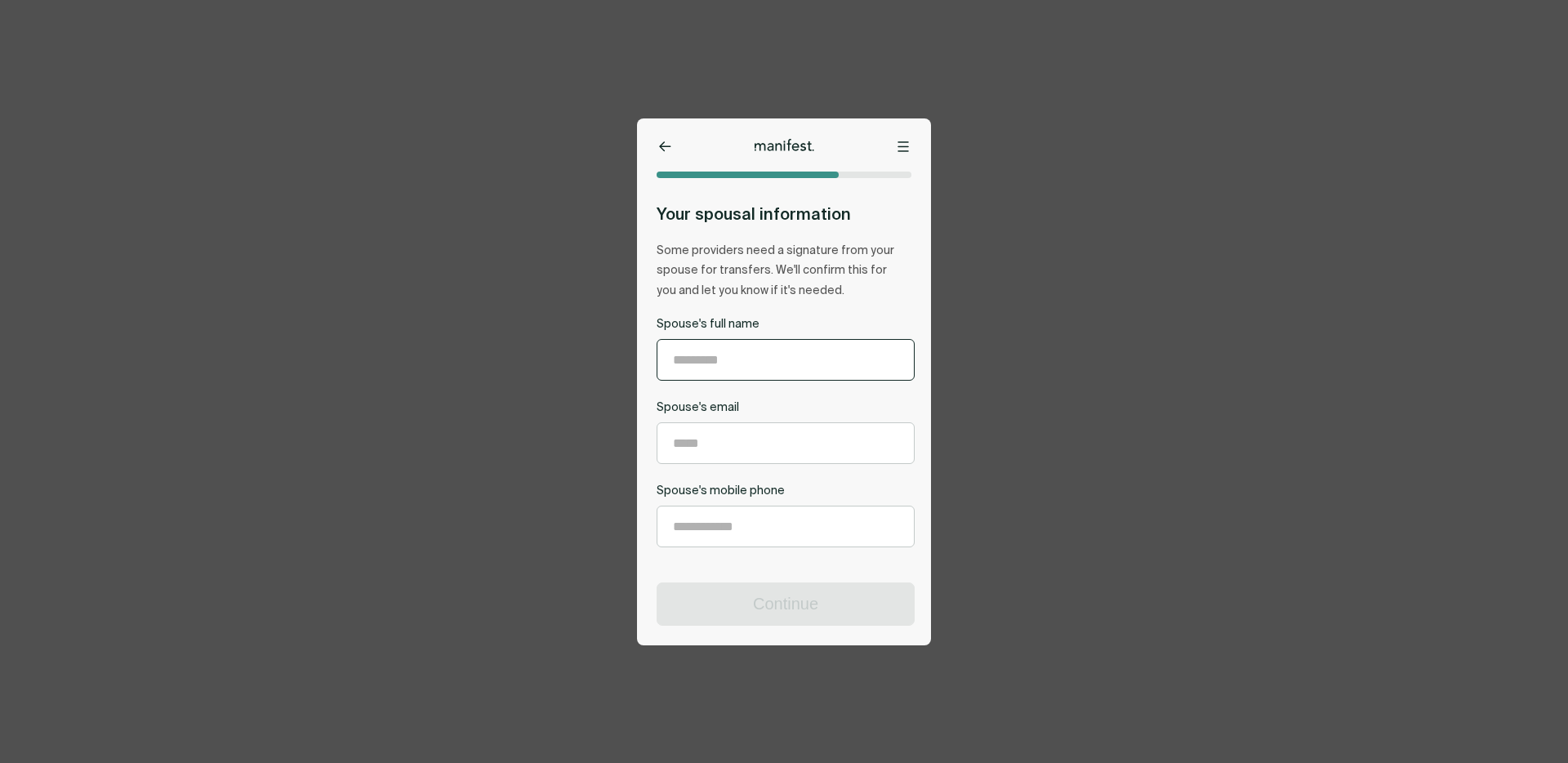
click at [714, 356] on input "Spouse's full name" at bounding box center [786, 360] width 257 height 40
click at [696, 443] on input "Spouse's email" at bounding box center [786, 443] width 257 height 40
click at [714, 431] on input "Spouse's email" at bounding box center [786, 443] width 257 height 40
drag, startPoint x: 716, startPoint y: 356, endPoint x: 619, endPoint y: 361, distance: 97.1
click at [619, 361] on div "Options Home Exit Manifest [EMAIL_ADDRESS][DOMAIN_NAME] Your spousal informatio…" at bounding box center [784, 382] width 1568 height 763
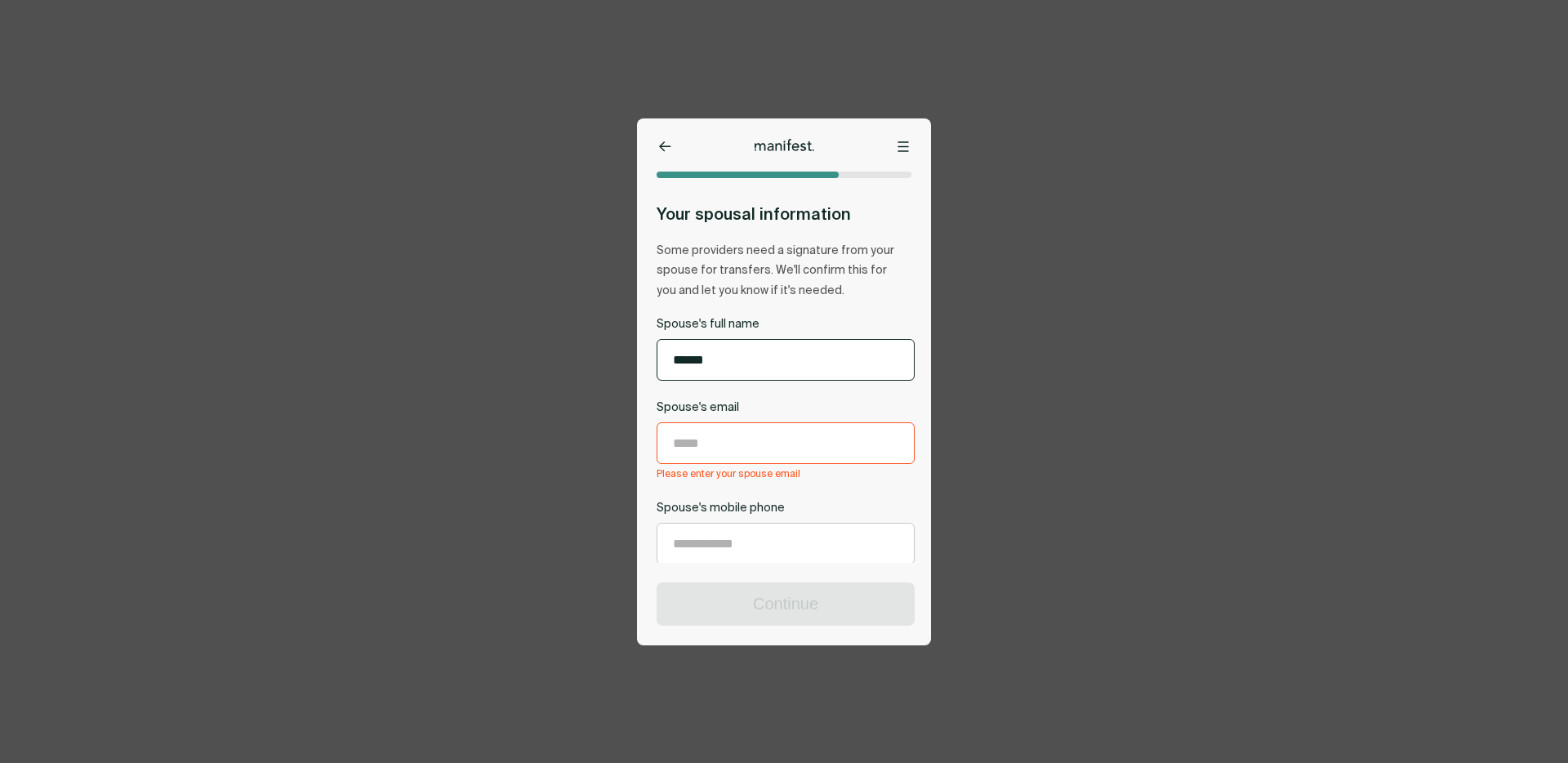
type input "******"
click at [737, 435] on input "Spouse's email" at bounding box center [786, 443] width 257 height 40
click at [729, 405] on label "Spouse's email" at bounding box center [786, 408] width 258 height 15
click at [729, 424] on input "Spouse's email" at bounding box center [786, 443] width 257 height 40
click at [714, 362] on input "******" at bounding box center [786, 360] width 257 height 40
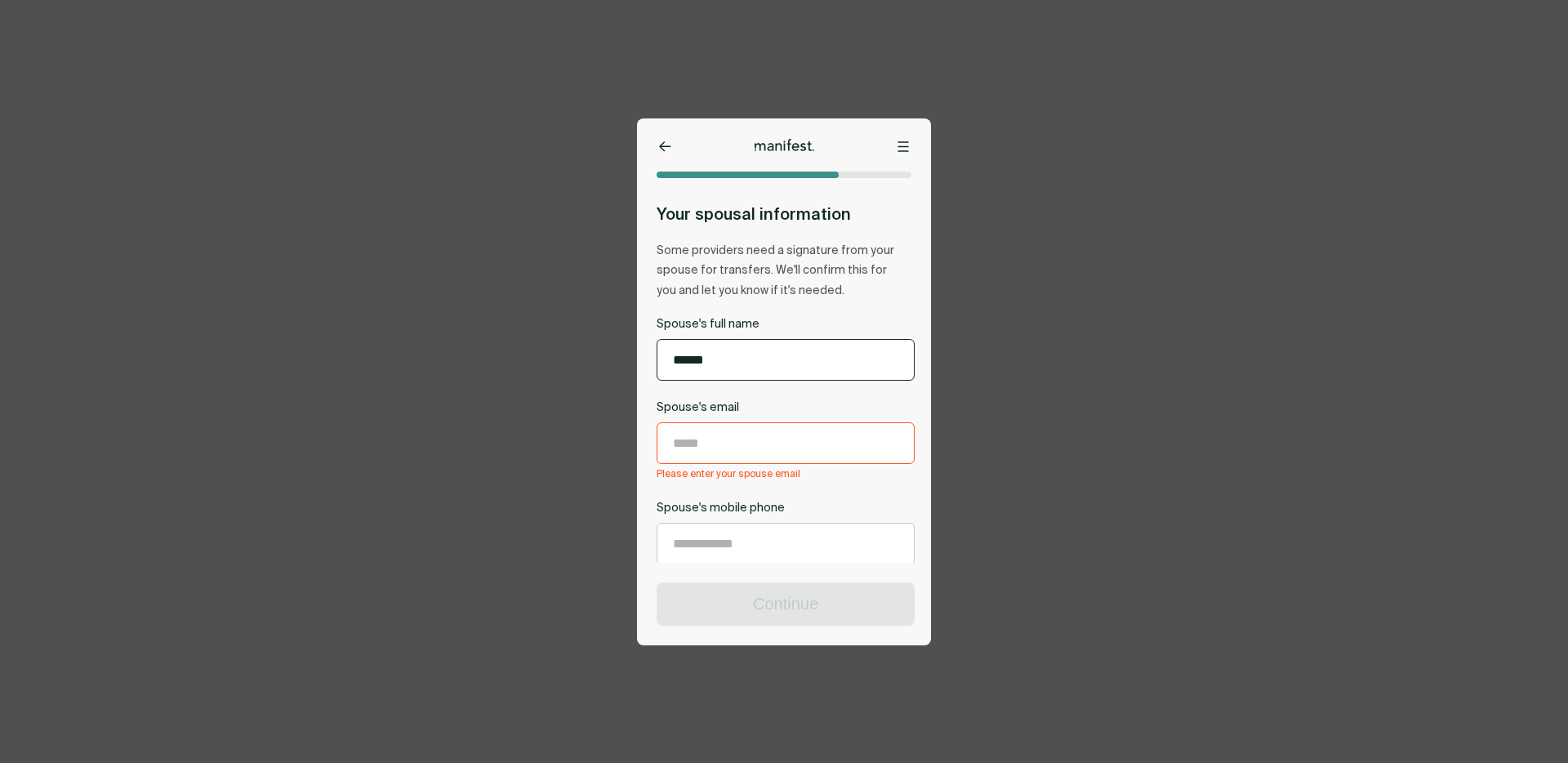
drag, startPoint x: 747, startPoint y: 363, endPoint x: 552, endPoint y: 357, distance: 195.1
click at [572, 358] on div "Options Home Exit Manifest [EMAIL_ADDRESS][DOMAIN_NAME] Your spousal informatio…" at bounding box center [784, 382] width 1568 height 763
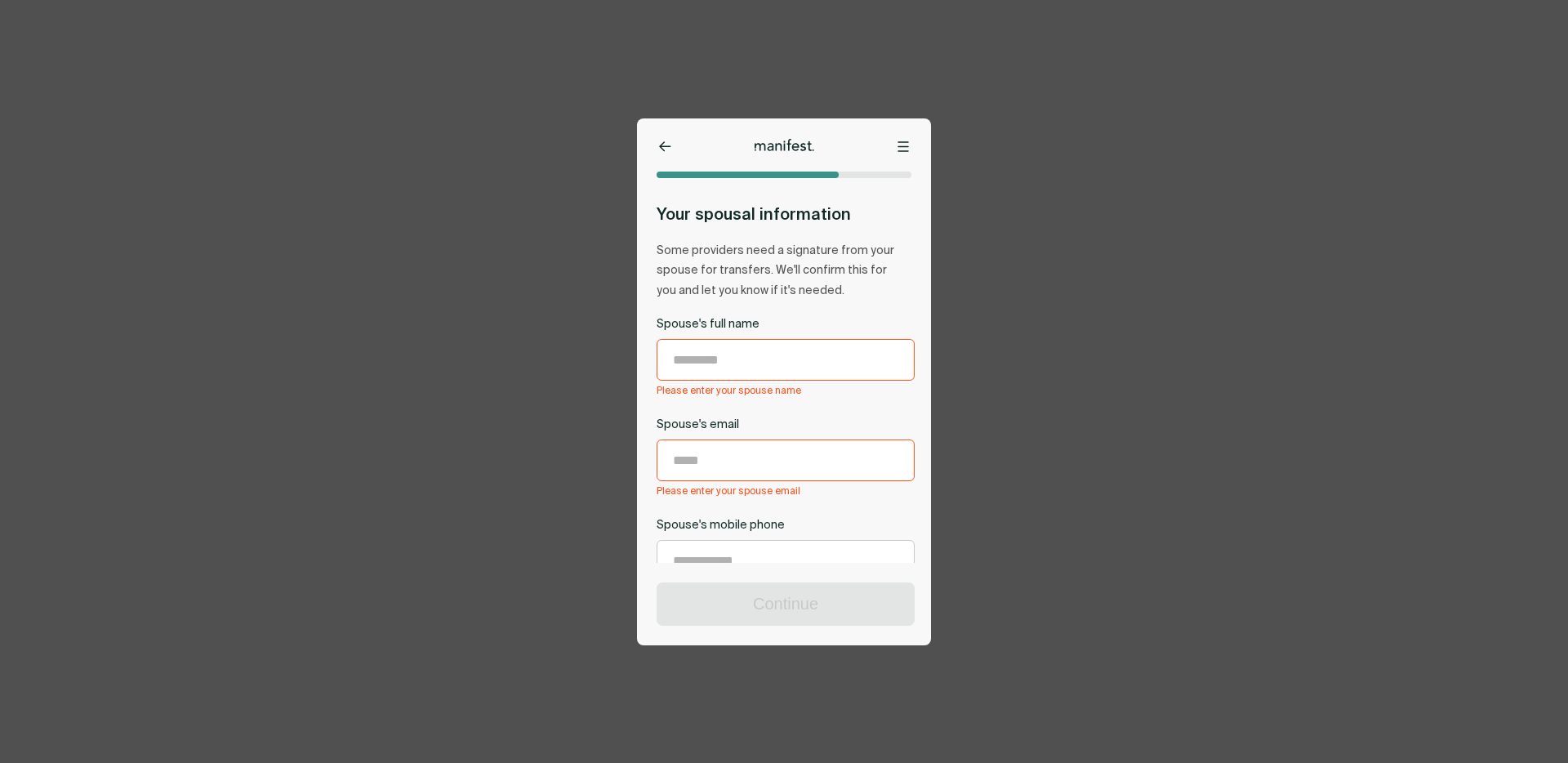
click at [742, 325] on label "Spouse's full name" at bounding box center [786, 325] width 258 height 15
click at [742, 340] on input "Spouse's full name" at bounding box center [786, 360] width 257 height 40
click at [726, 357] on input "Spouse's full name" at bounding box center [786, 360] width 257 height 40
type input "*"
type input "*********"
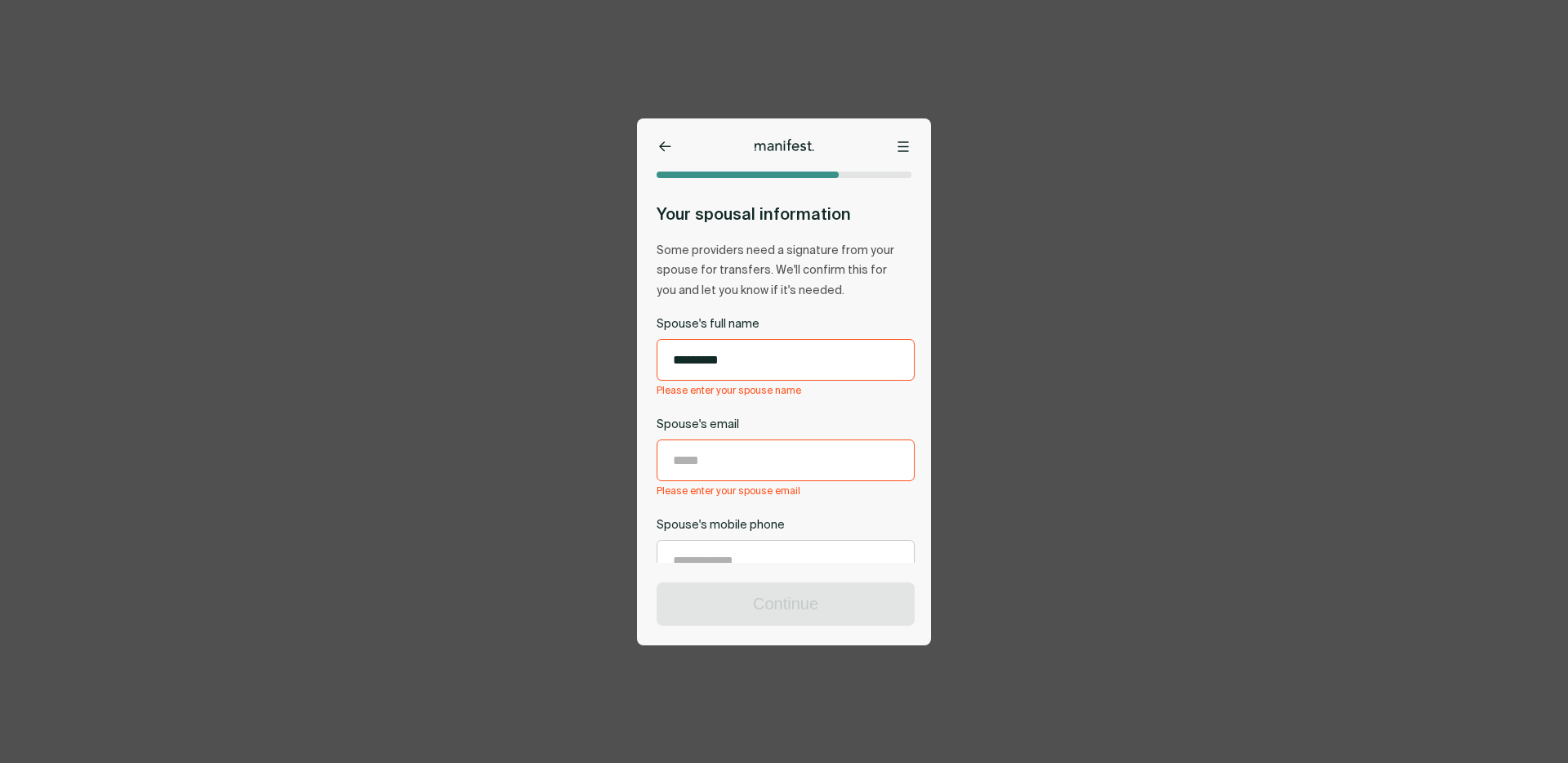
click at [747, 460] on input "Spouse's email" at bounding box center [786, 461] width 257 height 40
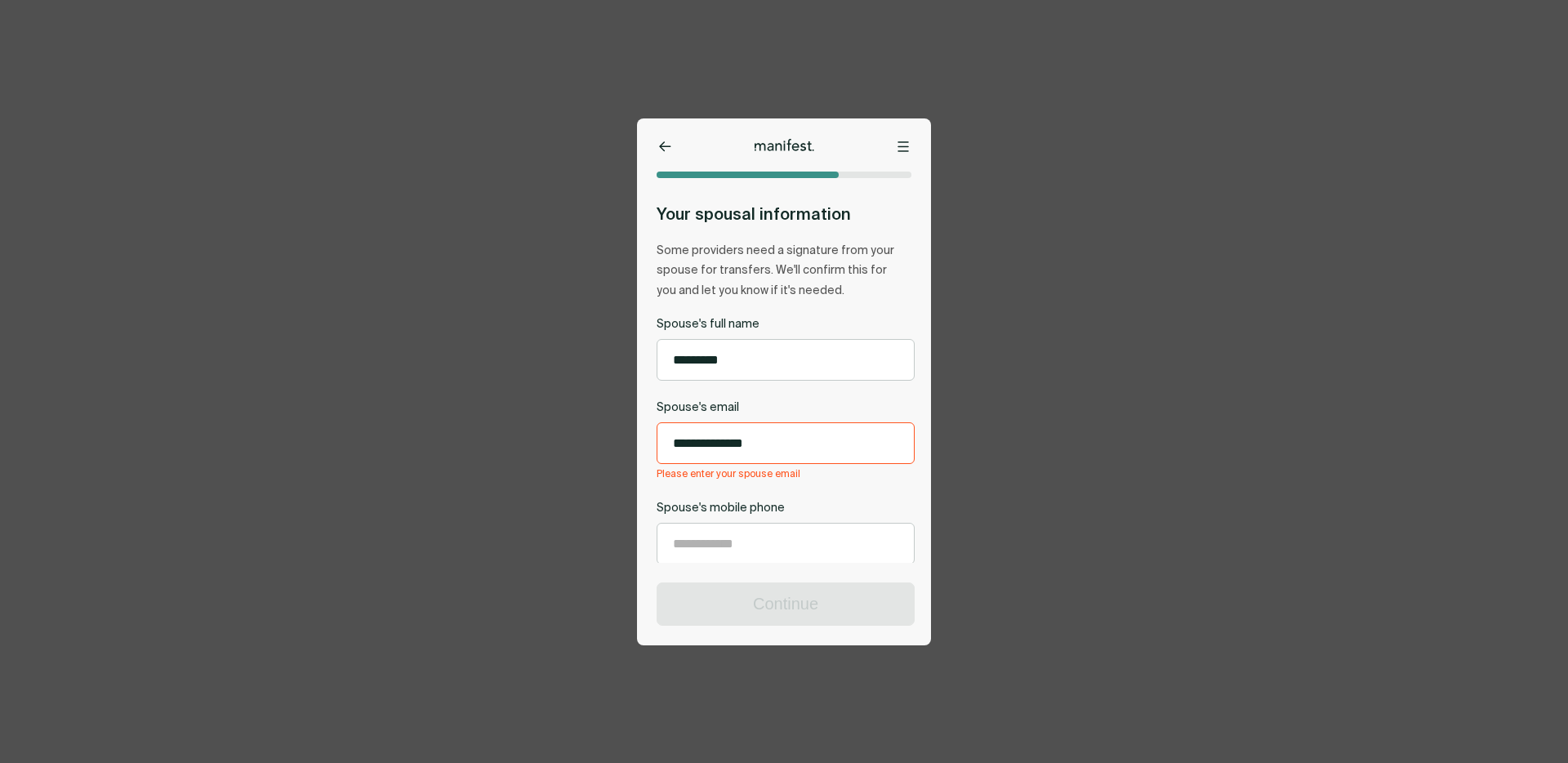
scroll to position [60, 0]
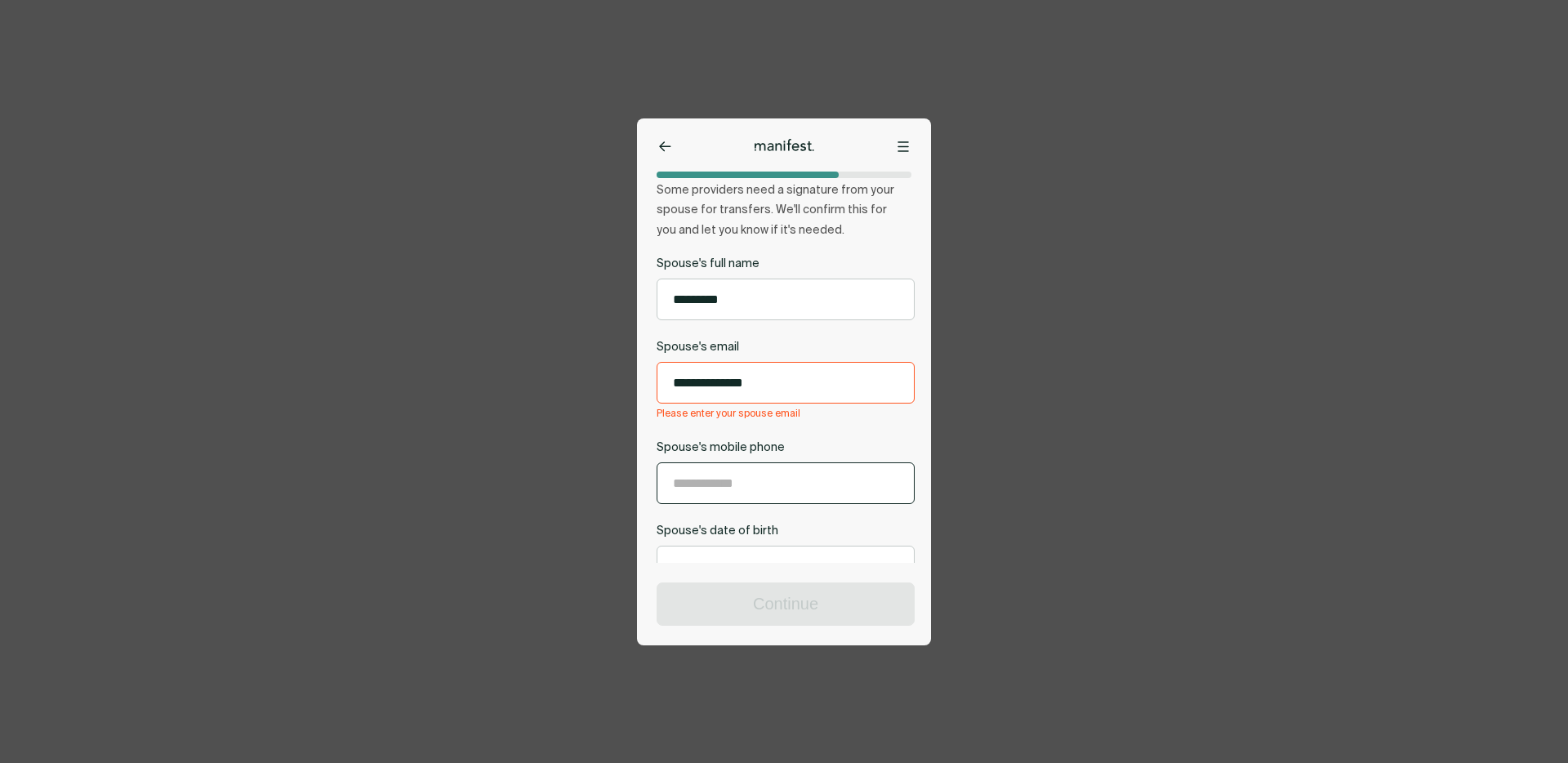
type input "**********"
click at [742, 492] on div "**********" at bounding box center [786, 422] width 258 height 331
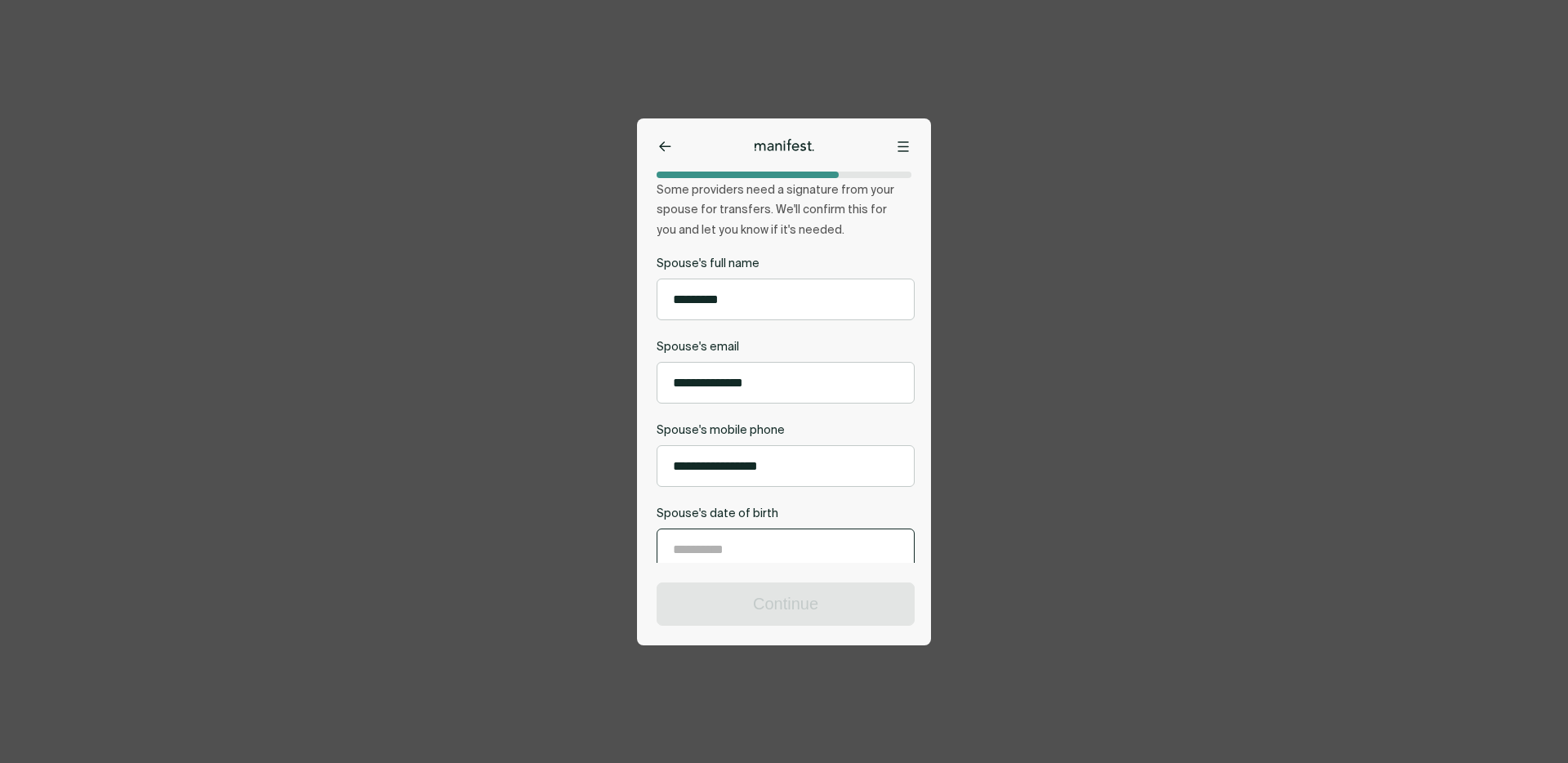
type input "**********"
click at [702, 534] on input "**********" at bounding box center [786, 549] width 257 height 40
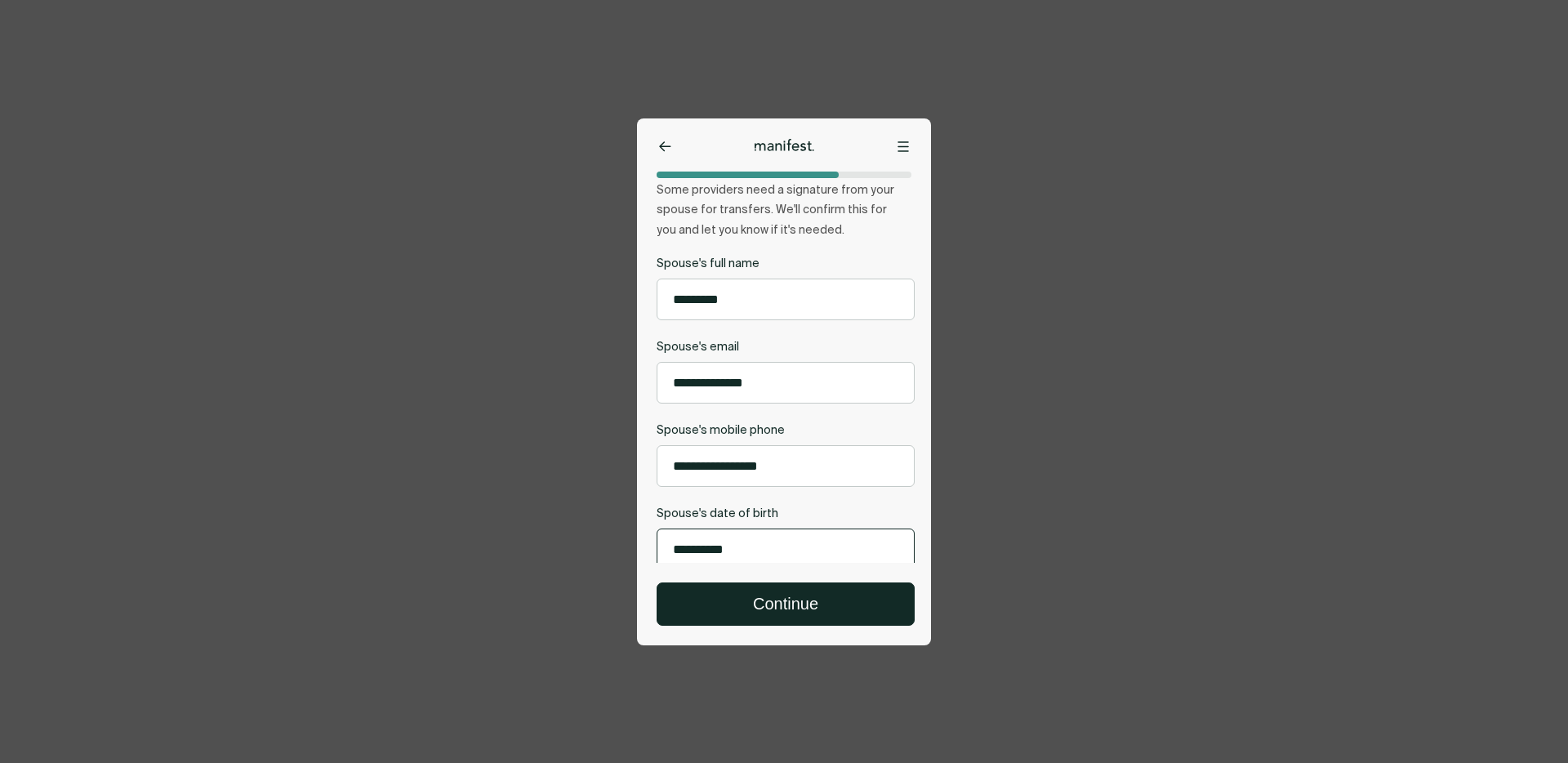
scroll to position [86, 0]
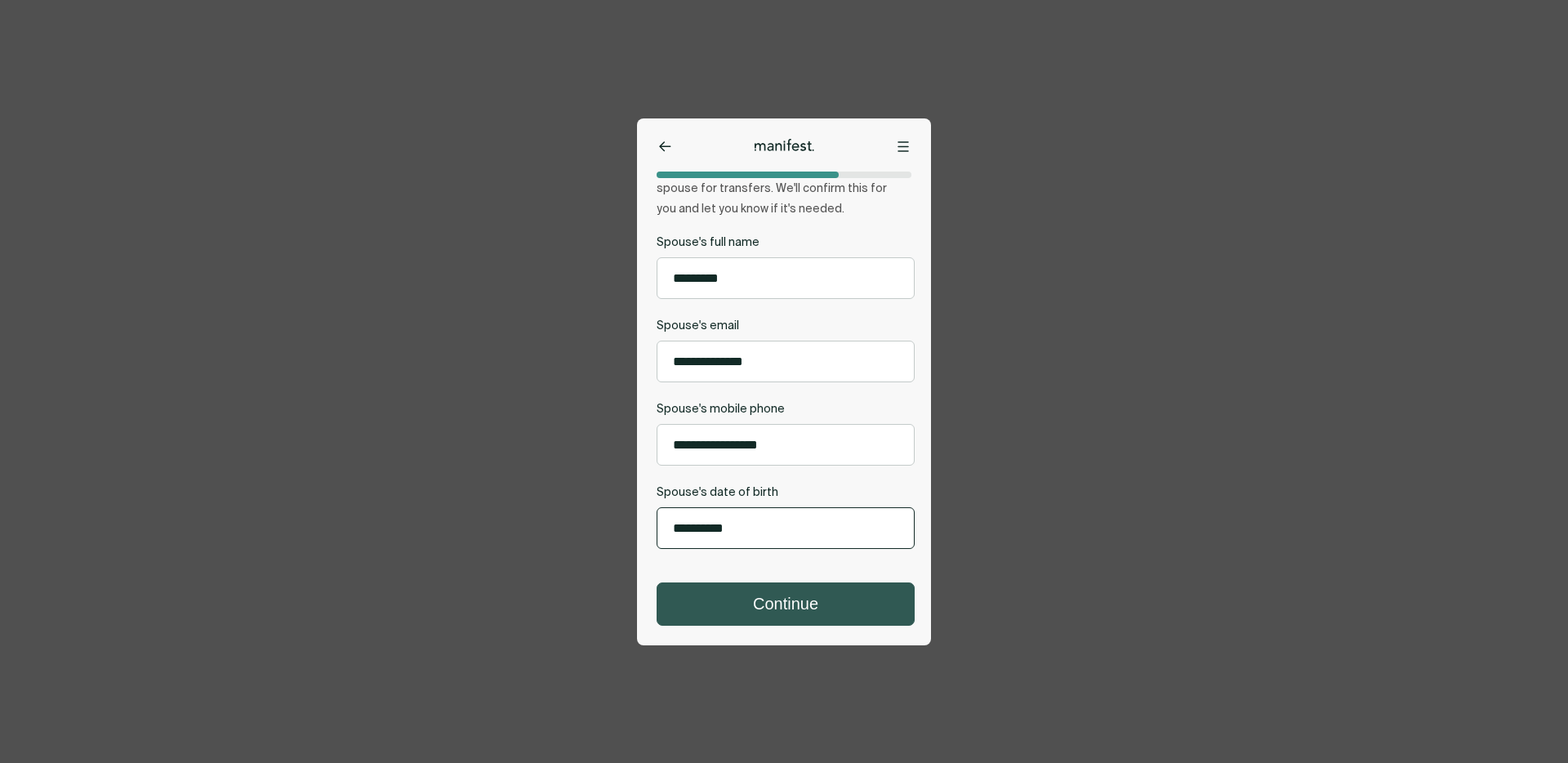
type input "**********"
click at [741, 593] on button "Continue" at bounding box center [786, 604] width 257 height 42
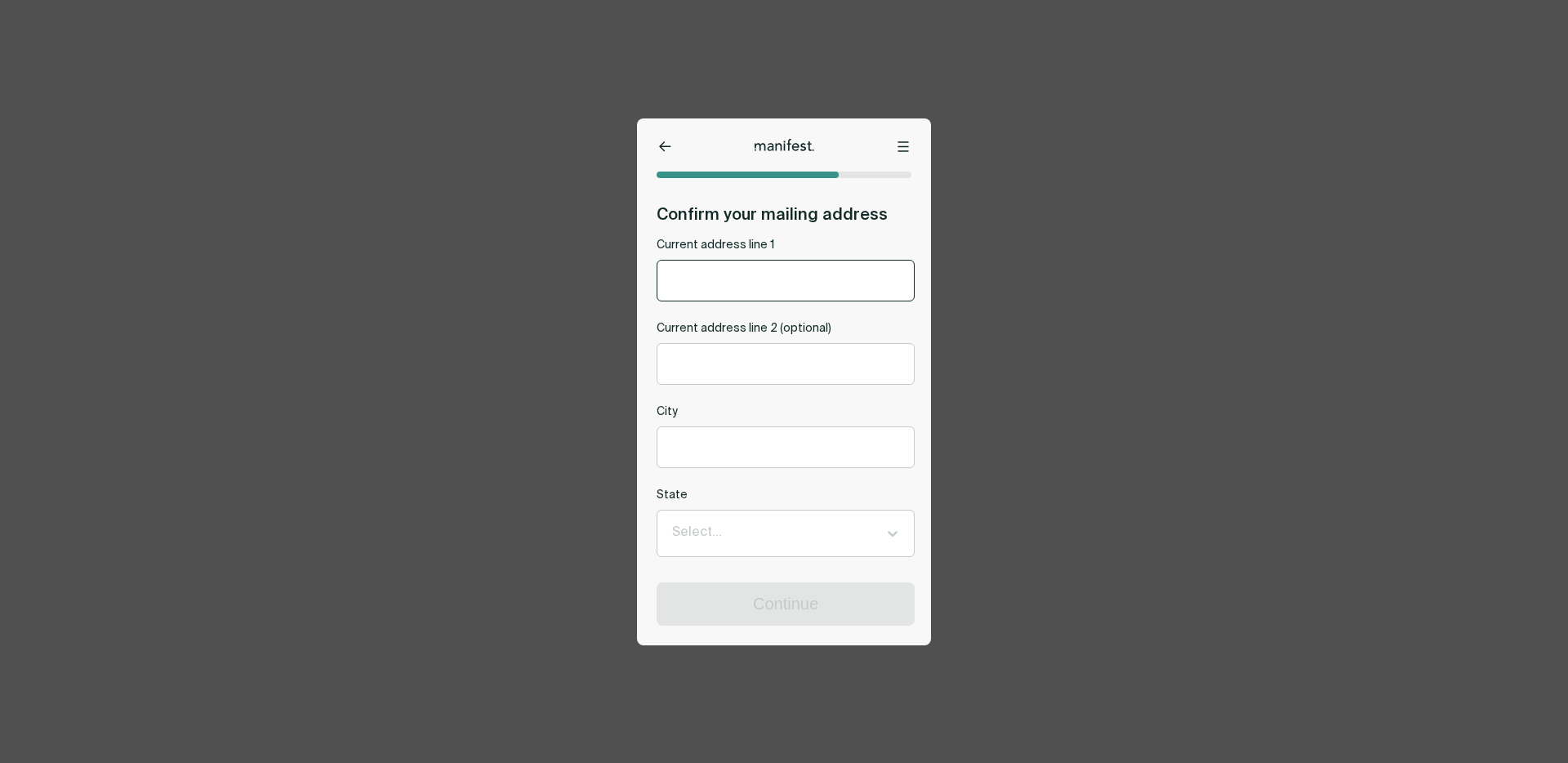
click at [691, 274] on input "Current address line 1" at bounding box center [786, 280] width 257 height 40
type input "**********"
type input "*******"
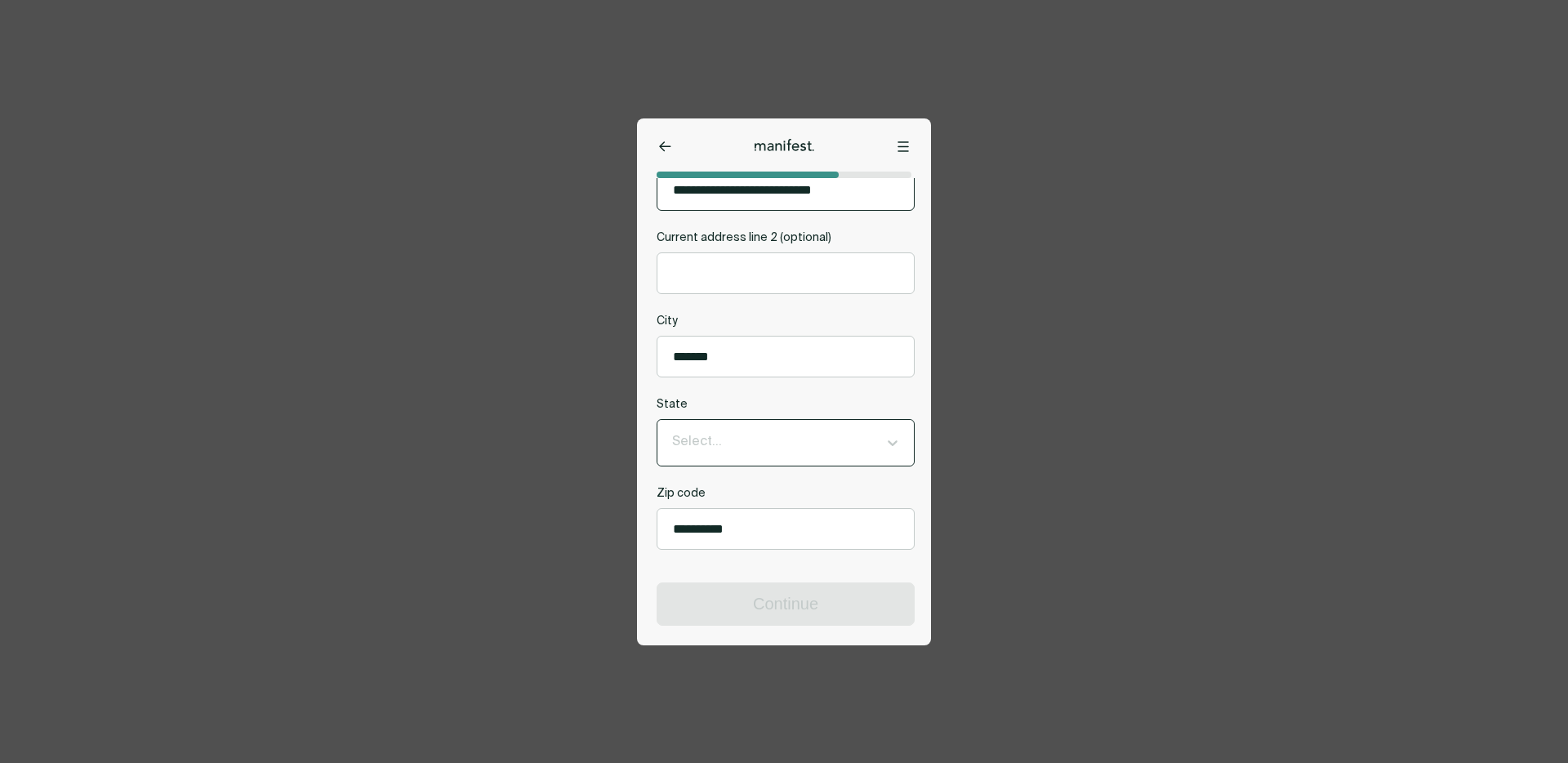
click at [718, 447] on div at bounding box center [771, 443] width 198 height 21
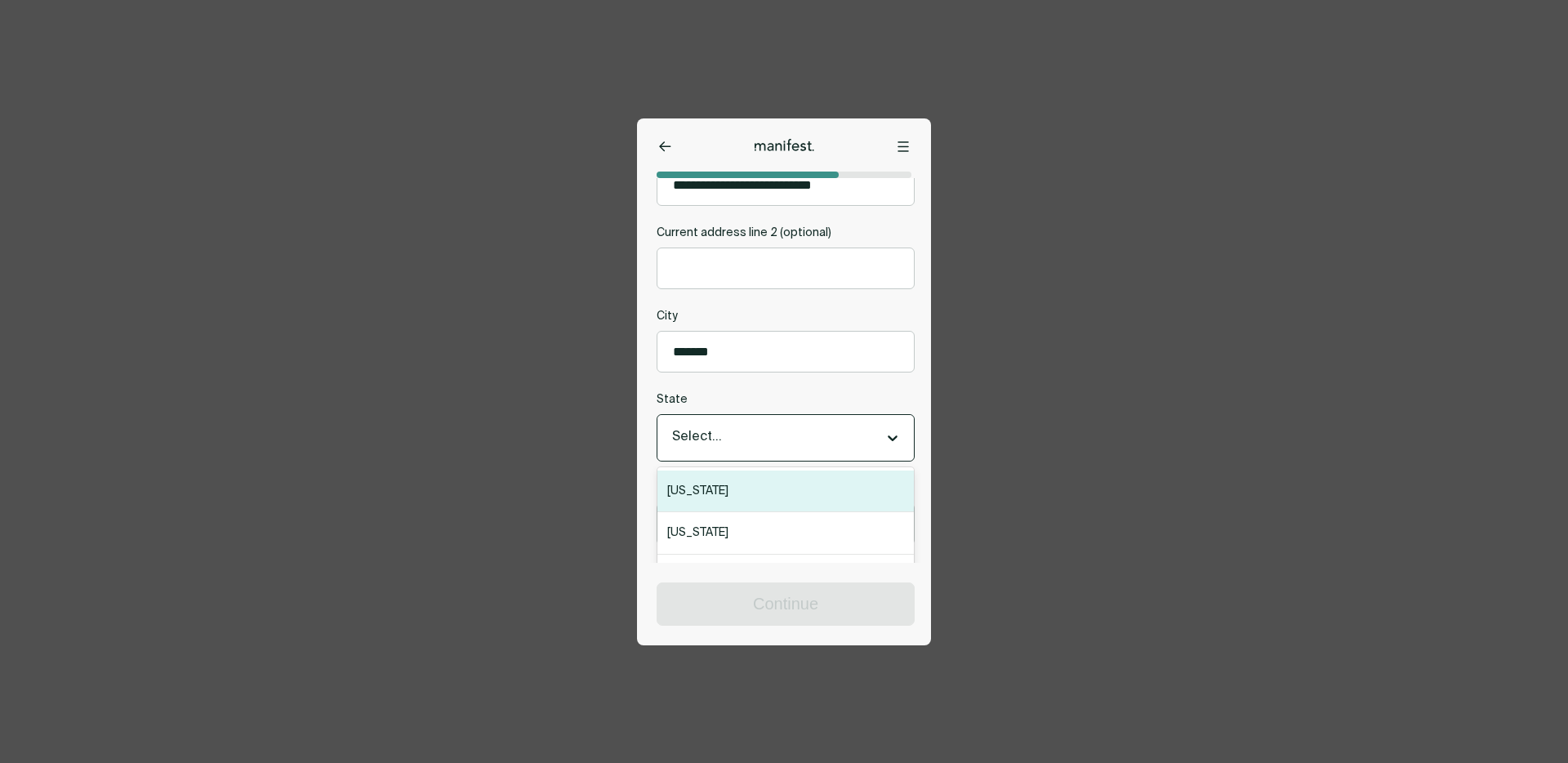
click at [712, 509] on div "[US_STATE]" at bounding box center [786, 491] width 257 height 42
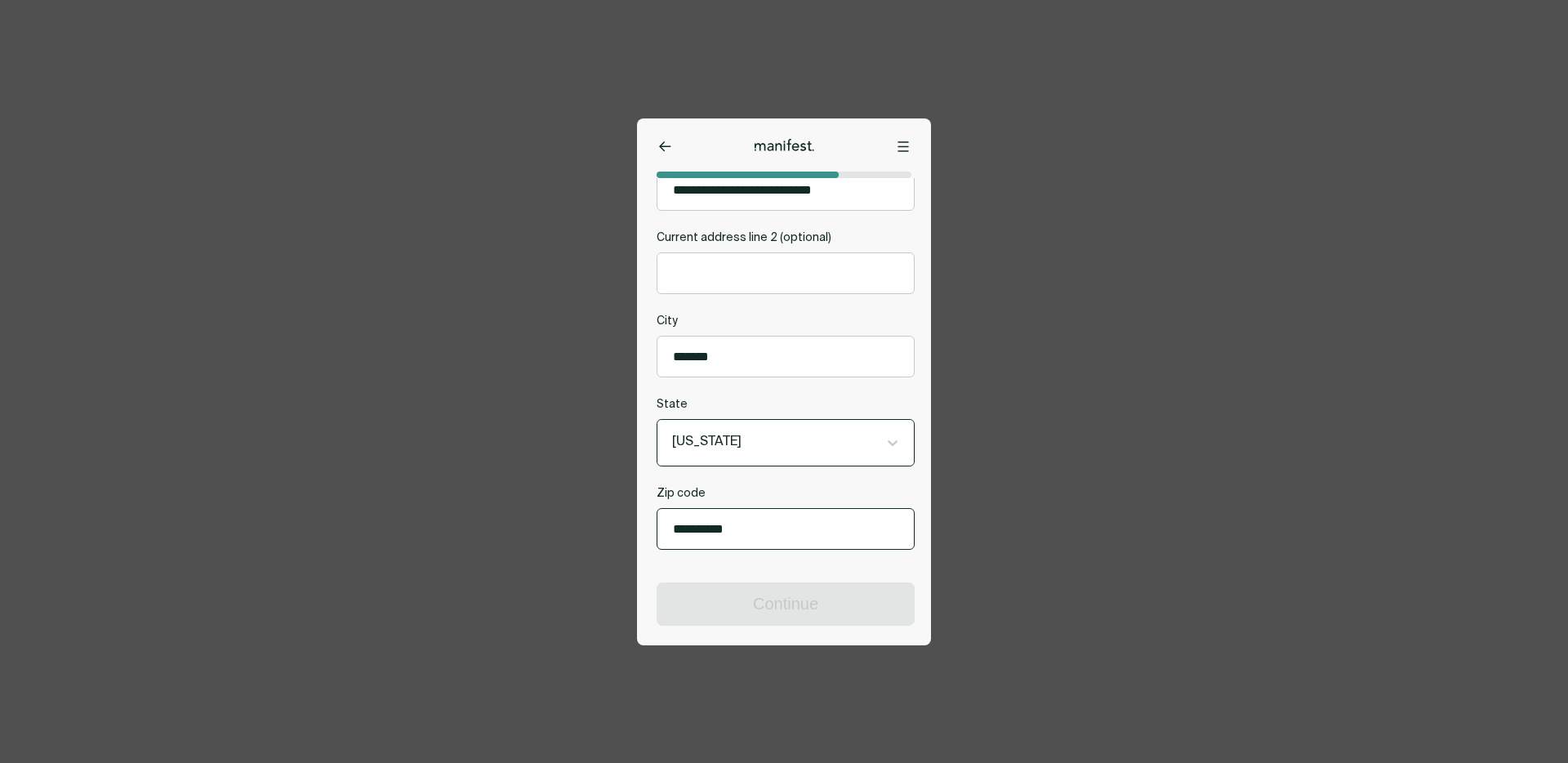
drag, startPoint x: 751, startPoint y: 528, endPoint x: 710, endPoint y: 528, distance: 41.0
click at [710, 528] on input "**********" at bounding box center [786, 529] width 257 height 40
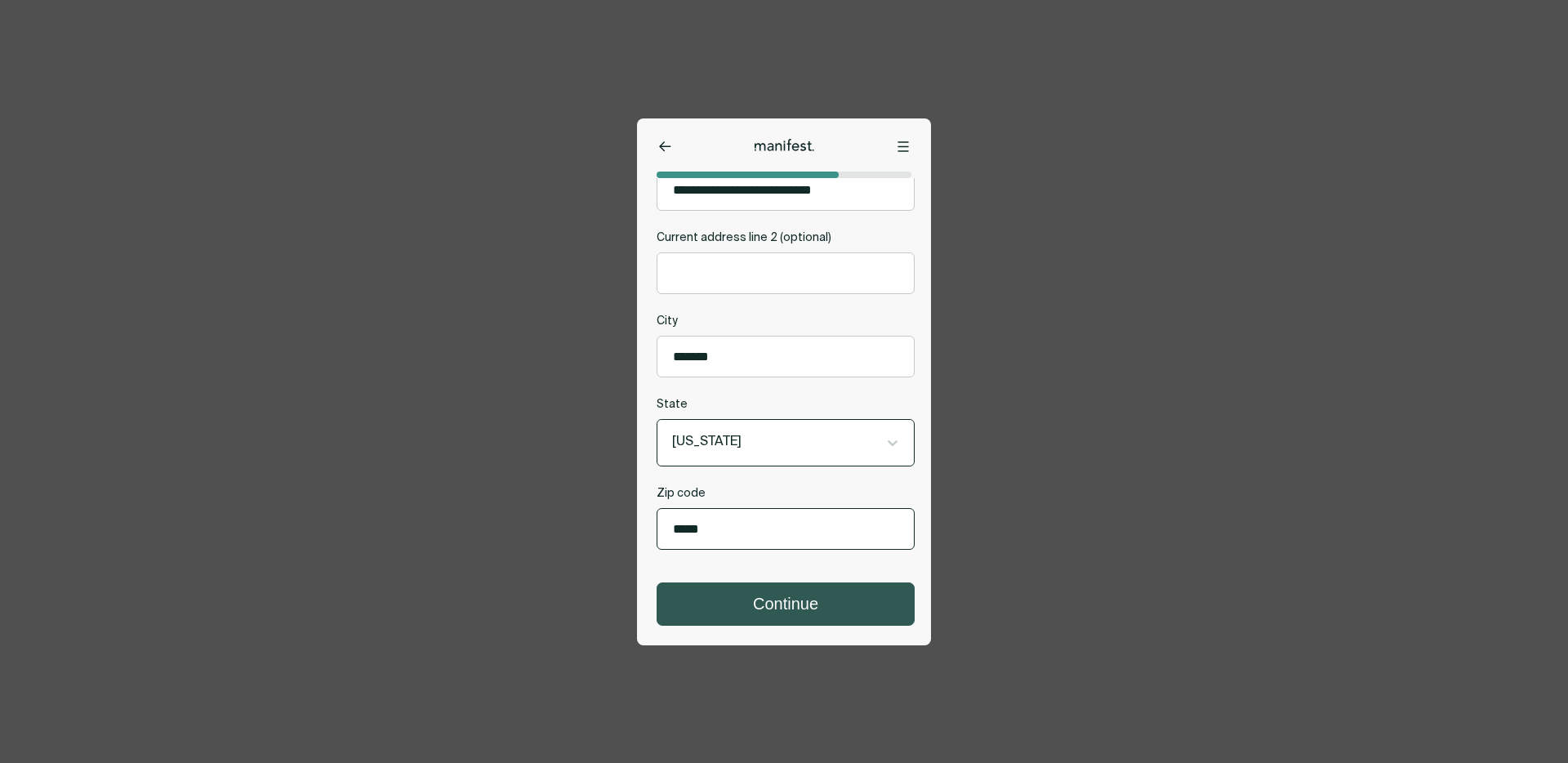
type input "*****"
click at [704, 606] on button "Continue" at bounding box center [786, 604] width 257 height 42
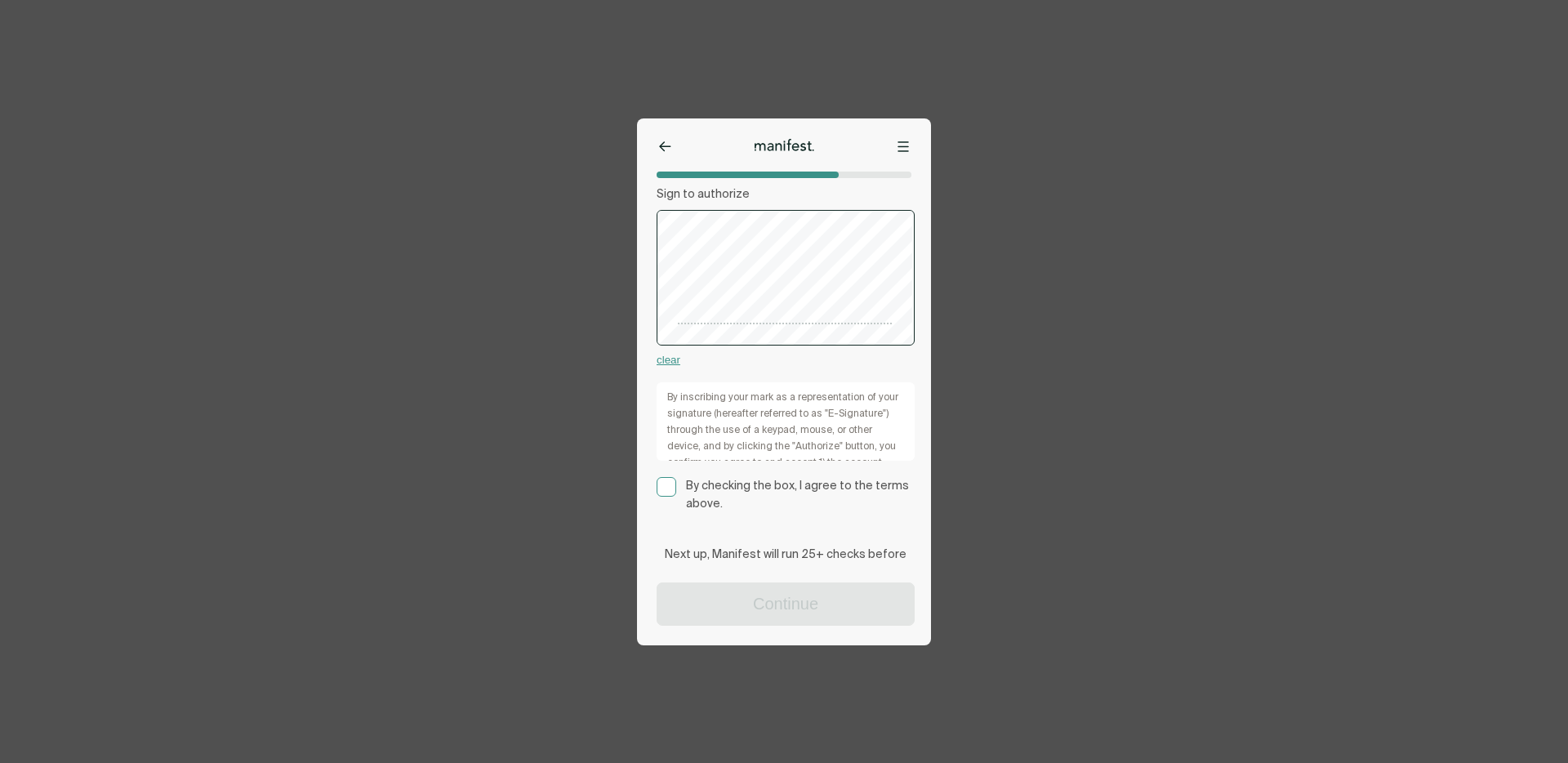
scroll to position [235, 0]
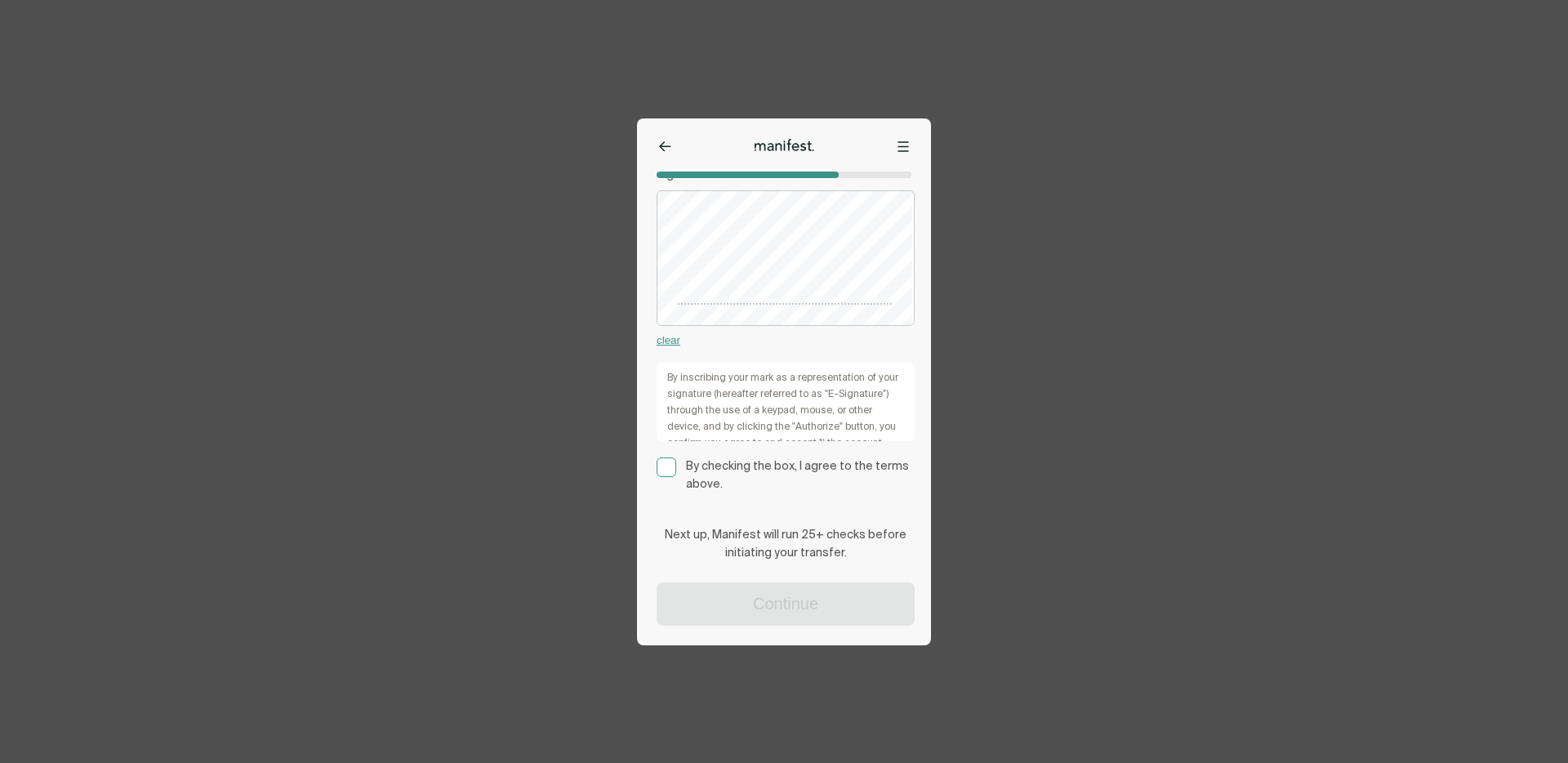
click at [659, 465] on rect at bounding box center [667, 468] width 19 height 19
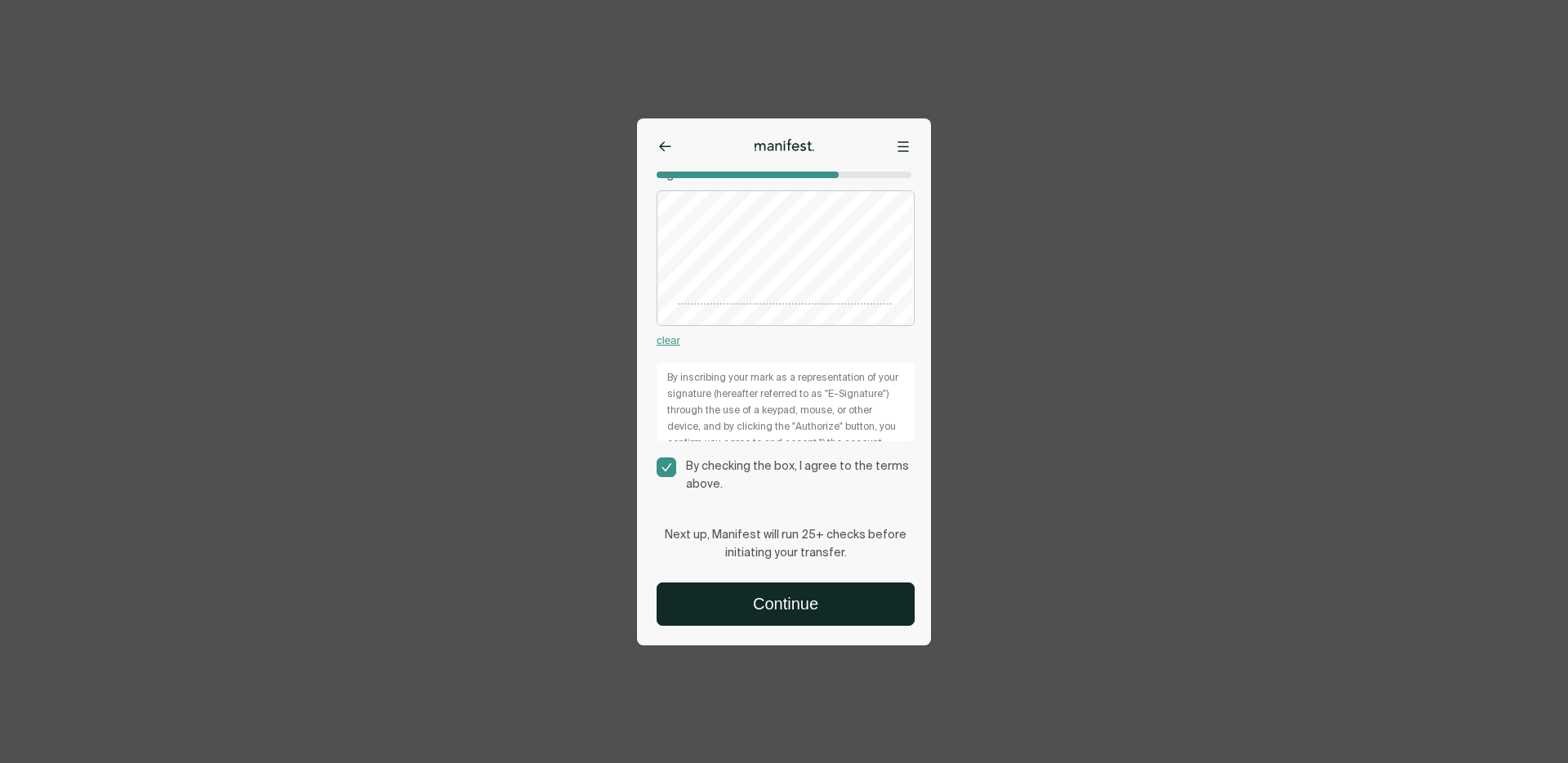
click at [665, 339] on button "clear" at bounding box center [669, 340] width 24 height 12
click at [748, 593] on button "Continue" at bounding box center [786, 604] width 257 height 42
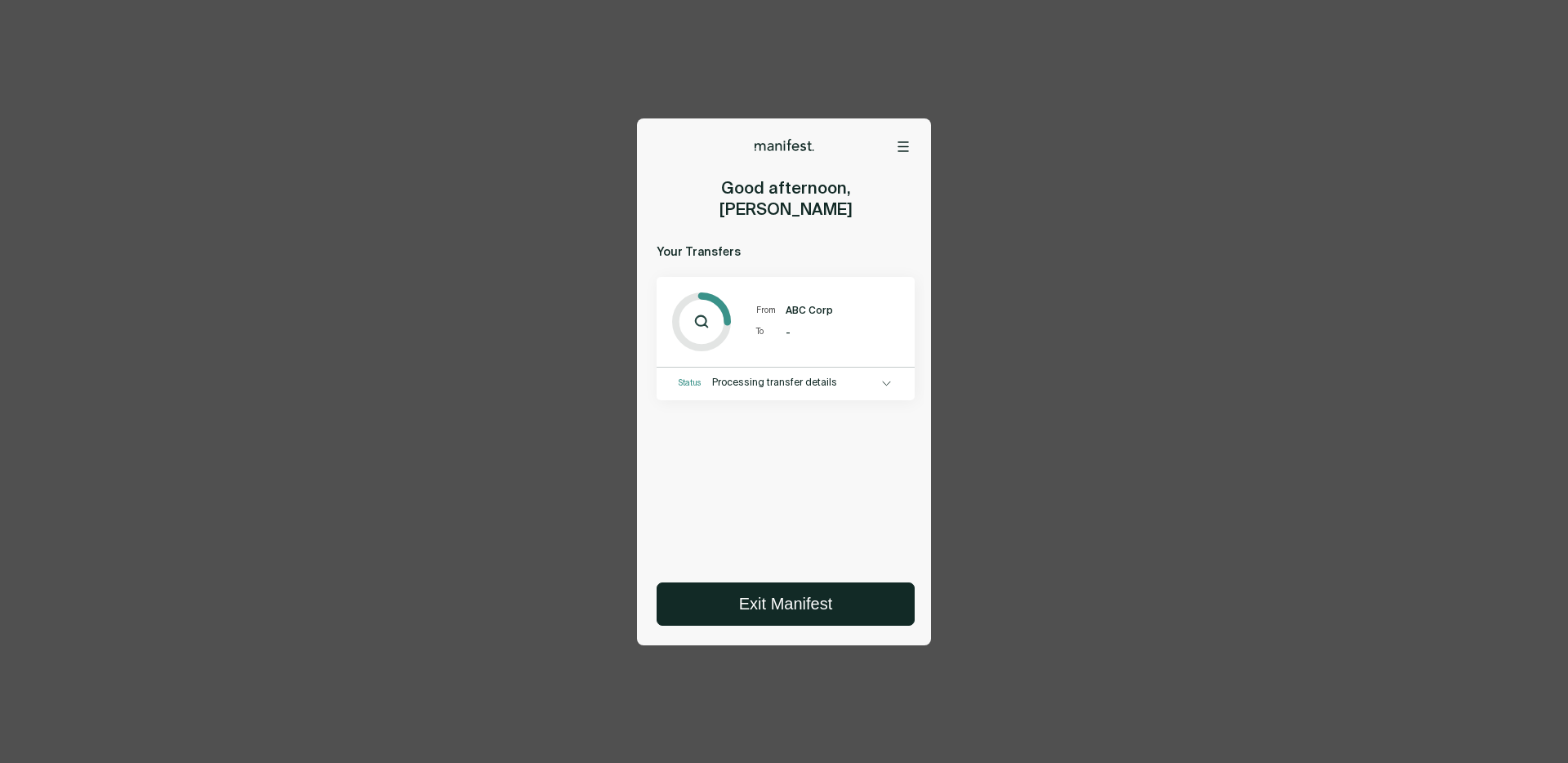
click at [877, 376] on button at bounding box center [884, 384] width 16 height 16
click at [895, 150] on button at bounding box center [903, 146] width 16 height 16
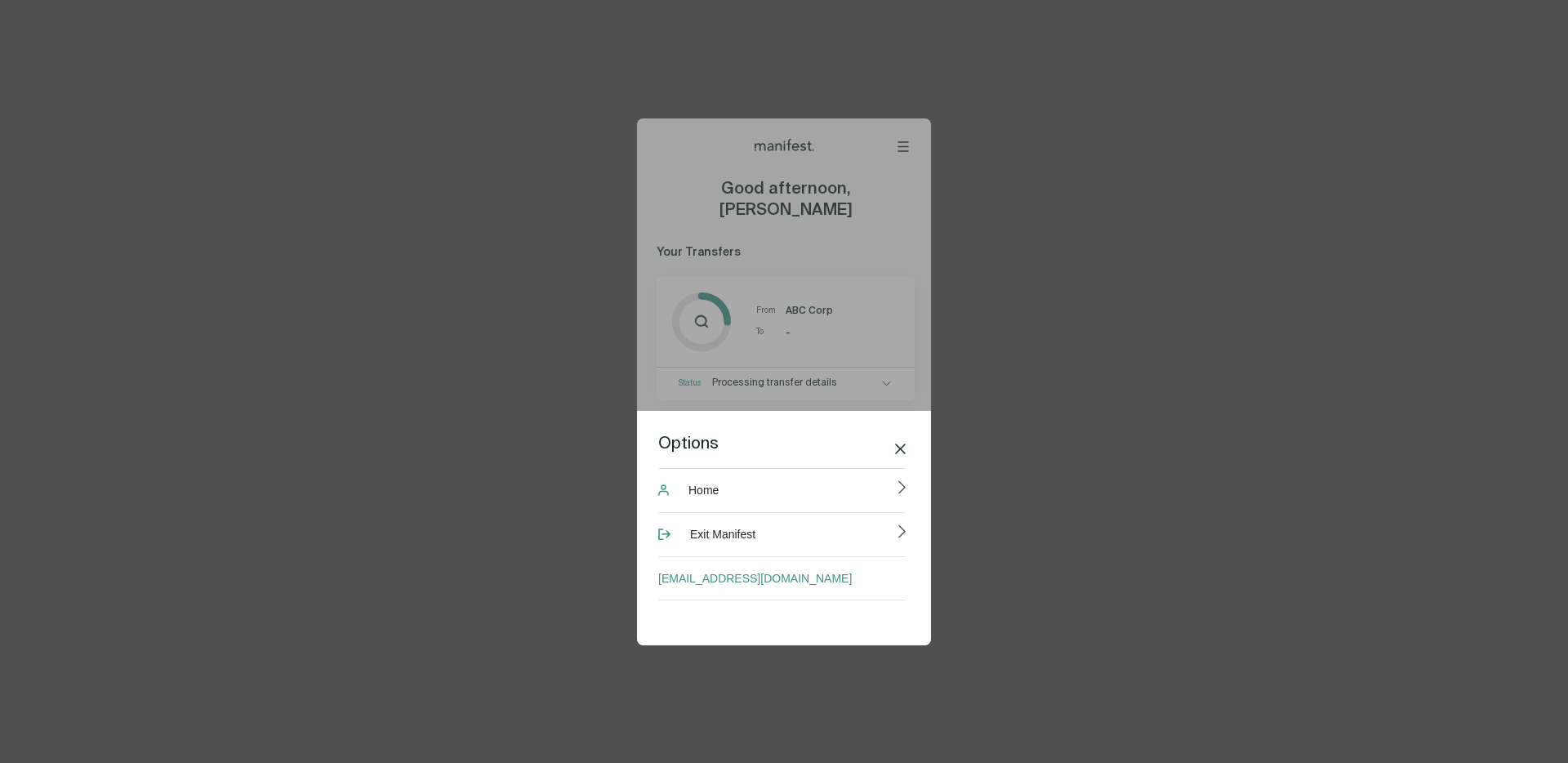
click at [892, 442] on button at bounding box center [900, 449] width 16 height 16
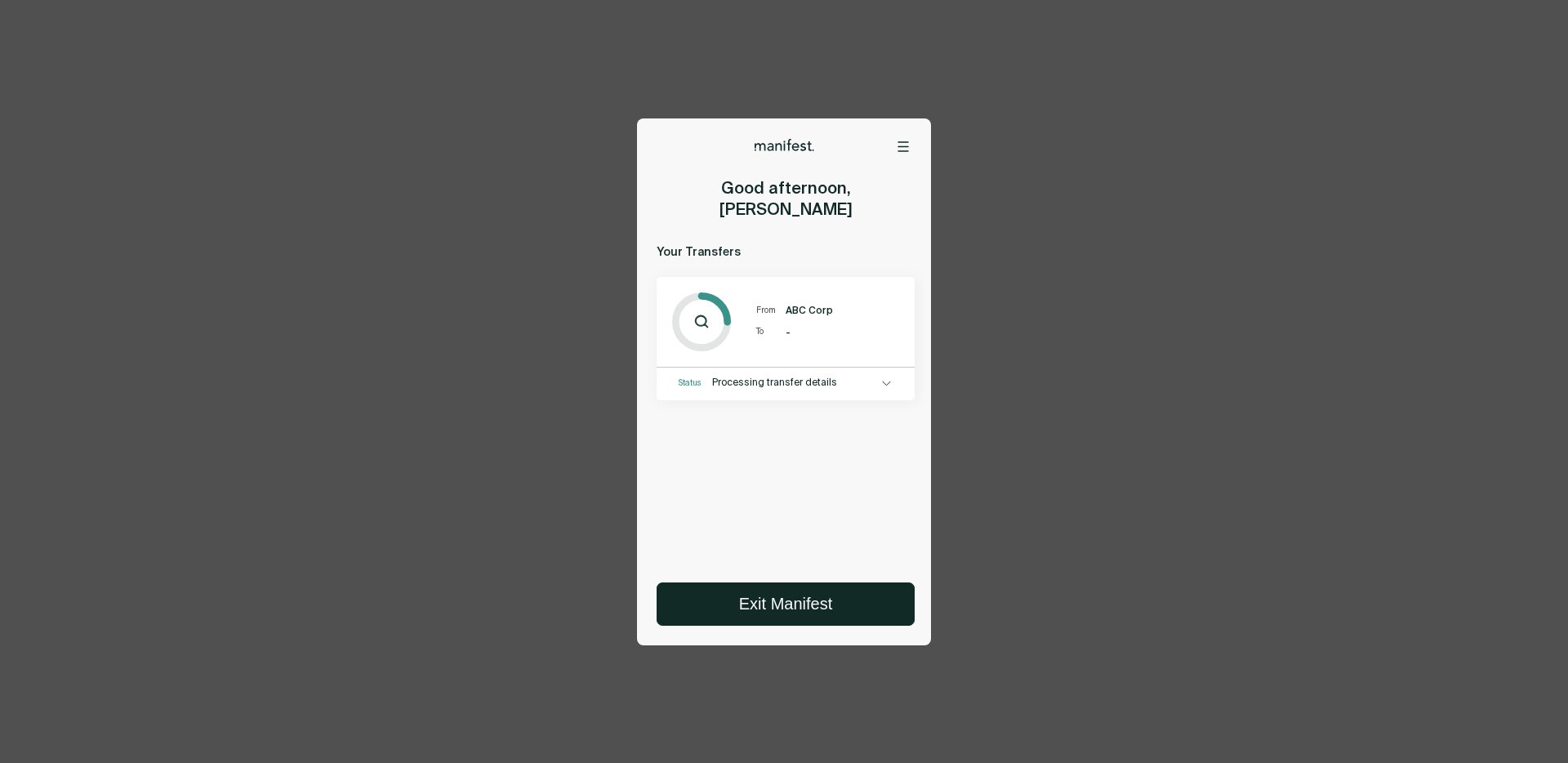
click at [867, 376] on span "Processing transfer details" at bounding box center [794, 382] width 165 height 13
click at [882, 380] on icon at bounding box center [886, 383] width 9 height 8
click at [881, 382] on icon at bounding box center [884, 383] width 8 height 4
click at [787, 615] on button "Exit Manifest" at bounding box center [786, 604] width 257 height 42
